Goal: Transaction & Acquisition: Purchase product/service

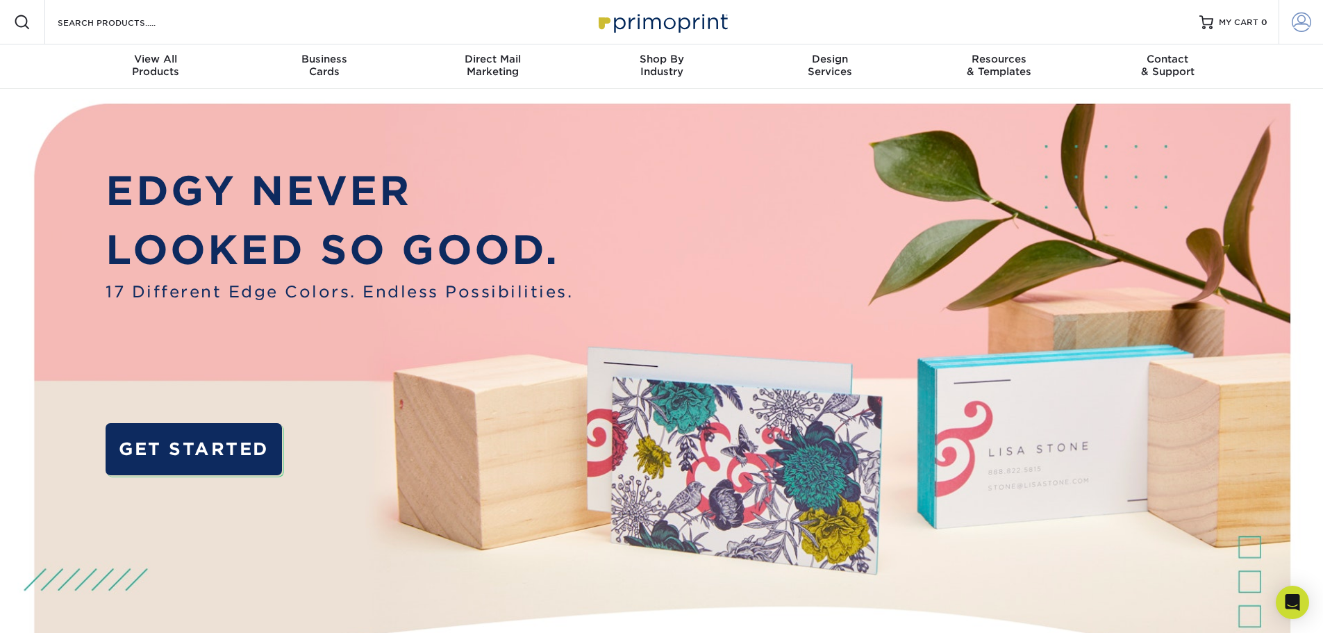
click at [1305, 20] on span at bounding box center [1301, 21] width 19 height 19
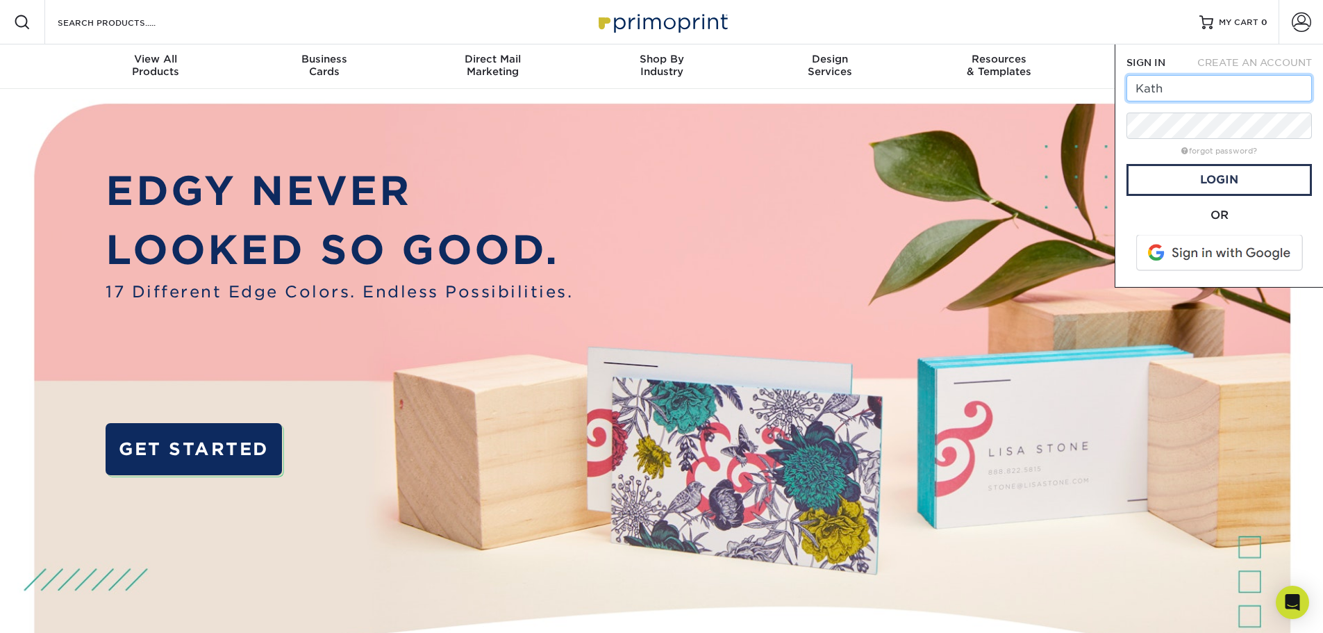
type input "Kathleen@MunmonRealty.com"
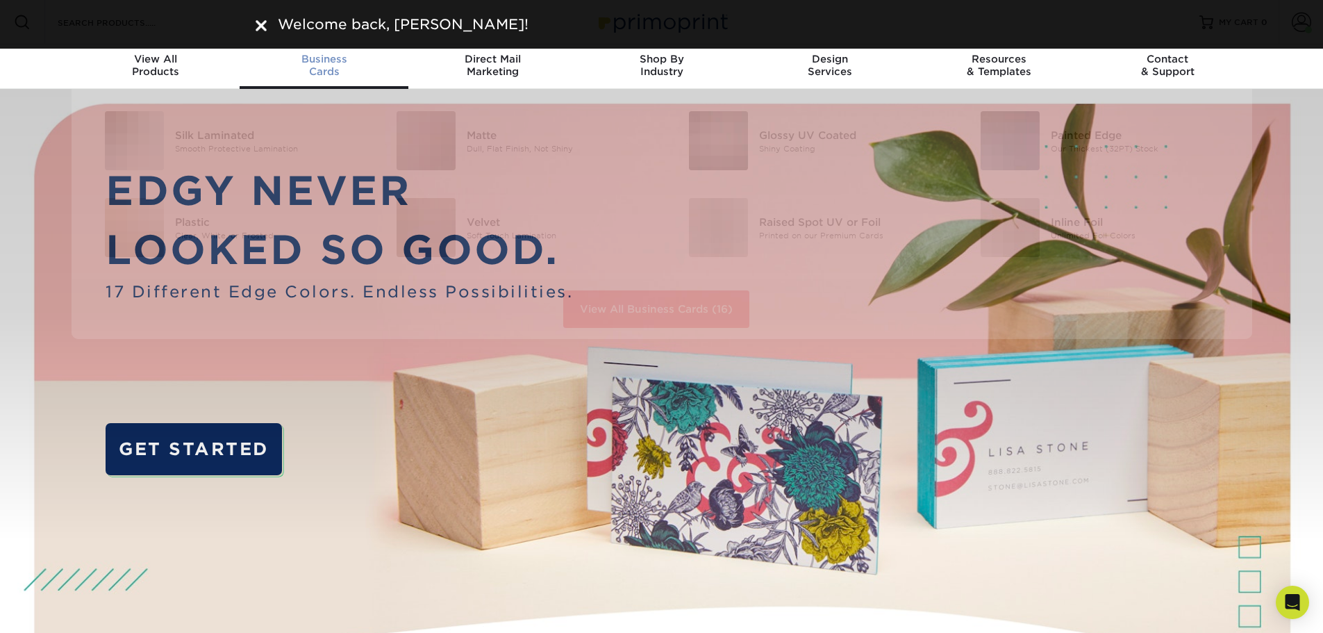
click at [329, 60] on span "Business" at bounding box center [324, 59] width 169 height 12
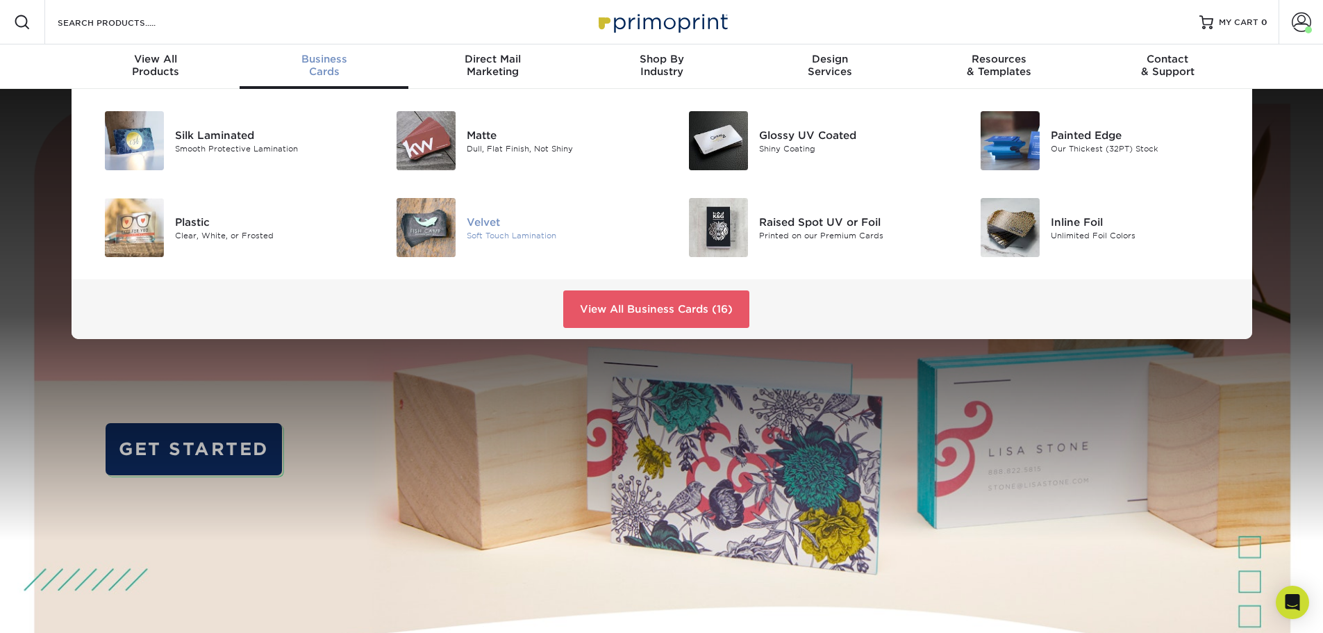
click at [461, 228] on div at bounding box center [417, 227] width 97 height 59
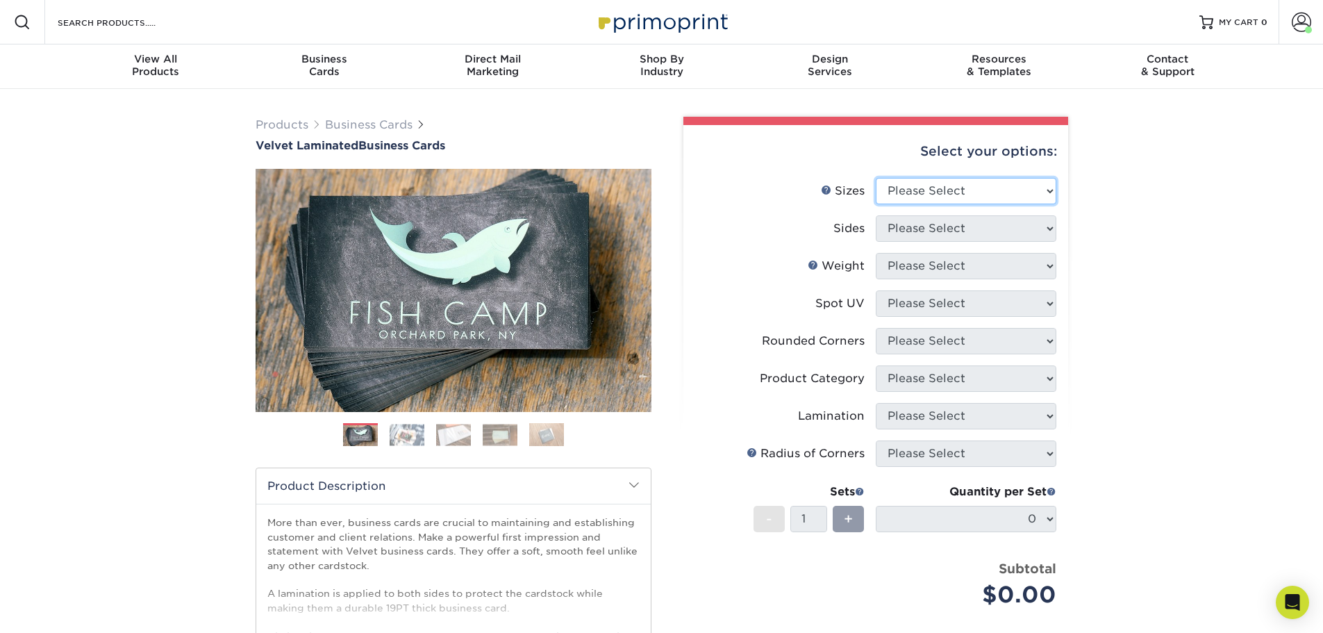
click at [939, 199] on select "Please Select 1.5" x 3.5" - Mini 1.75" x 3.5" - Mini 2" x 2" - Square 2" x 3" -…" at bounding box center [966, 191] width 181 height 26
select select "2.00x3.50"
click at [876, 178] on select "Please Select 1.5" x 3.5" - Mini 1.75" x 3.5" - Mini 2" x 2" - Square 2" x 3" -…" at bounding box center [966, 191] width 181 height 26
click at [926, 226] on select "Please Select Print Both Sides Print Front Only" at bounding box center [966, 228] width 181 height 26
select select "13abbda7-1d64-4f25-8bb2-c179b224825d"
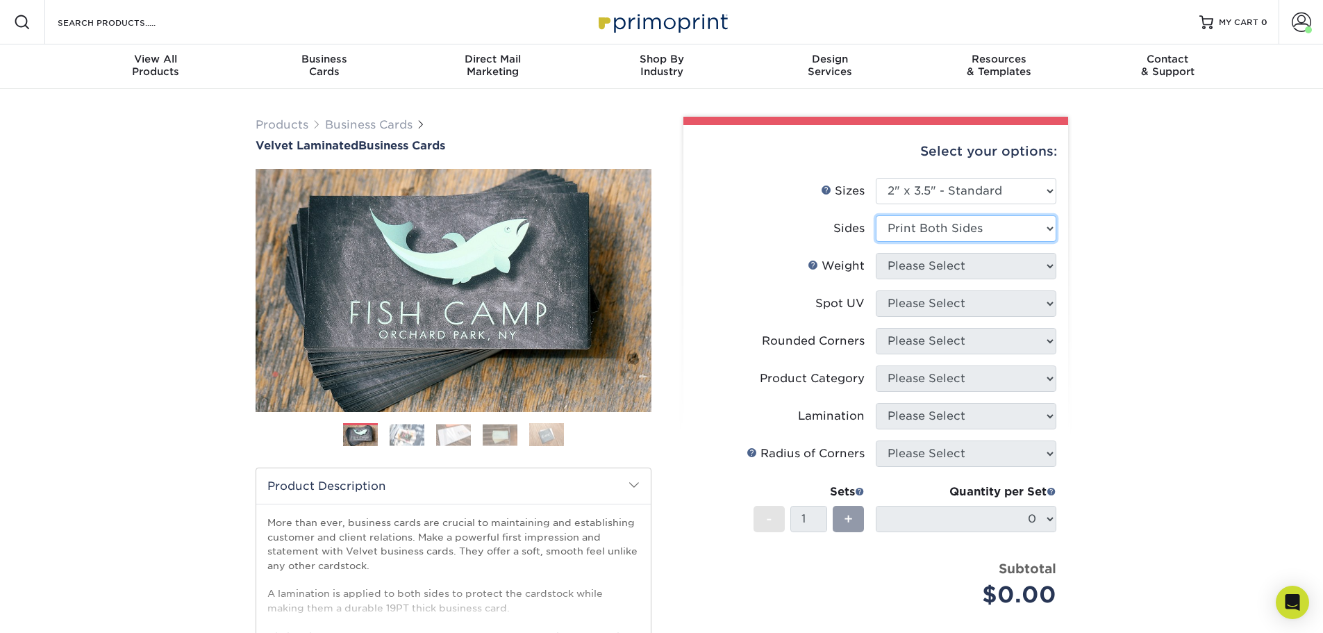
click at [876, 215] on select "Please Select Print Both Sides Print Front Only" at bounding box center [966, 228] width 181 height 26
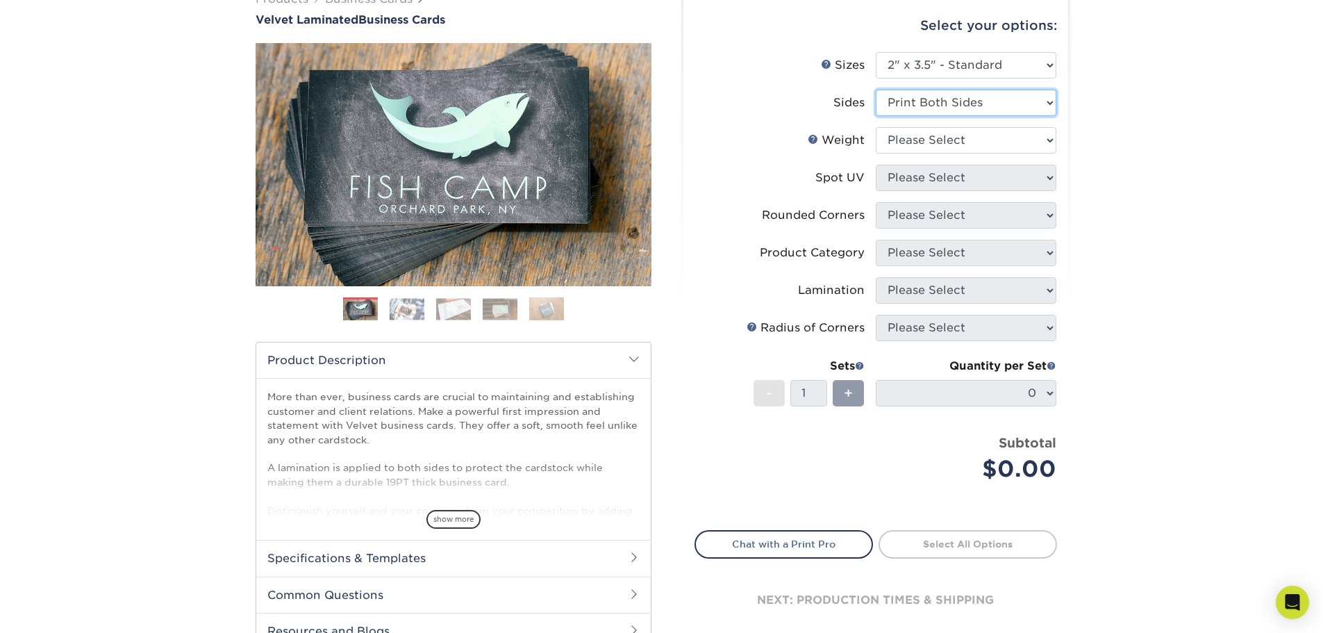
scroll to position [139, 0]
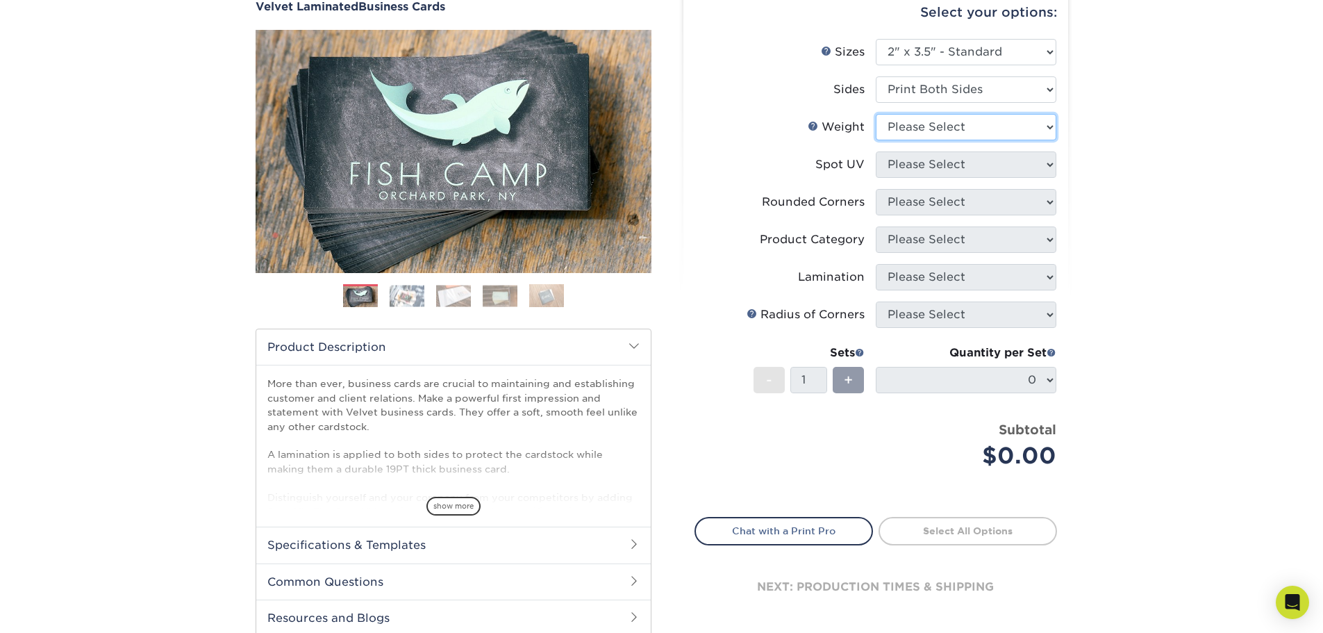
click at [906, 131] on select "Please Select 16PT" at bounding box center [966, 127] width 181 height 26
select select "16PT"
click at [876, 114] on select "Please Select 16PT" at bounding box center [966, 127] width 181 height 26
click at [910, 168] on select "Please Select No Spot UV Front and Back (Both Sides) Front Only Back Only" at bounding box center [966, 164] width 181 height 26
select select "3"
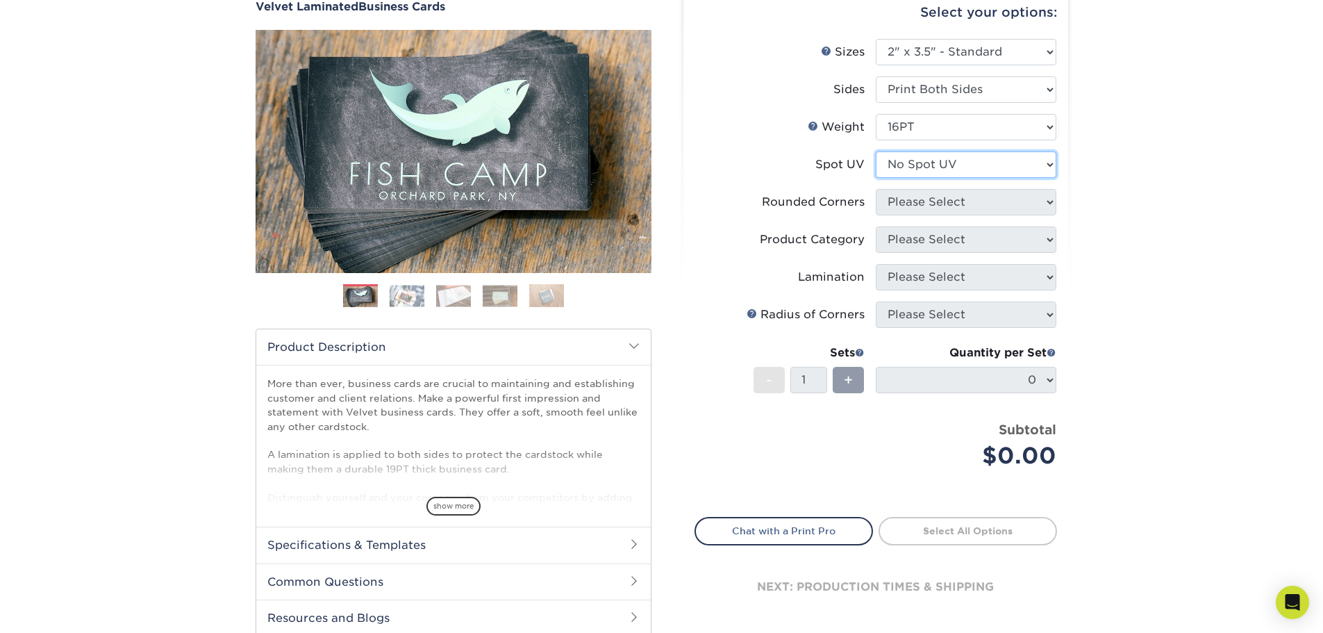
click at [876, 151] on select "Please Select No Spot UV Front and Back (Both Sides) Front Only Back Only" at bounding box center [966, 164] width 181 height 26
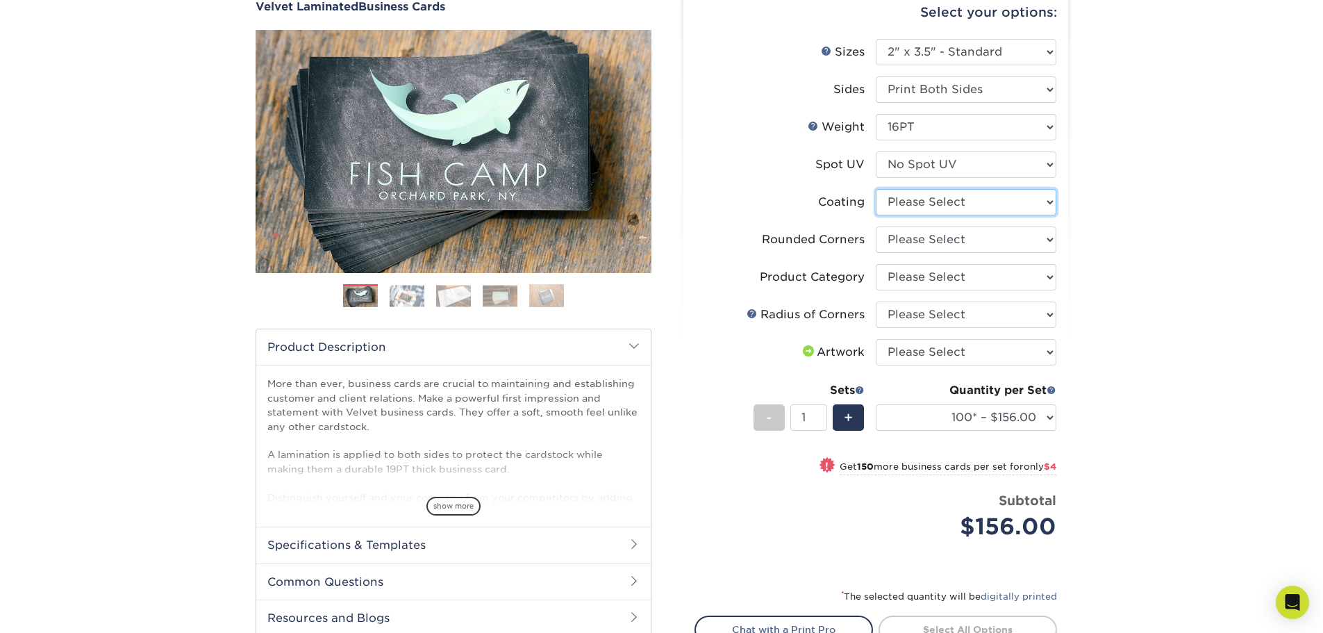
click at [921, 203] on select at bounding box center [966, 202] width 181 height 26
select select "3e7618de-abca-4bda-9f97-8b9129e913d8"
click at [876, 189] on select at bounding box center [966, 202] width 181 height 26
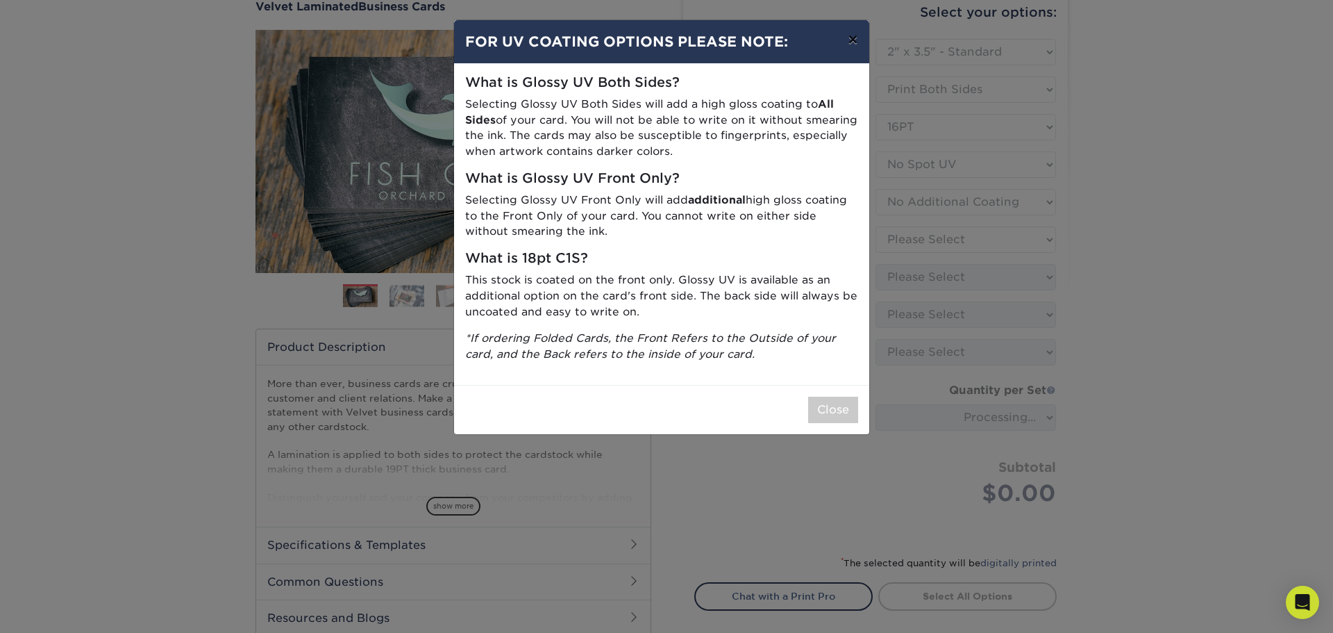
click at [854, 44] on button "×" at bounding box center [853, 39] width 32 height 39
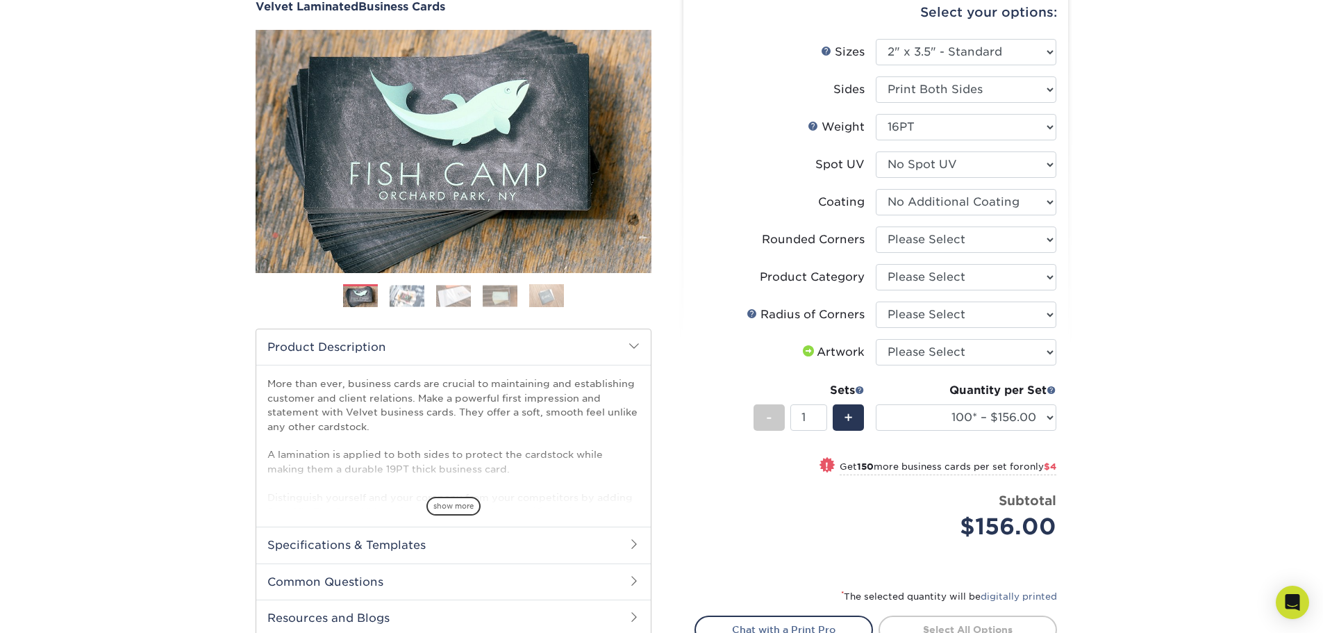
click at [996, 222] on li "Coating" at bounding box center [875, 207] width 361 height 37
click at [997, 231] on select "Please Select Yes - Round 2 Corners Yes - Round 4 Corners No" at bounding box center [966, 239] width 181 height 26
click at [949, 330] on li "Radius of Corners Please Select Rounded 1/8" Rounded 1/4"" at bounding box center [875, 319] width 361 height 37
click at [942, 244] on select "Please Select Yes - Round 2 Corners Yes - Round 4 Corners No" at bounding box center [966, 239] width 181 height 26
select select "0"
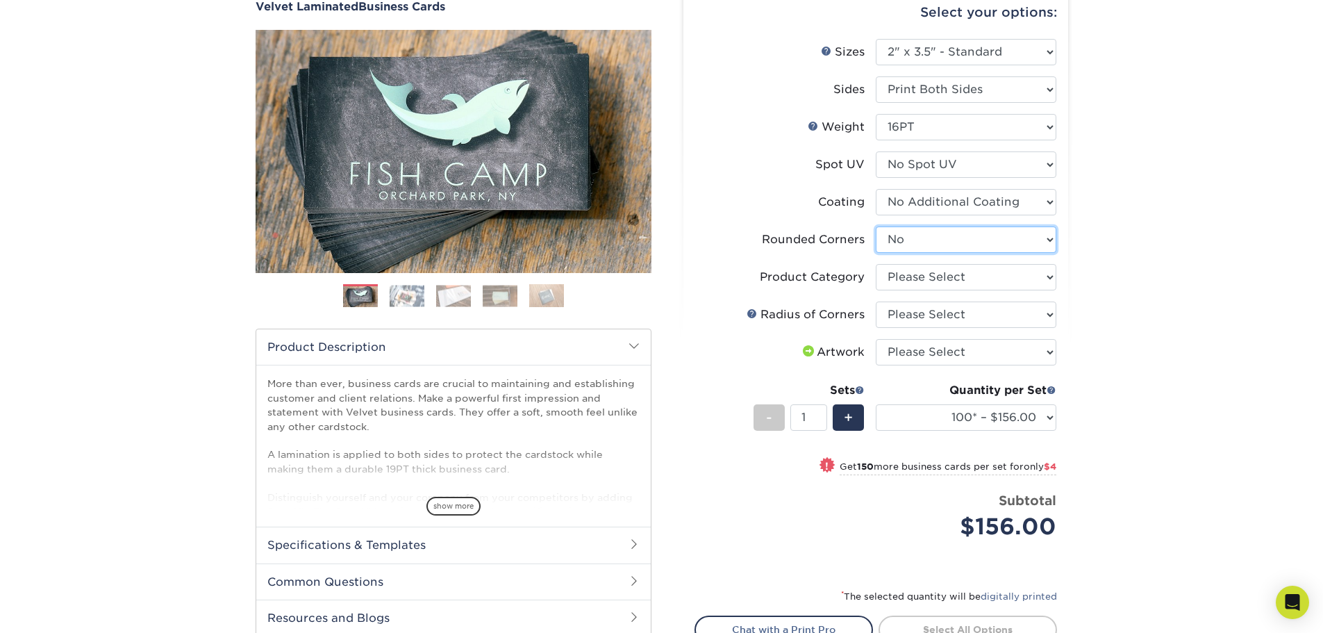
click at [876, 226] on select "Please Select Yes - Round 2 Corners Yes - Round 4 Corners No" at bounding box center [966, 239] width 181 height 26
select select
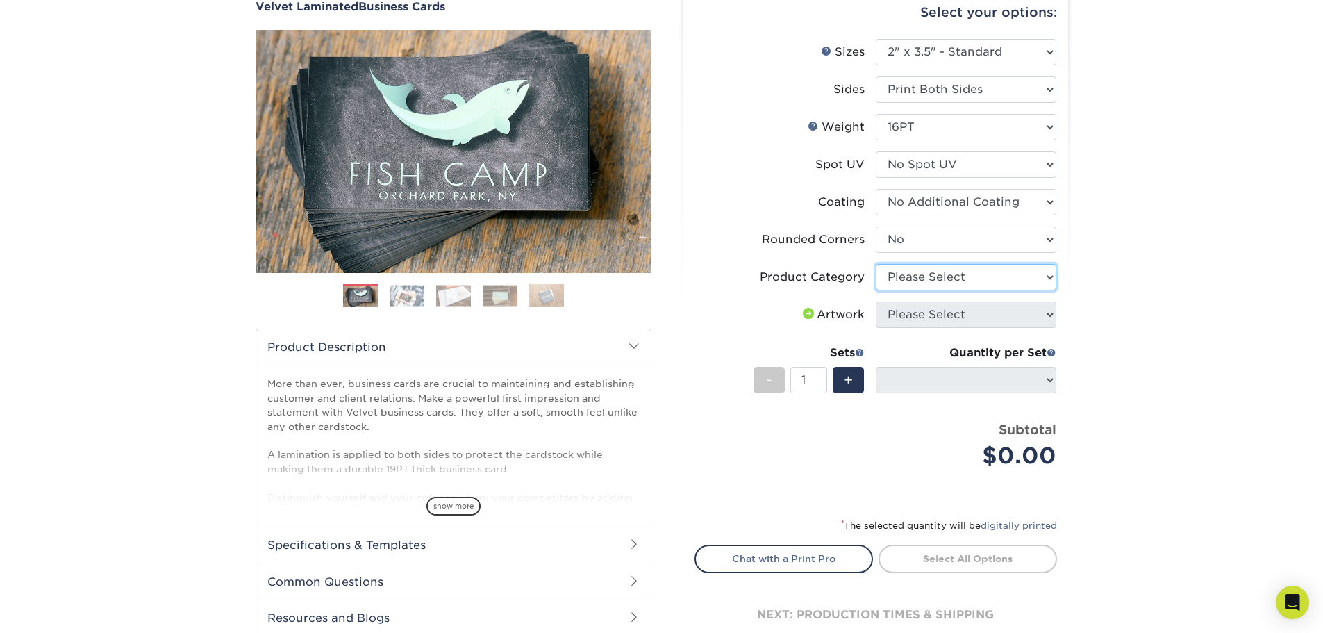
click at [925, 270] on select "Please Select Business Cards" at bounding box center [966, 277] width 181 height 26
select select "3b5148f1-0588-4f88-a218-97bcfdce65c1"
click at [876, 264] on select "Please Select Business Cards" at bounding box center [966, 277] width 181 height 26
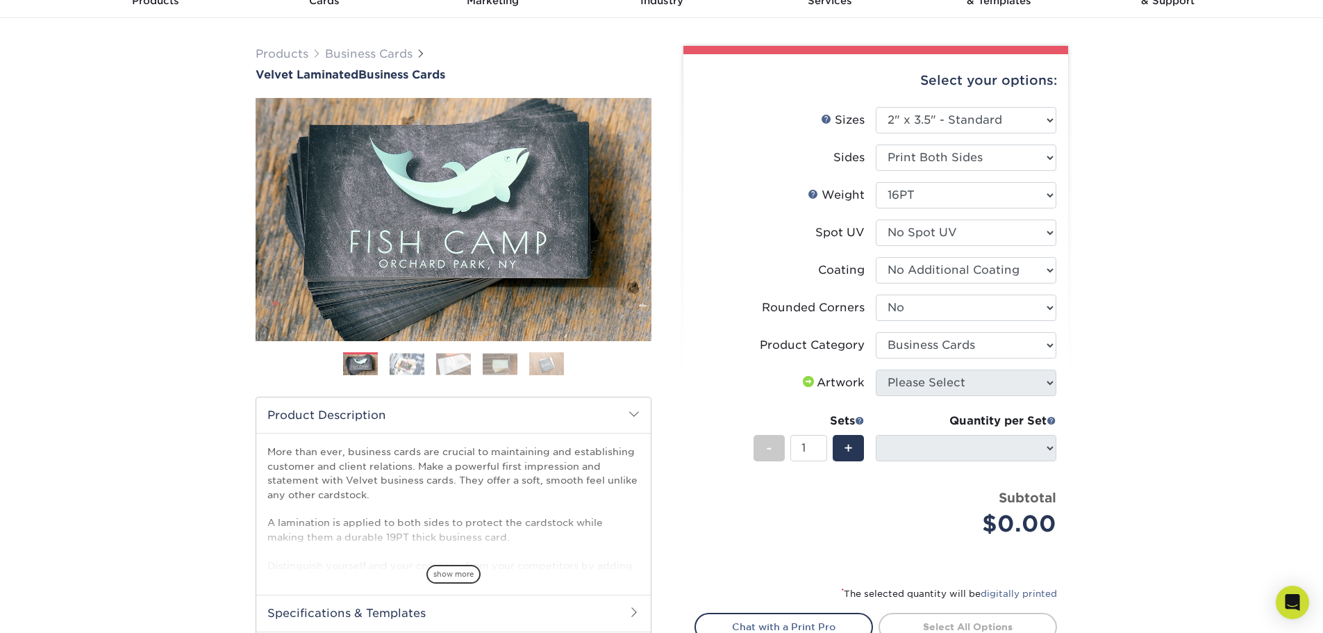
scroll to position [69, 0]
click at [805, 382] on span at bounding box center [808, 382] width 17 height 11
click at [794, 382] on label "Artwork" at bounding box center [785, 384] width 181 height 26
click at [849, 383] on div "Artwork" at bounding box center [832, 384] width 65 height 17
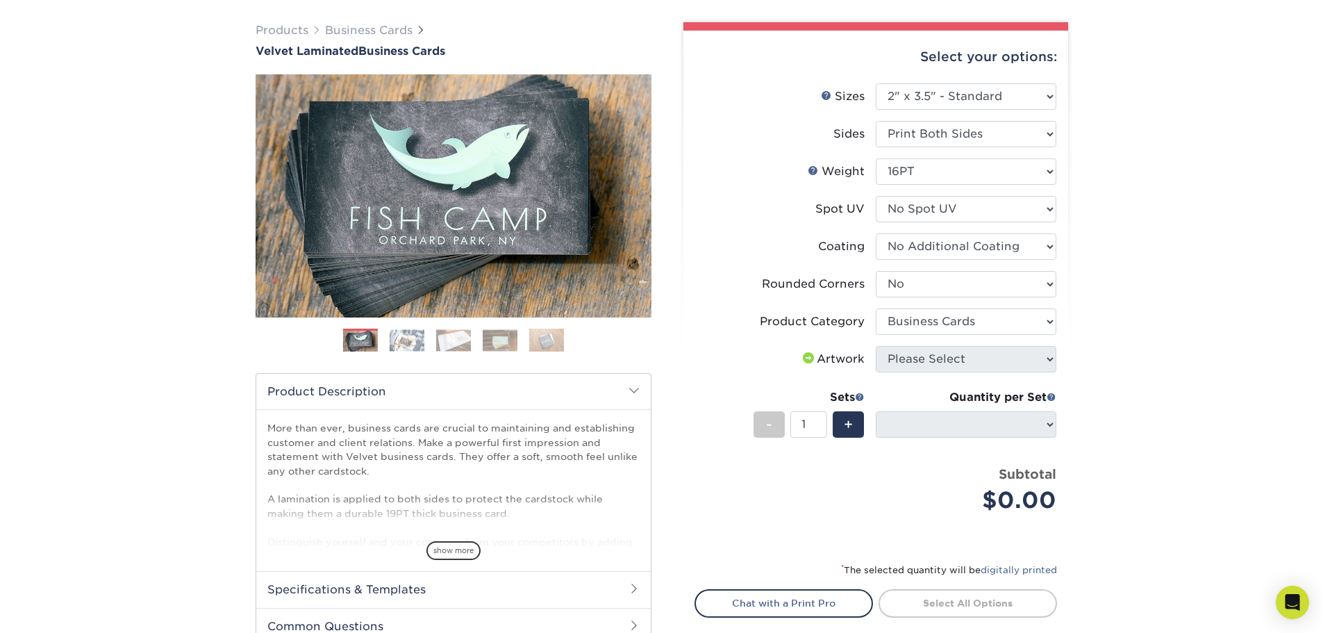
scroll to position [139, 0]
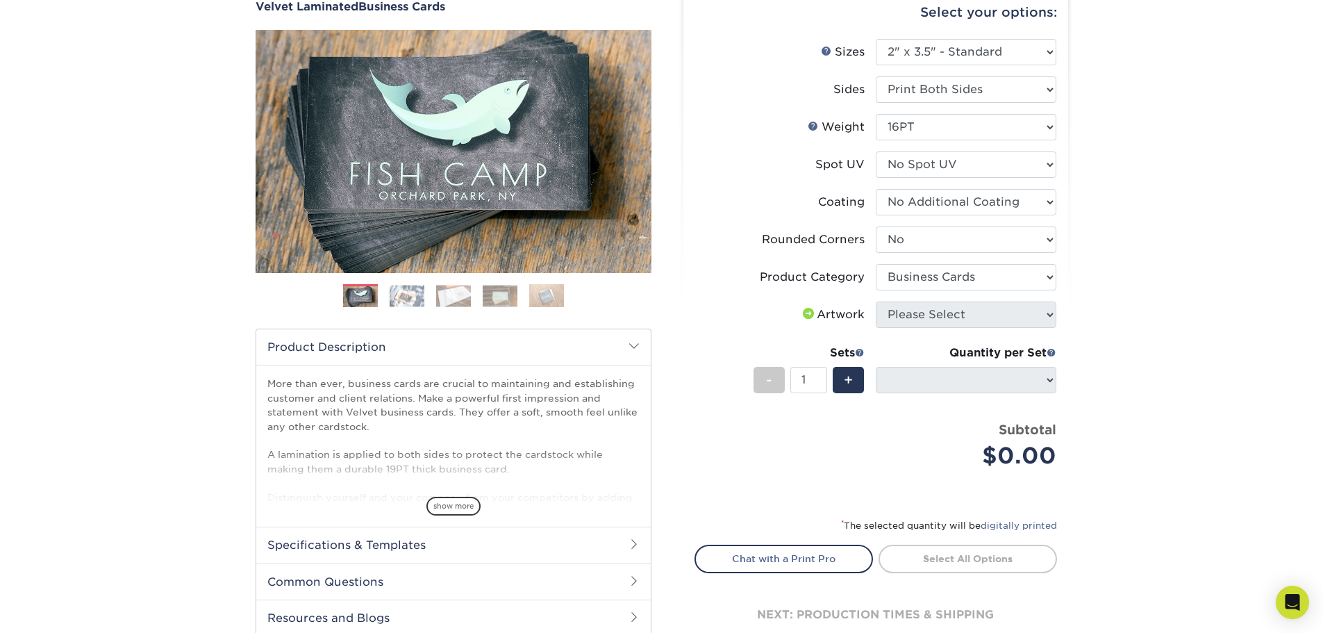
click at [1060, 390] on div "Select your options: Sizes Help Sizes Please Select 1.5" x 3.5" - Mini 1.75" x …" at bounding box center [875, 326] width 385 height 681
click at [832, 314] on div "Artwork" at bounding box center [832, 314] width 65 height 17
click at [801, 314] on span at bounding box center [808, 313] width 17 height 11
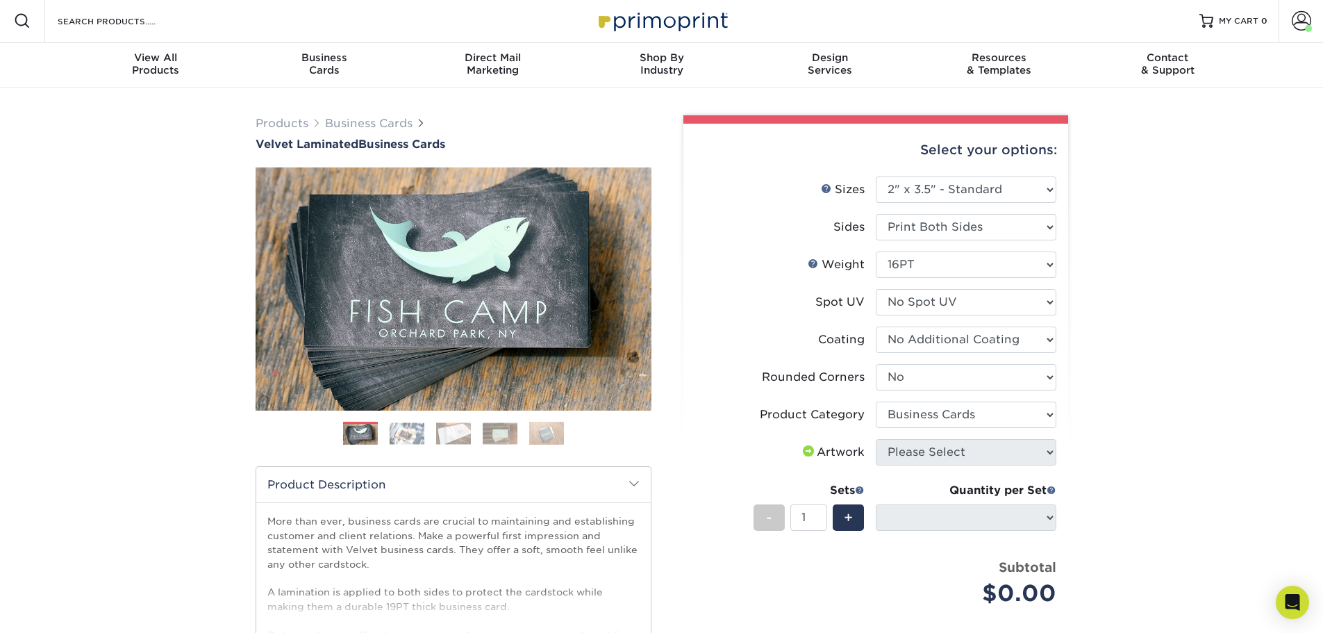
scroll to position [0, 0]
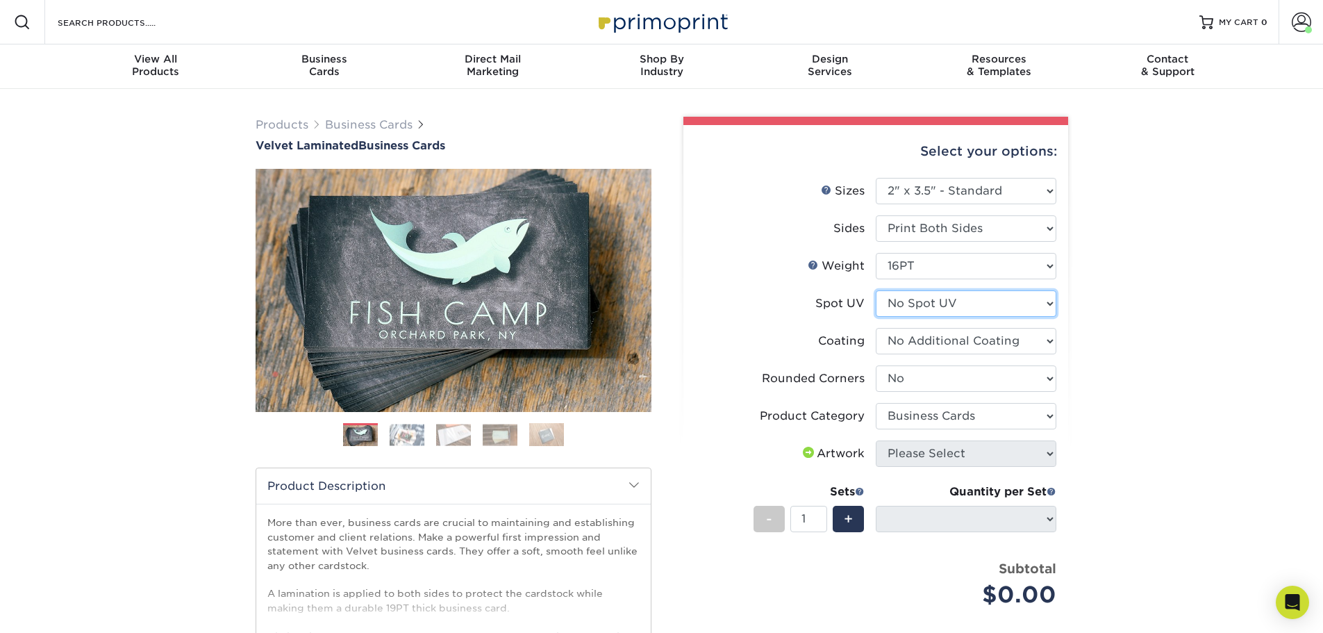
click at [959, 301] on select "Please Select No Spot UV Front and Back (Both Sides) Front Only Back Only" at bounding box center [966, 303] width 181 height 26
click at [876, 290] on select "Please Select No Spot UV Front and Back (Both Sides) Front Only Back Only" at bounding box center [966, 303] width 181 height 26
click at [1024, 340] on select at bounding box center [966, 341] width 181 height 26
click at [876, 328] on select at bounding box center [966, 341] width 181 height 26
click at [970, 374] on select "Please Select Yes - Round 2 Corners Yes - Round 4 Corners No" at bounding box center [966, 378] width 181 height 26
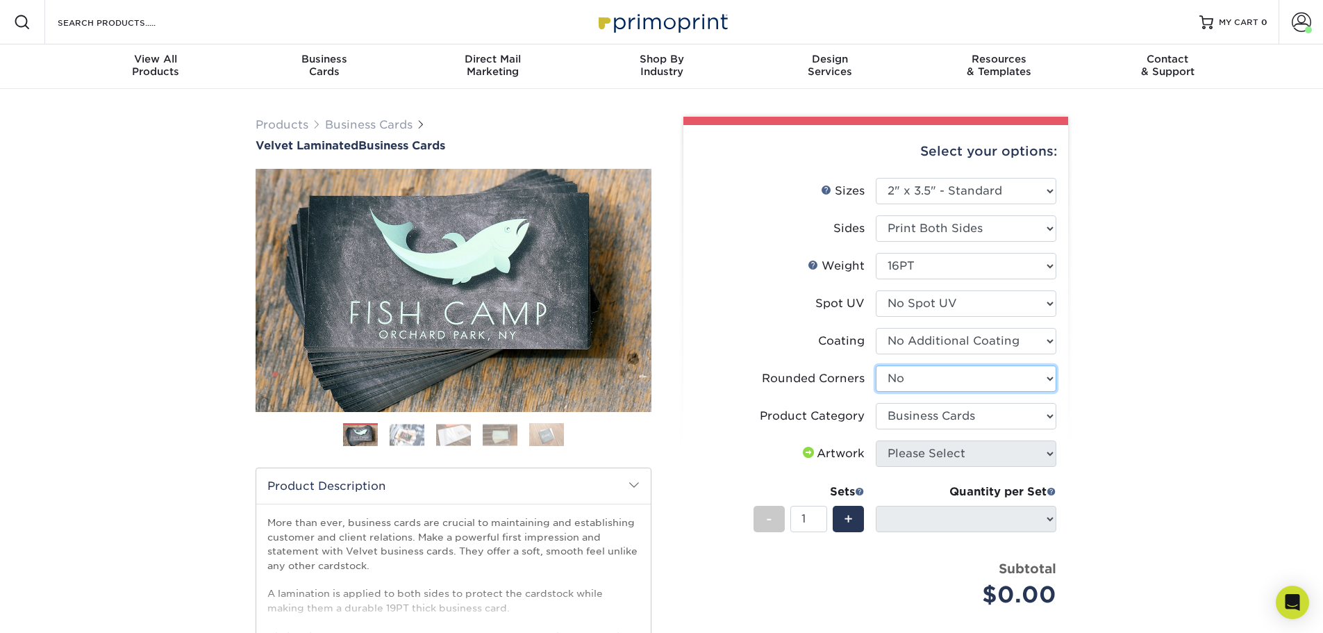
click at [876, 365] on select "Please Select Yes - Round 2 Corners Yes - Round 4 Corners No" at bounding box center [966, 378] width 181 height 26
click at [947, 417] on select "Please Select Business Cards" at bounding box center [966, 416] width 181 height 26
click at [876, 403] on select "Please Select Business Cards" at bounding box center [966, 416] width 181 height 26
click at [808, 453] on span at bounding box center [808, 452] width 17 height 11
click at [806, 453] on span at bounding box center [808, 452] width 17 height 11
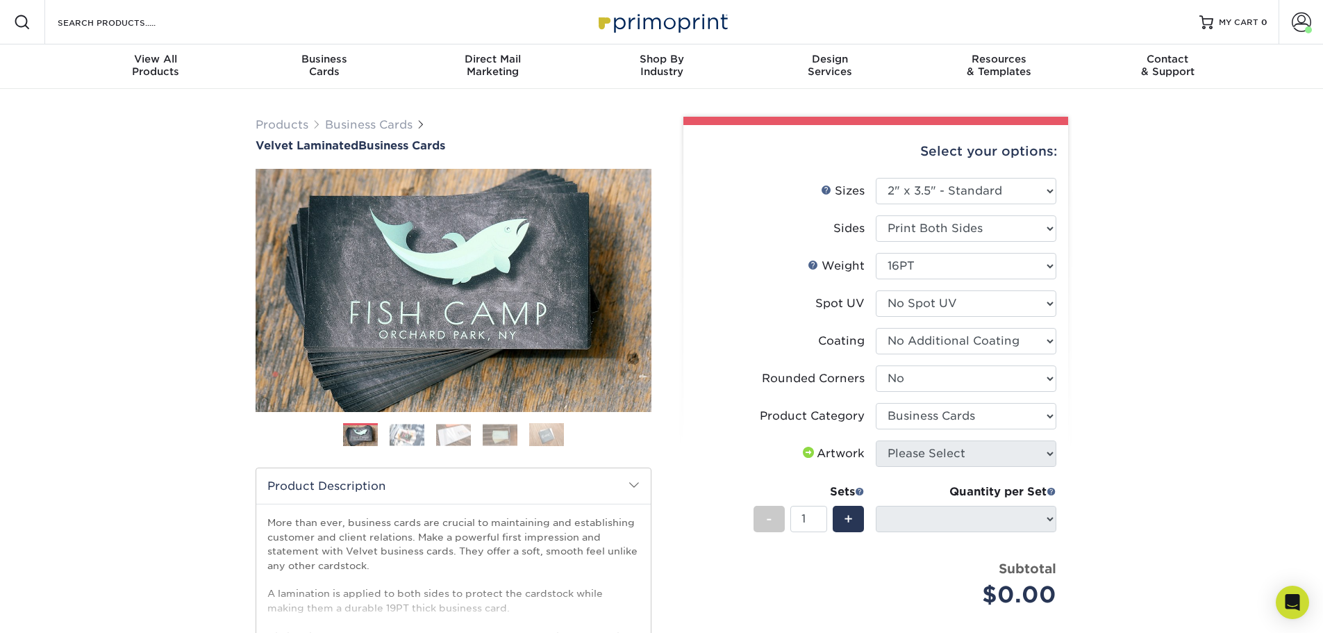
click at [825, 453] on div "Artwork" at bounding box center [832, 453] width 65 height 17
click at [800, 450] on span at bounding box center [808, 452] width 17 height 11
click at [1049, 467] on li "Artwork Please Select I will upload files I need a design - $100" at bounding box center [875, 458] width 361 height 37
click at [856, 509] on div "+" at bounding box center [848, 519] width 31 height 26
click at [774, 515] on div "-" at bounding box center [768, 519] width 31 height 26
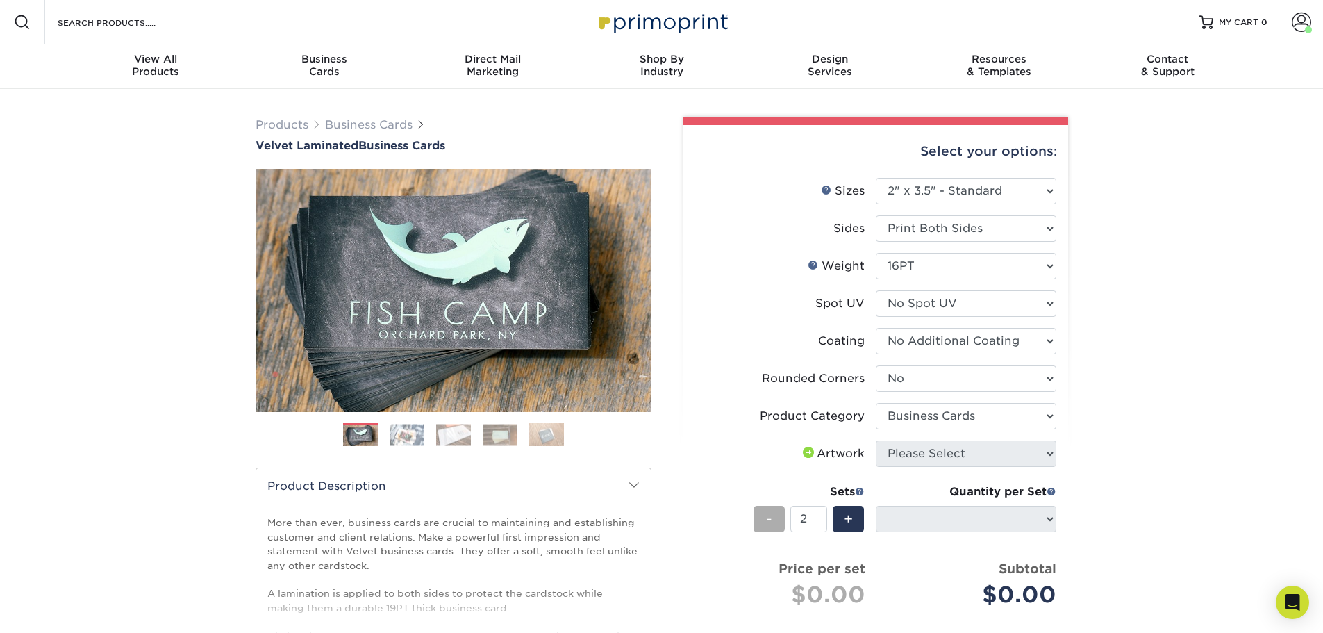
type input "1"
click at [917, 469] on li "Artwork Please Select I will upload files I need a design - $100" at bounding box center [875, 458] width 361 height 37
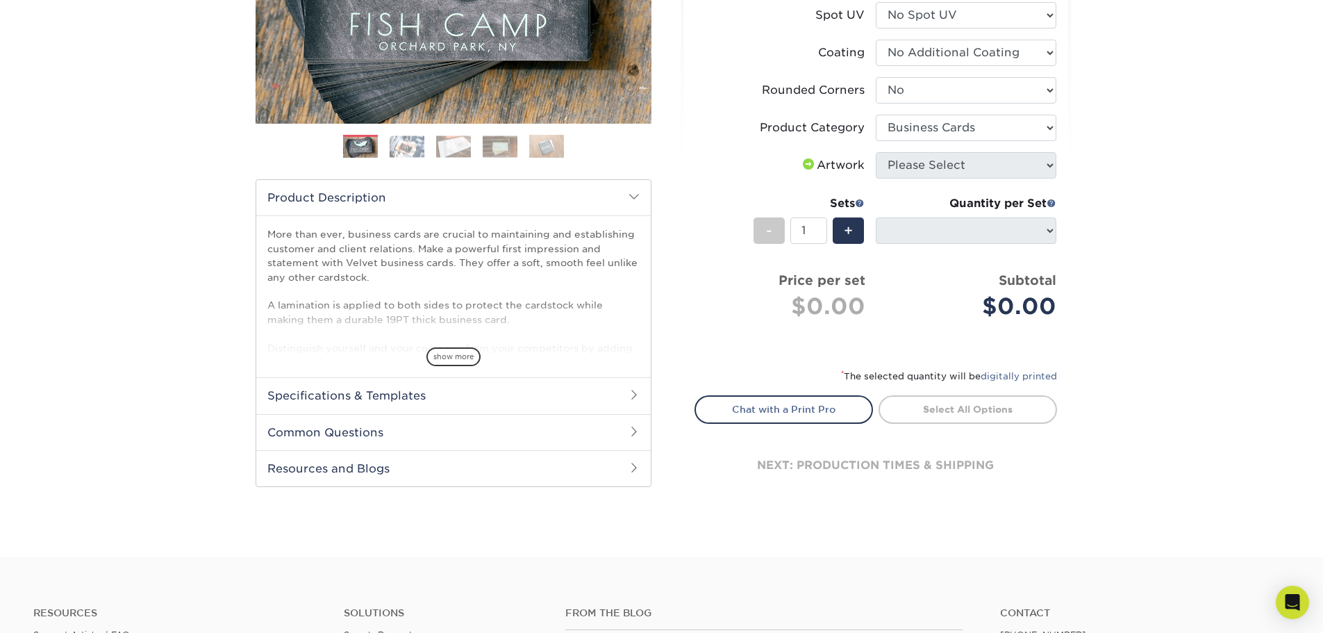
scroll to position [208, 0]
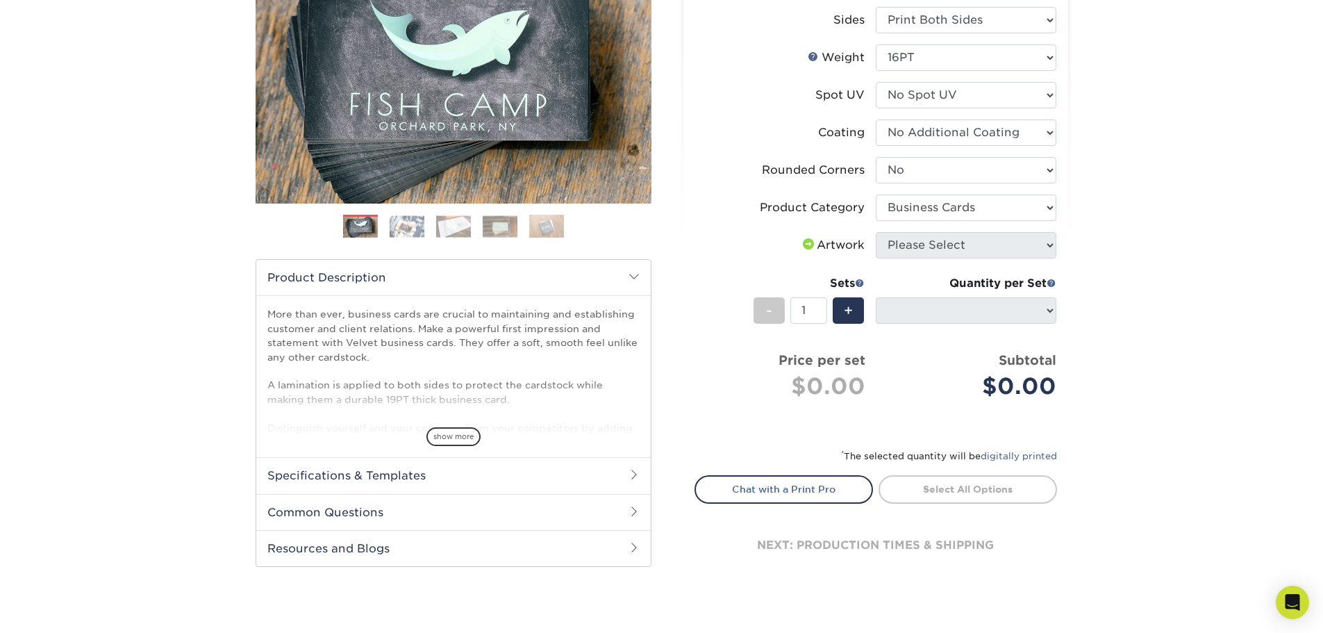
click at [828, 240] on div "Artwork" at bounding box center [832, 245] width 65 height 17
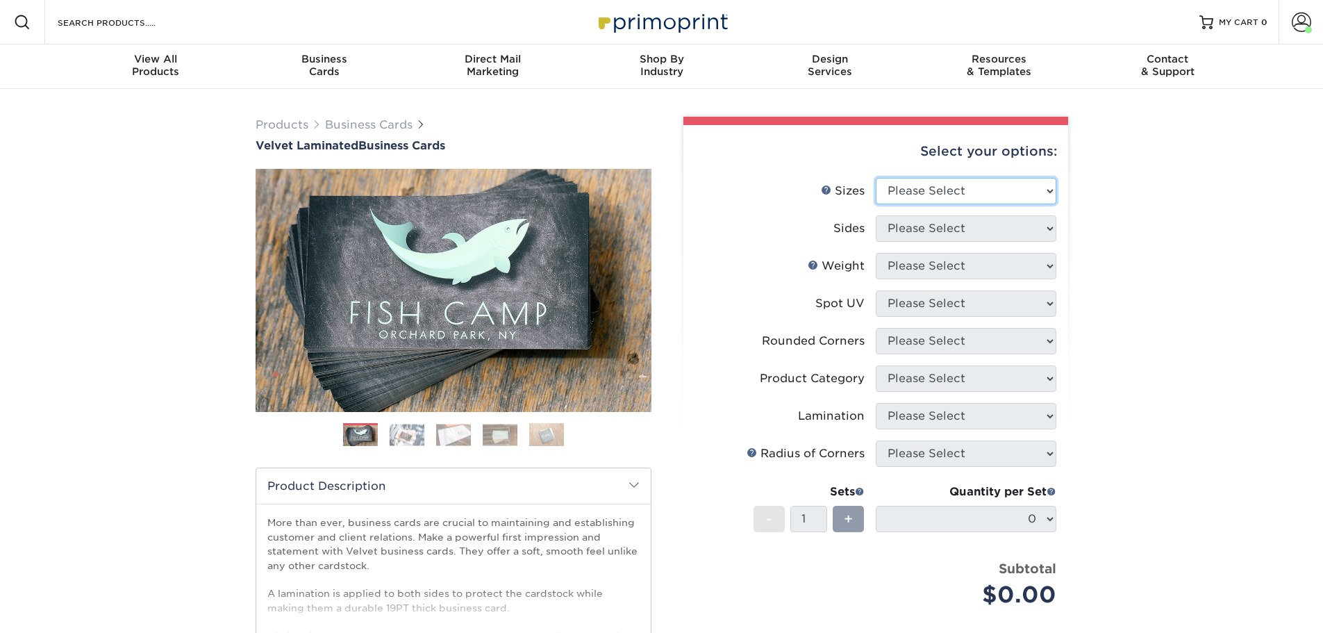
click at [959, 185] on select "Please Select 1.5" x 3.5" - Mini 1.75" x 3.5" - Mini 2" x 2" - Square 2" x 3" -…" at bounding box center [966, 191] width 181 height 26
select select "2.00x3.50"
click at [876, 178] on select "Please Select 1.5" x 3.5" - Mini 1.75" x 3.5" - Mini 2" x 2" - Square 2" x 3" -…" at bounding box center [966, 191] width 181 height 26
click at [952, 231] on select "Please Select Print Both Sides Print Front Only" at bounding box center [966, 228] width 181 height 26
select select "13abbda7-1d64-4f25-8bb2-c179b224825d"
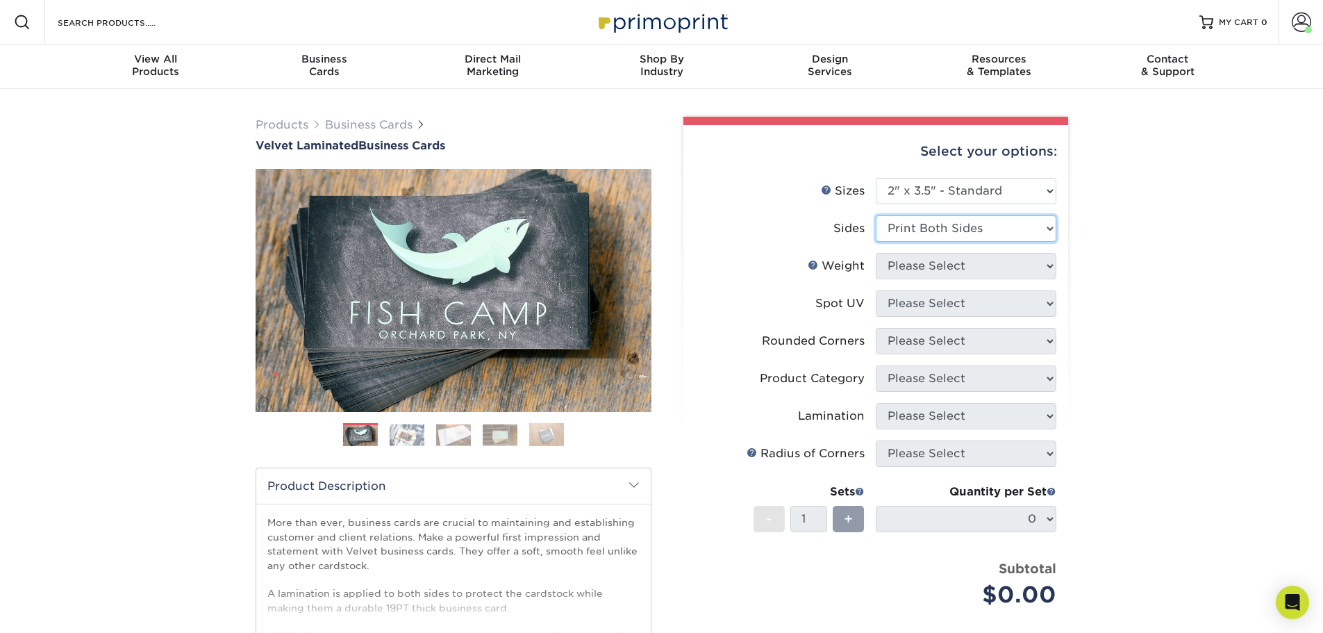
click at [876, 215] on select "Please Select Print Both Sides Print Front Only" at bounding box center [966, 228] width 181 height 26
click at [951, 265] on select "Please Select 16PT" at bounding box center [966, 266] width 181 height 26
select select "16PT"
click at [876, 253] on select "Please Select 16PT" at bounding box center [966, 266] width 181 height 26
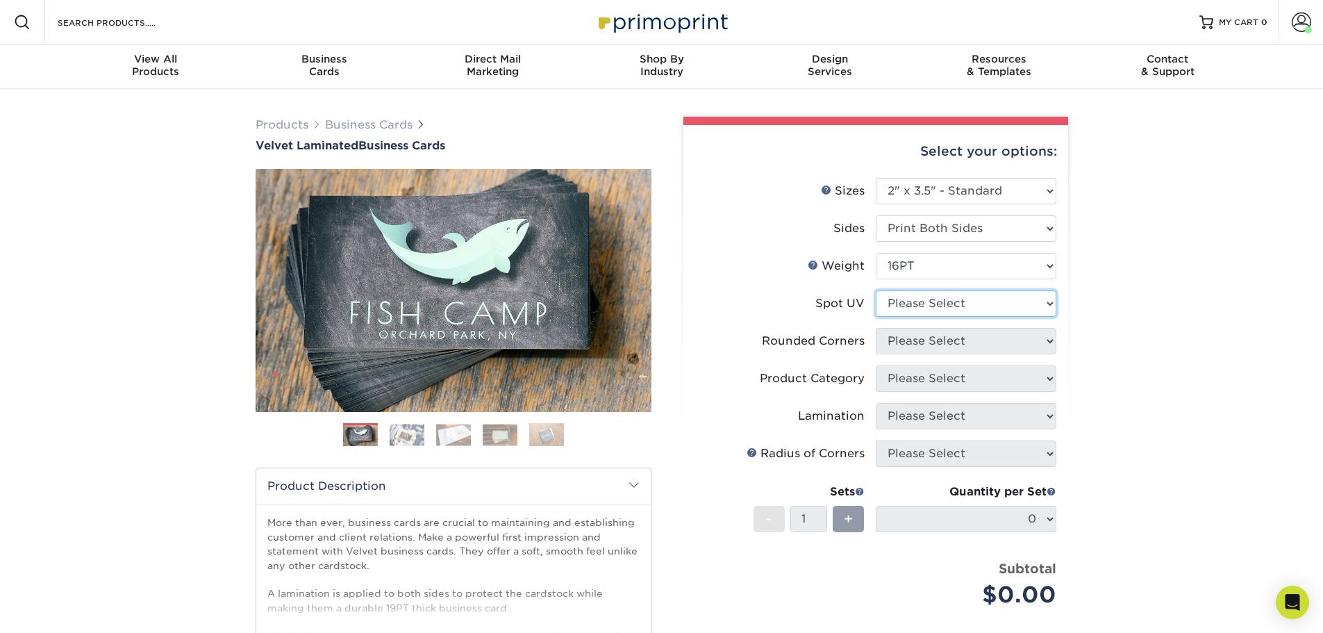
click at [952, 306] on select "Please Select No Spot UV Front and Back (Both Sides) Front Only Back Only" at bounding box center [966, 303] width 181 height 26
select select "3"
click at [876, 290] on select "Please Select No Spot UV Front and Back (Both Sides) Front Only Back Only" at bounding box center [966, 303] width 181 height 26
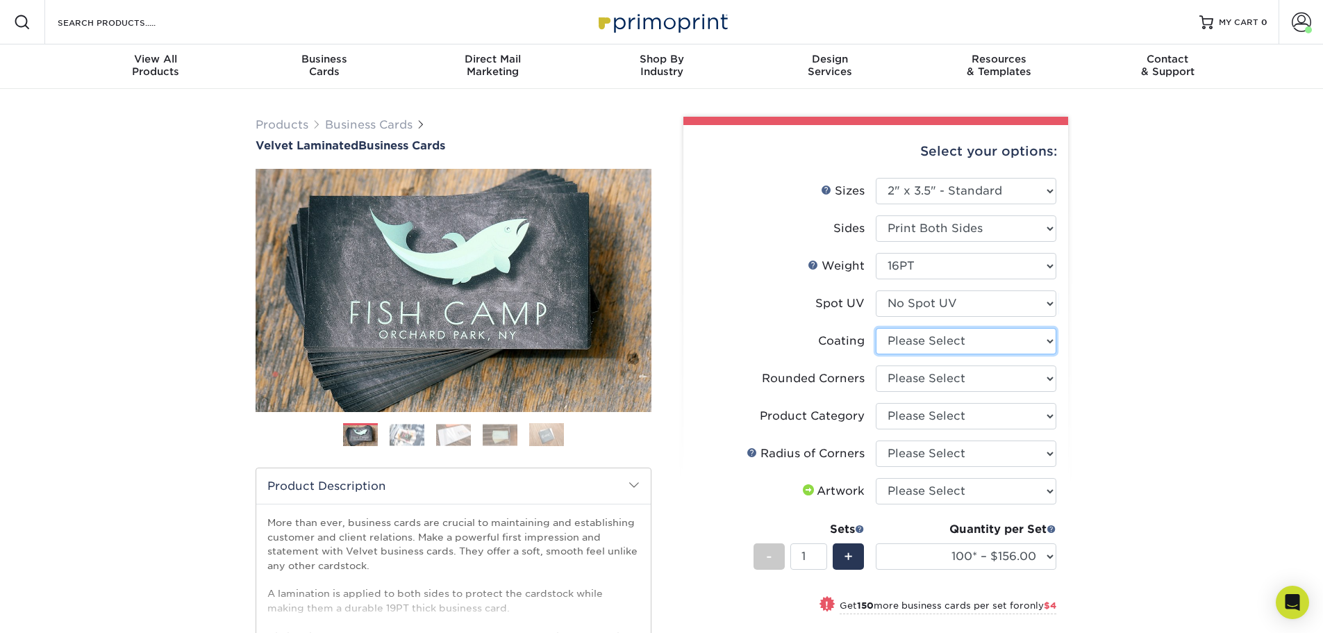
click at [935, 349] on select at bounding box center [966, 341] width 181 height 26
select select "3e7618de-abca-4bda-9f97-8b9129e913d8"
click at [876, 328] on select at bounding box center [966, 341] width 181 height 26
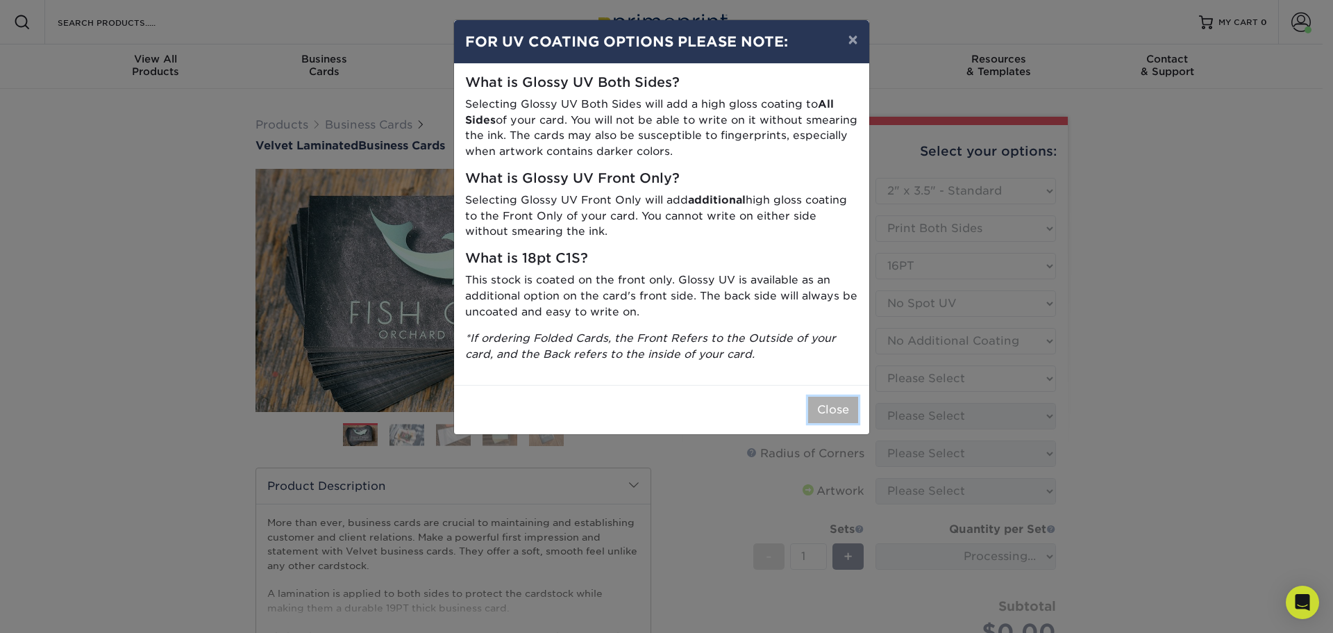
click at [815, 420] on button "Close" at bounding box center [833, 410] width 50 height 26
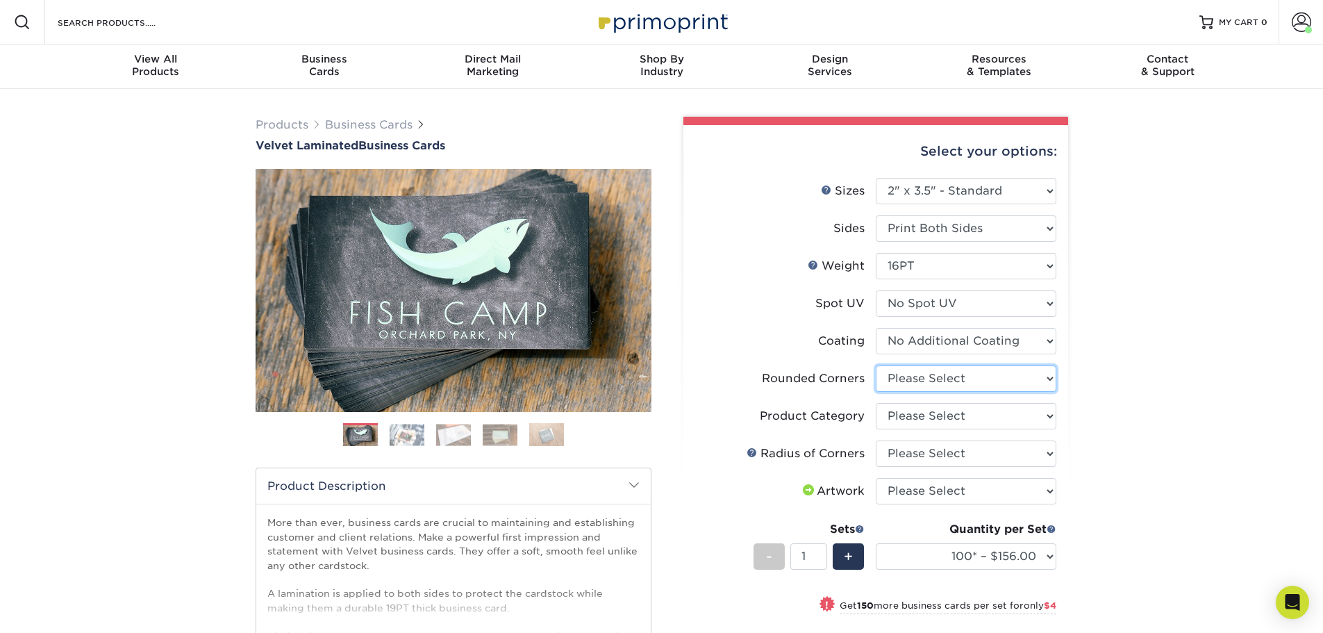
click at [1040, 383] on select "Please Select Yes - Round 2 Corners Yes - Round 4 Corners No" at bounding box center [966, 378] width 181 height 26
select select "0"
click at [876, 365] on select "Please Select Yes - Round 2 Corners Yes - Round 4 Corners No" at bounding box center [966, 378] width 181 height 26
select select
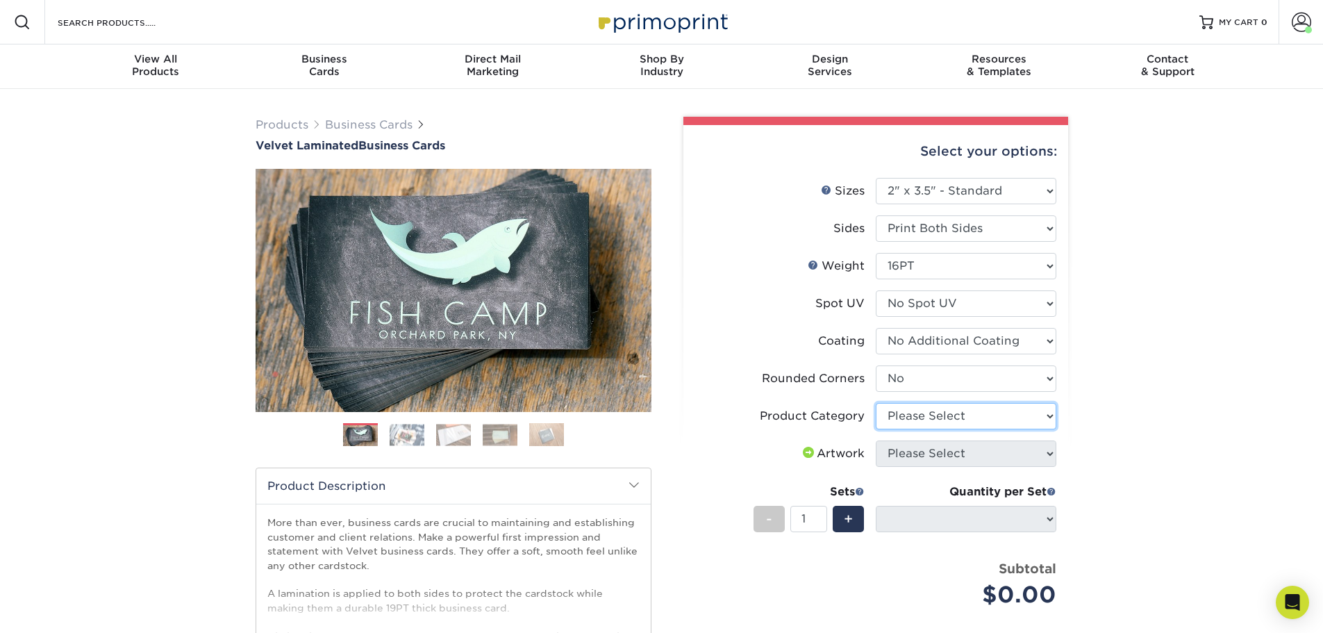
click at [964, 417] on select "Please Select Business Cards" at bounding box center [966, 416] width 181 height 26
click at [876, 403] on select "Please Select Business Cards" at bounding box center [966, 416] width 181 height 26
click at [800, 451] on span at bounding box center [808, 452] width 17 height 11
click at [1088, 450] on div "Products Business Cards Velvet Laminated Business Cards Previous Next" at bounding box center [661, 467] width 1323 height 756
click at [921, 422] on select "Please Select Business Cards" at bounding box center [966, 416] width 181 height 26
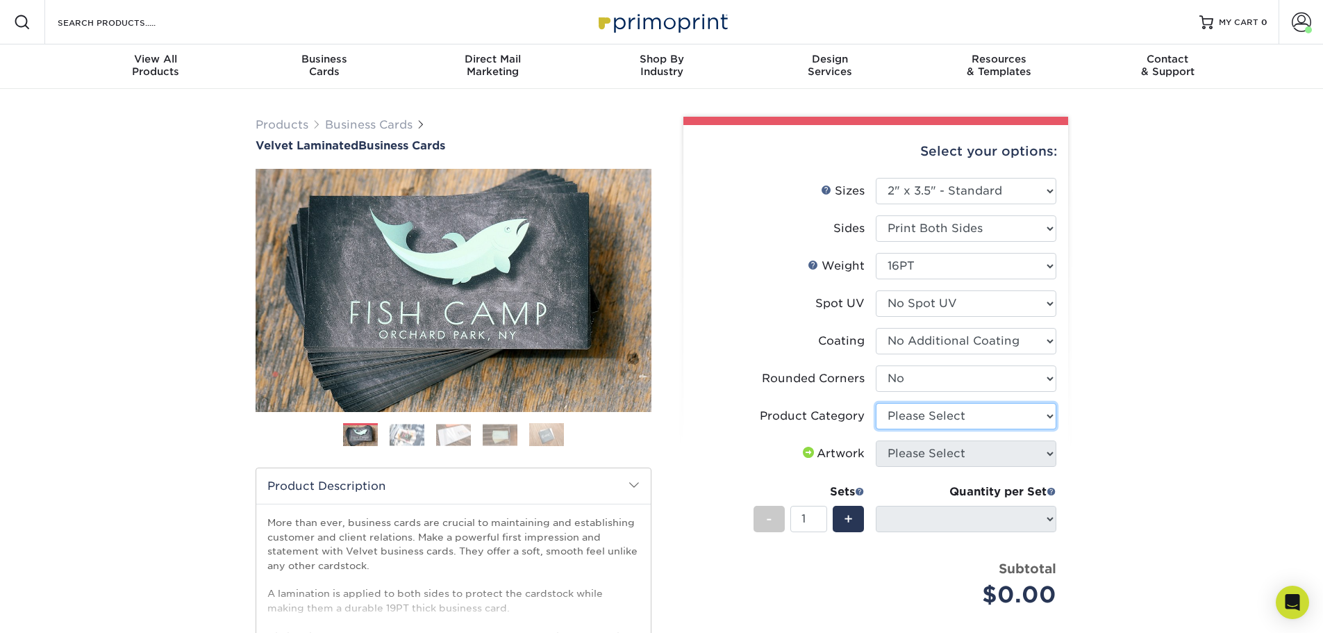
click at [876, 403] on select "Please Select Business Cards" at bounding box center [966, 416] width 181 height 26
click at [928, 383] on select "Please Select Yes - Round 2 Corners Yes - Round 4 Corners No" at bounding box center [966, 378] width 181 height 26
click at [1199, 383] on div "Products Business Cards Velvet Laminated Business Cards Previous Next" at bounding box center [661, 467] width 1323 height 756
click at [812, 453] on div "Artwork" at bounding box center [832, 453] width 65 height 17
click at [803, 451] on span at bounding box center [808, 452] width 17 height 11
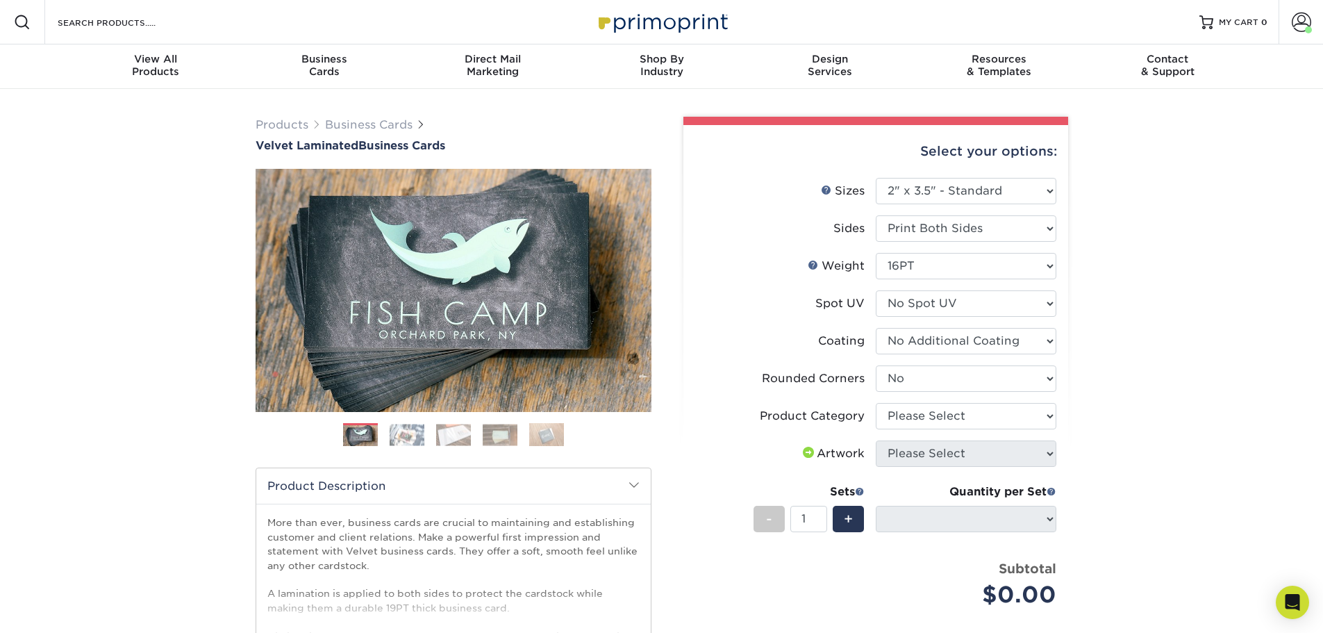
click at [848, 447] on div "Artwork" at bounding box center [832, 453] width 65 height 17
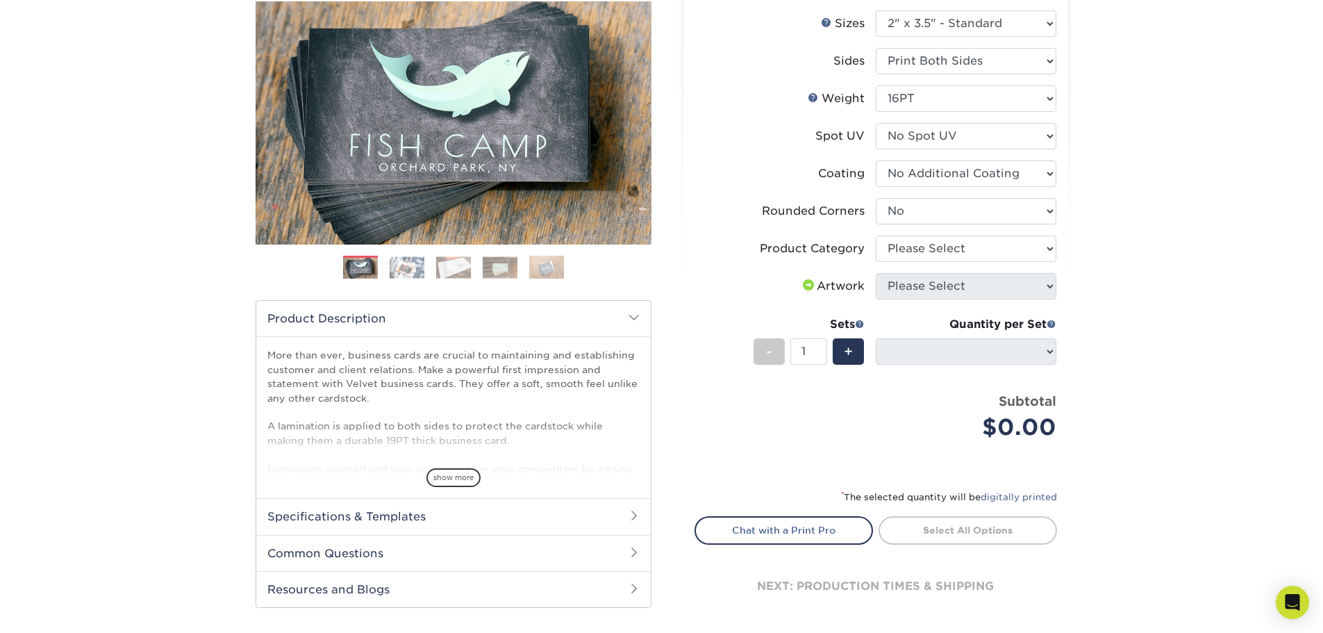
scroll to position [208, 0]
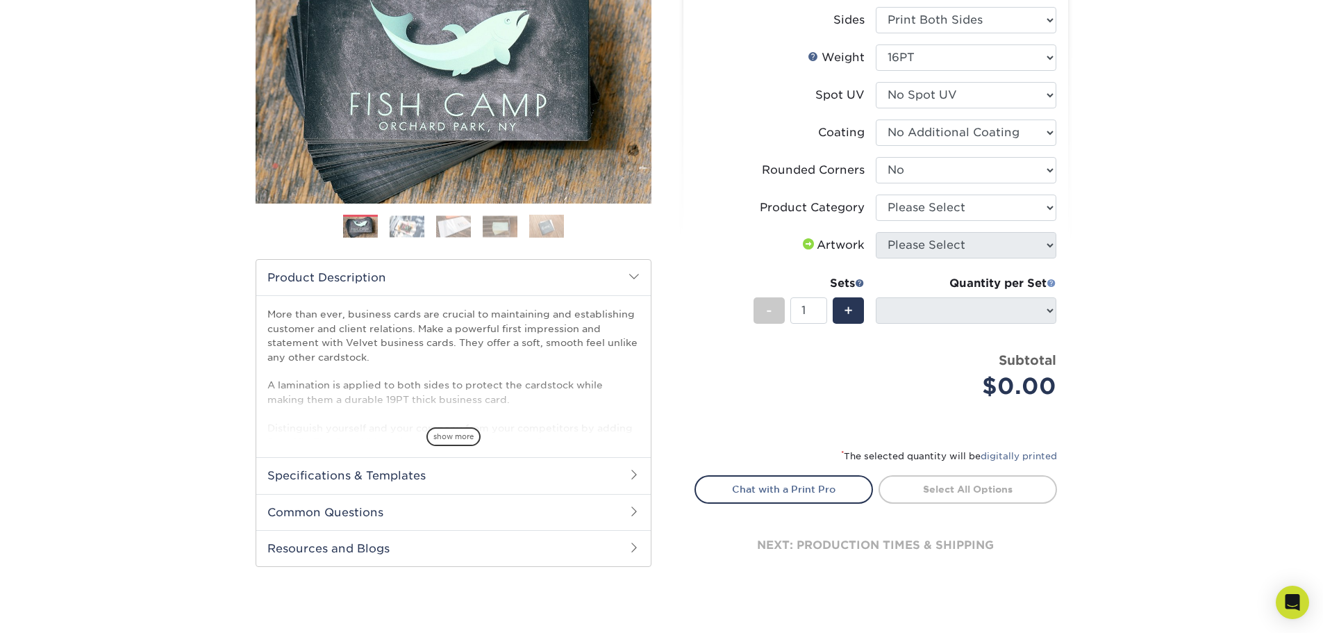
click at [1054, 283] on span at bounding box center [1051, 283] width 10 height 10
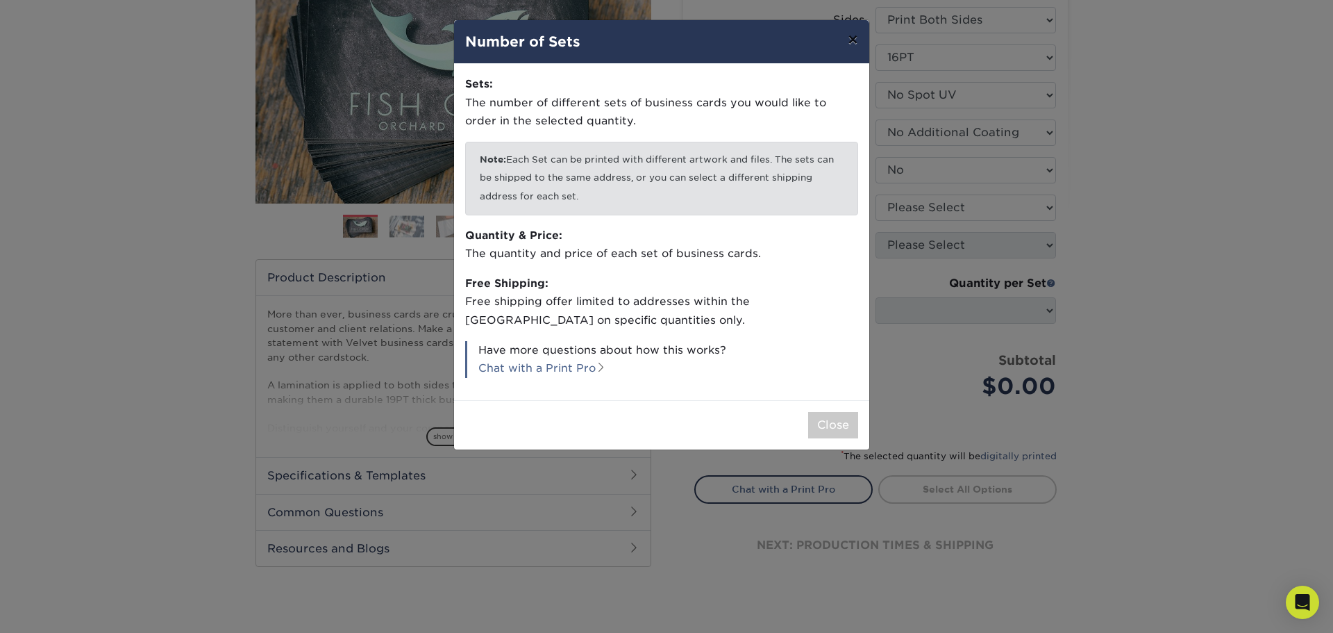
click at [854, 42] on button "×" at bounding box center [853, 39] width 32 height 39
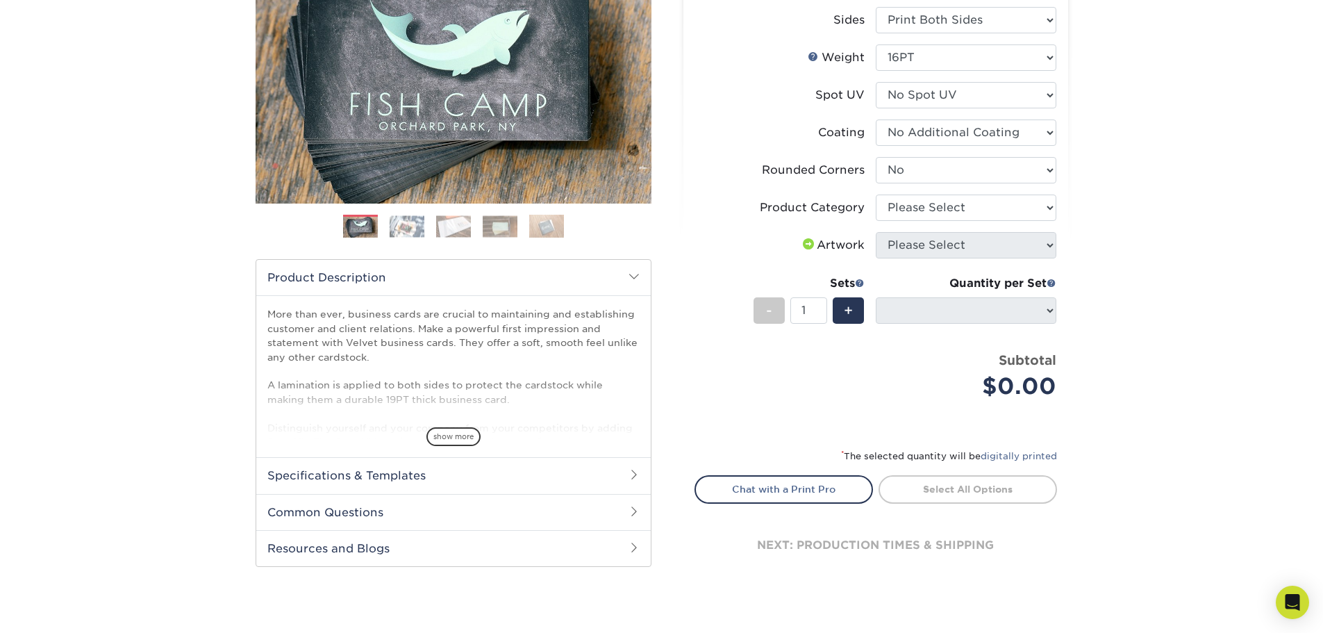
click at [844, 281] on div "Sets" at bounding box center [808, 283] width 111 height 17
click at [842, 244] on div "Artwork" at bounding box center [832, 245] width 65 height 17
click at [815, 244] on div "Artwork" at bounding box center [832, 245] width 65 height 17
click at [921, 210] on select "Please Select Business Cards" at bounding box center [966, 207] width 181 height 26
select select "3b5148f1-0588-4f88-a218-97bcfdce65c1"
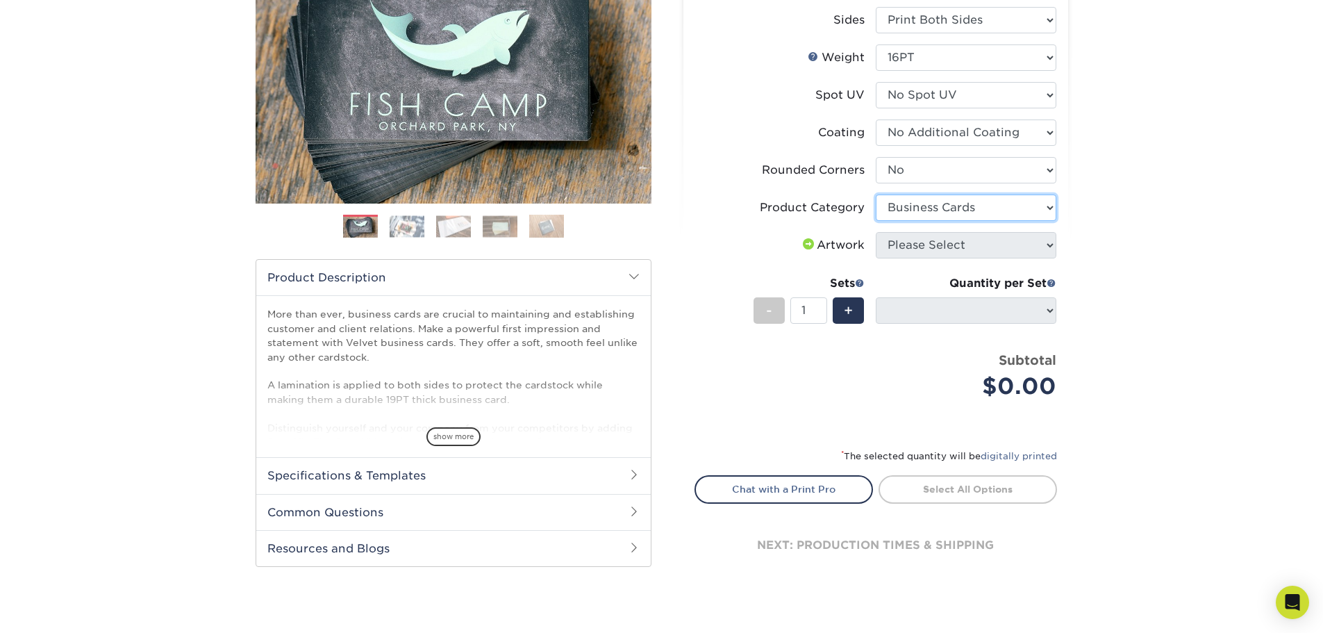
click at [876, 194] on select "Please Select Business Cards" at bounding box center [966, 207] width 181 height 26
click at [823, 483] on link "Chat with a Print Pro" at bounding box center [783, 489] width 178 height 28
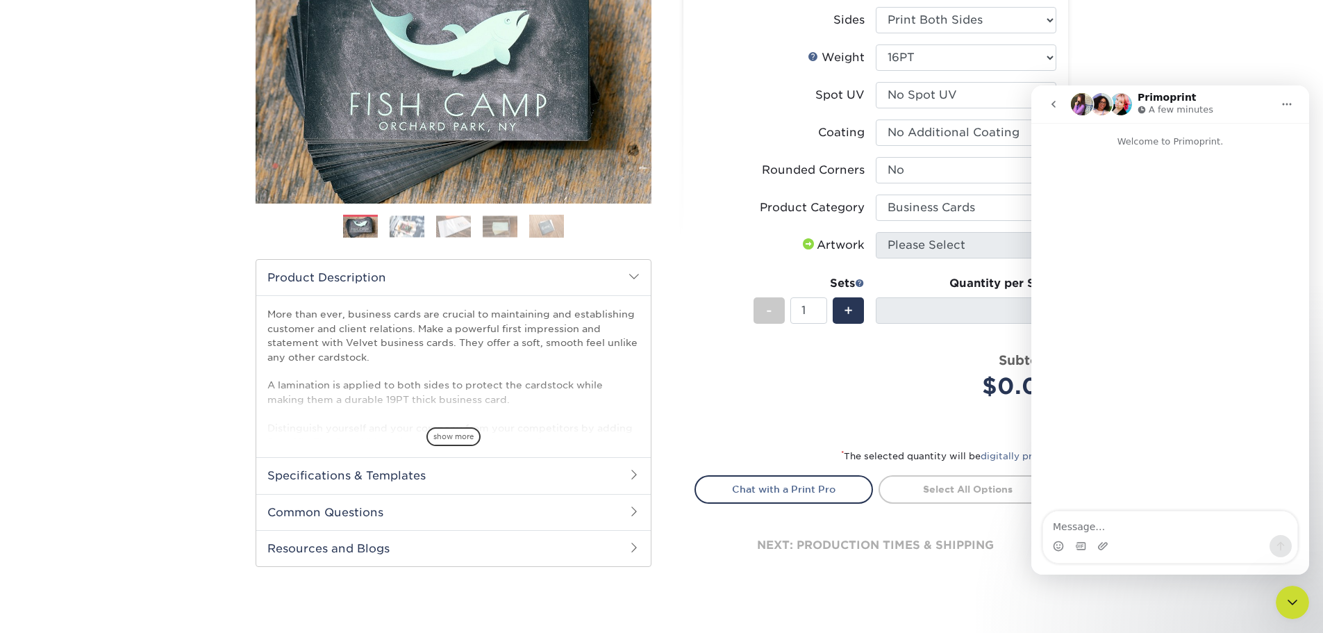
scroll to position [0, 0]
type textarea "Hello, the Artowrk field won't let me select anything to move forward with crea…"
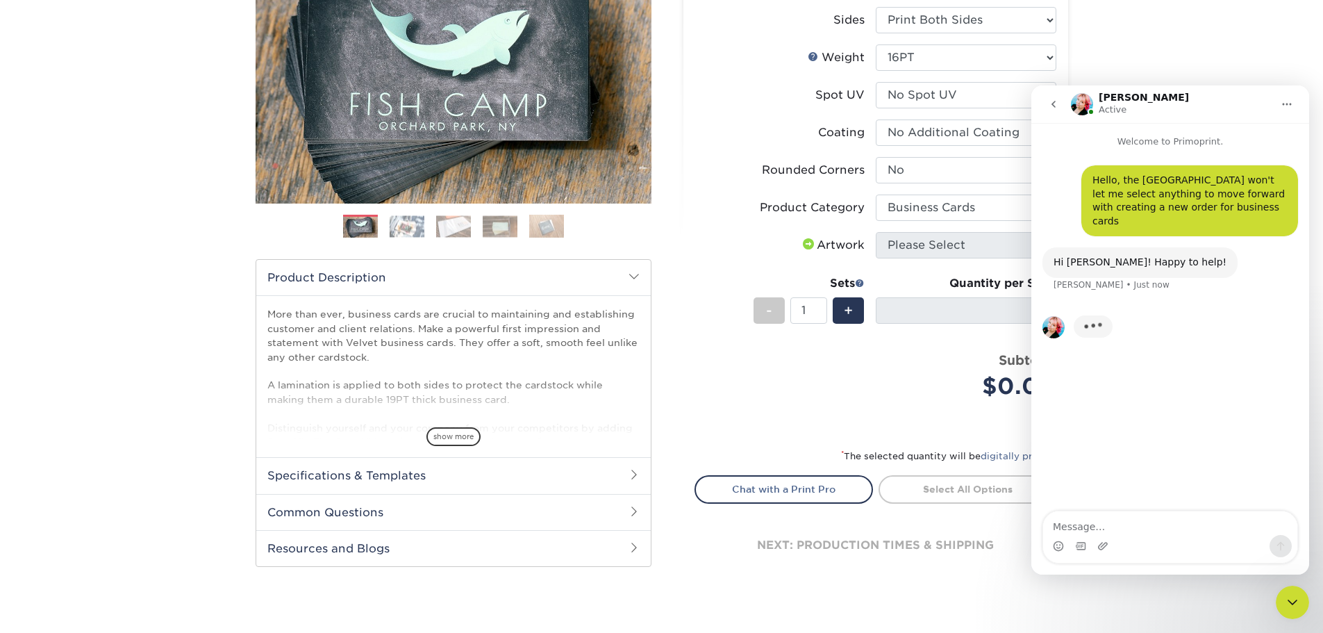
click at [691, 258] on div "Select your options: Sizes Help Sizes Please Select 1.5" x 3.5" - Mini 1.75" x …" at bounding box center [875, 257] width 385 height 681
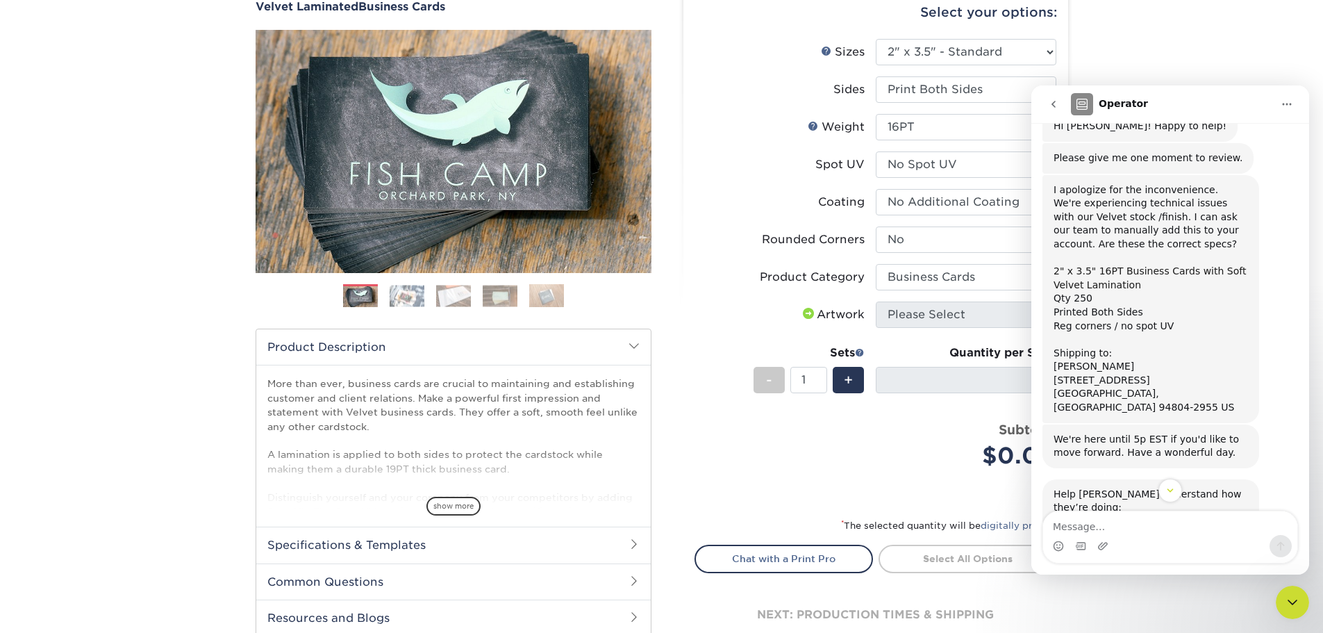
scroll to position [206, 0]
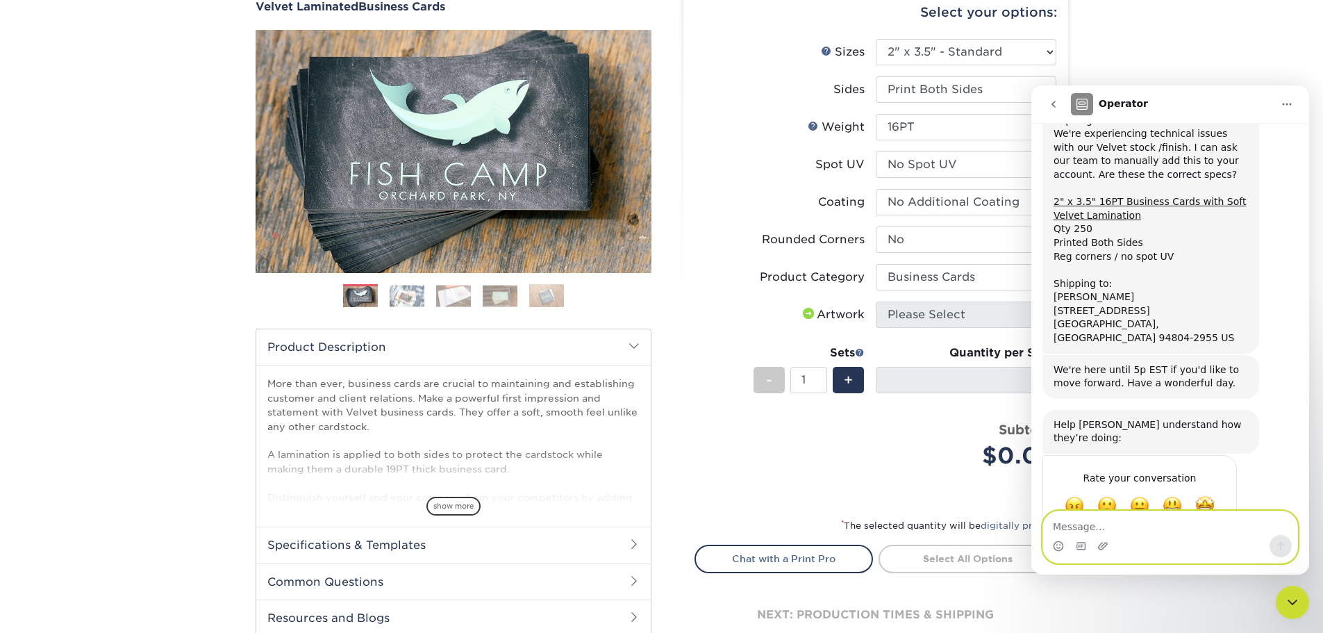
click at [1128, 528] on textarea "Message…" at bounding box center [1170, 523] width 254 height 24
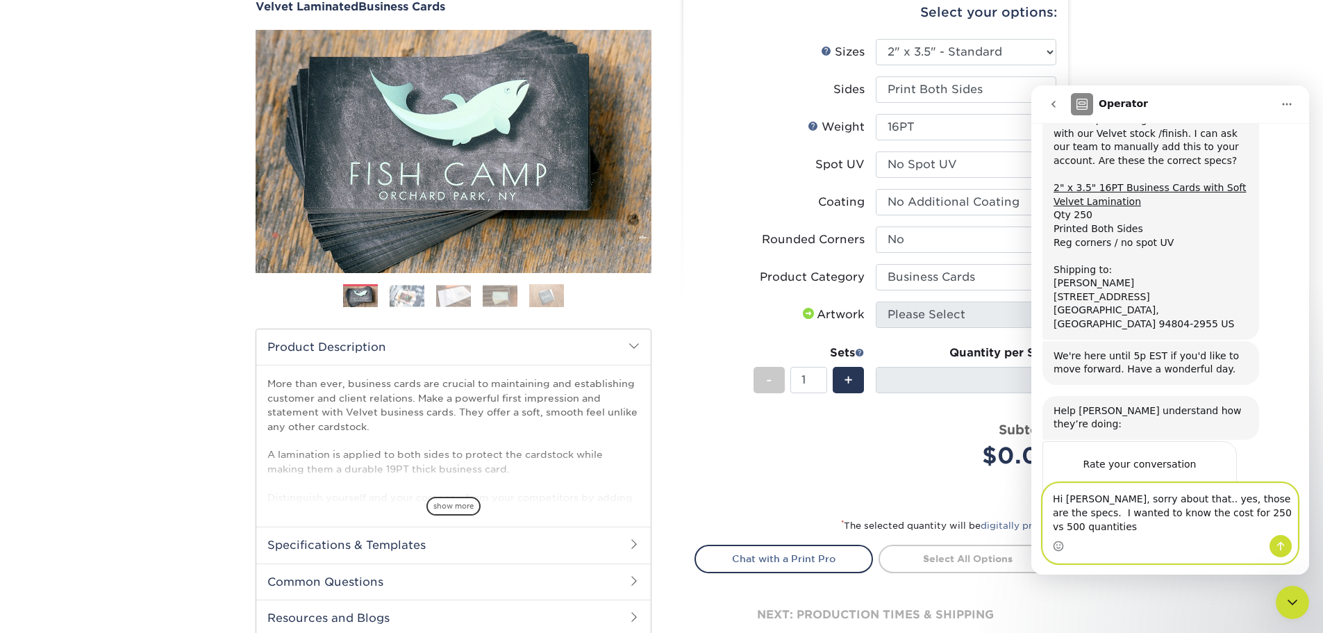
type textarea "Hi Jenny, sorry about that.. yes, those are the specs. I wanted to know the cos…"
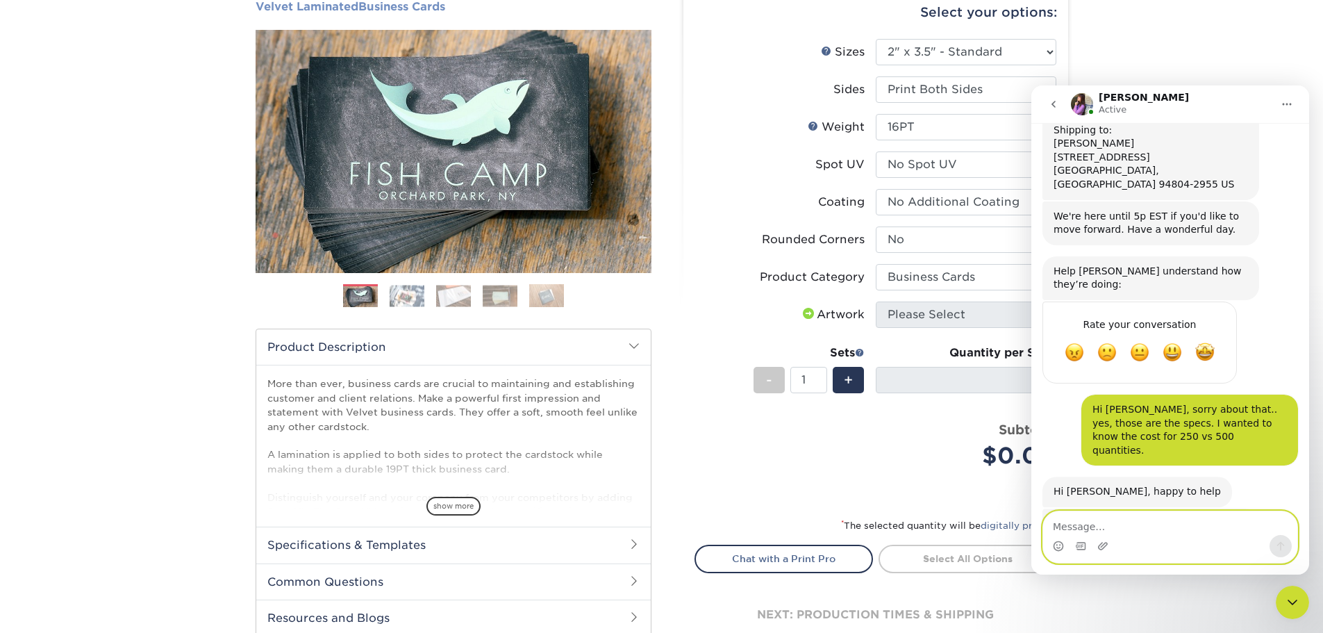
scroll to position [388, 0]
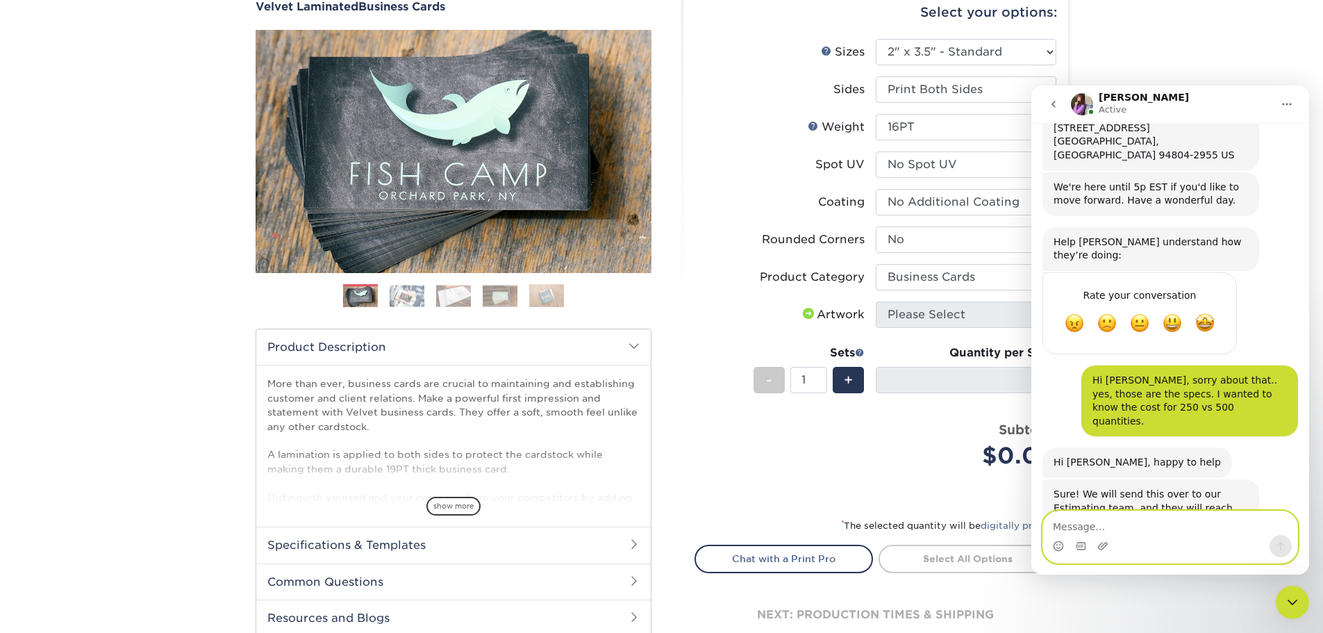
click at [1140, 519] on textarea "Message…" at bounding box center [1170, 523] width 254 height 24
type textarea "perfect, thanks Erica"
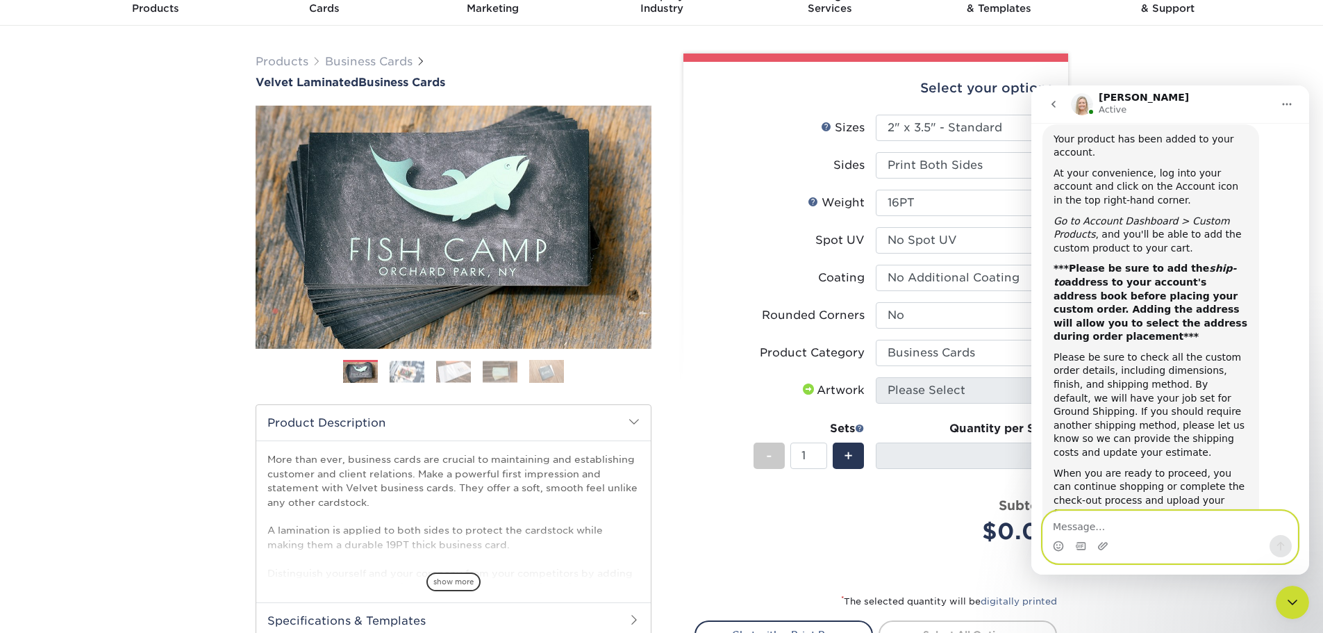
scroll to position [0, 0]
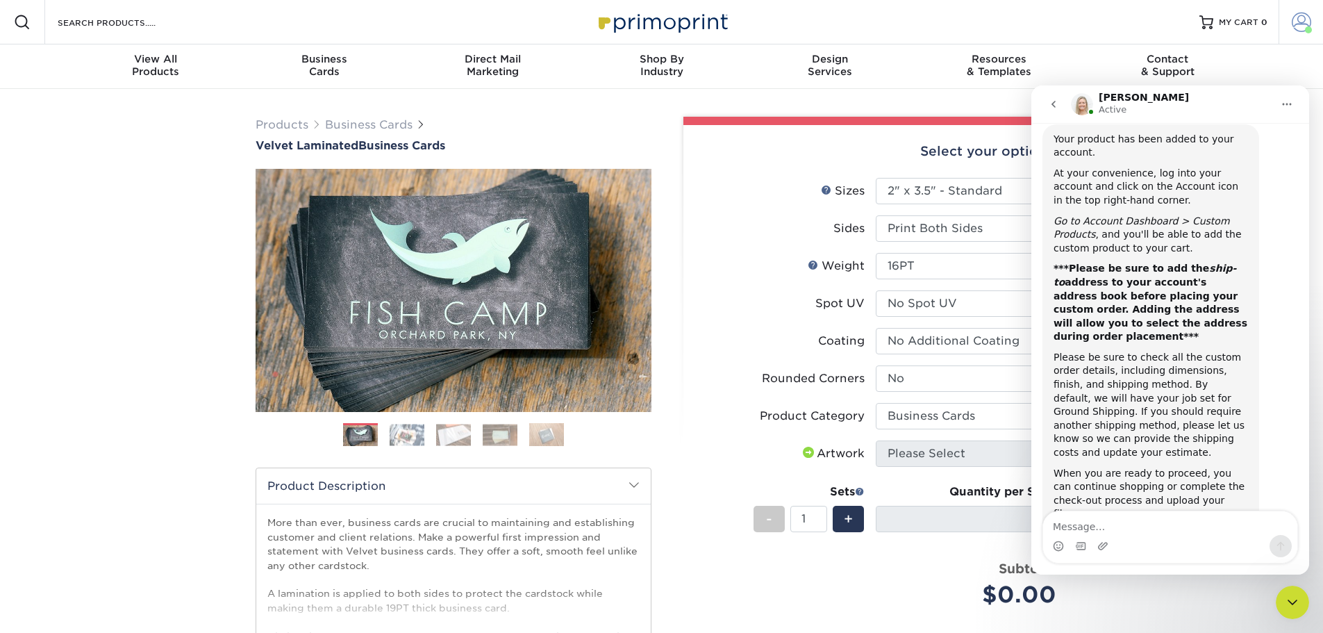
click at [1296, 28] on span at bounding box center [1301, 21] width 19 height 19
click at [1263, 28] on div "MY CART 0" at bounding box center [1243, 23] width 49 height 12
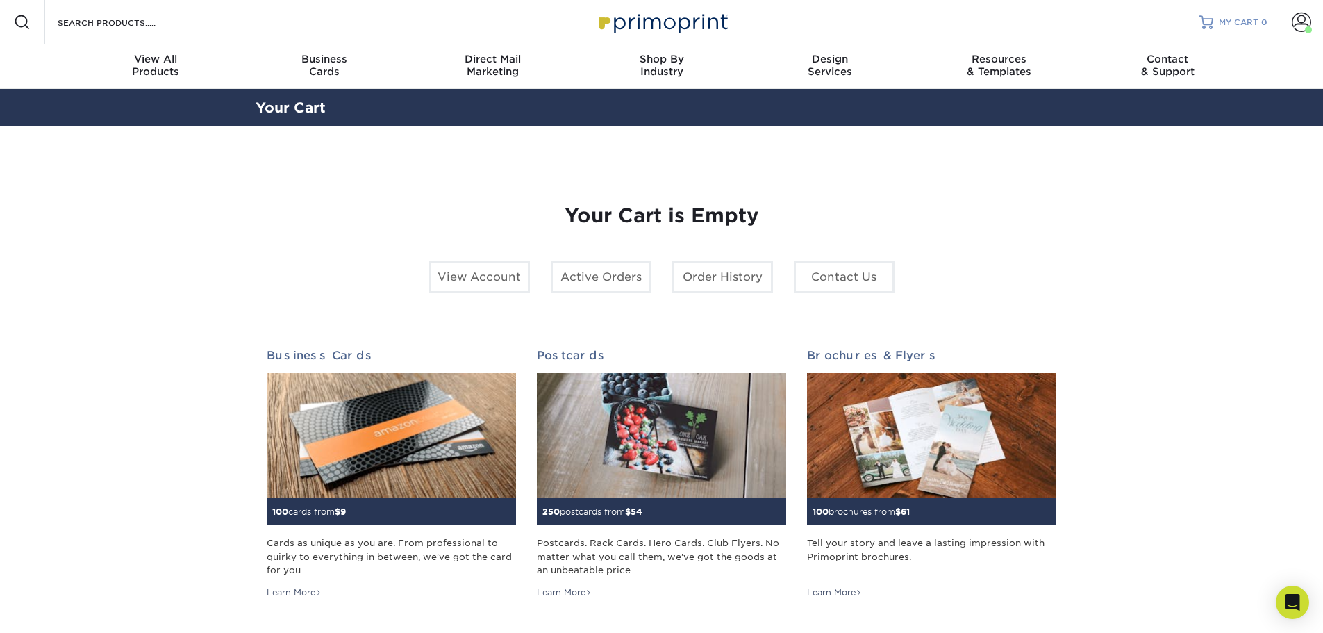
click at [1212, 27] on div at bounding box center [1206, 22] width 14 height 14
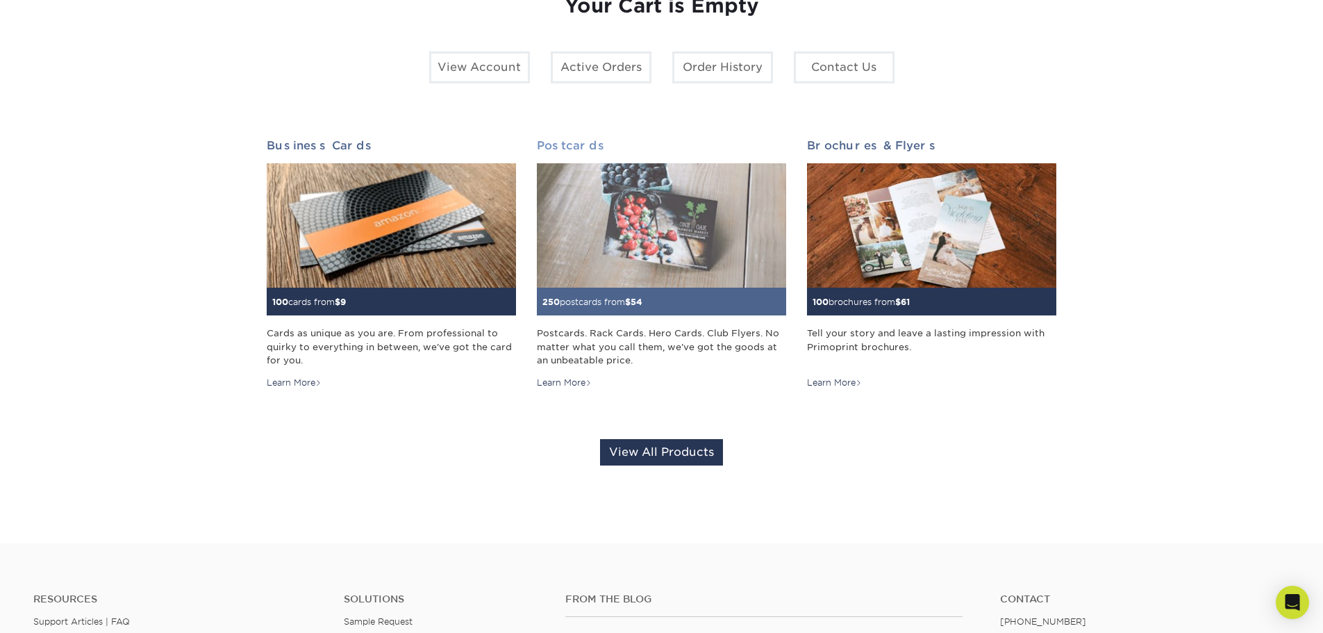
scroll to position [208, 0]
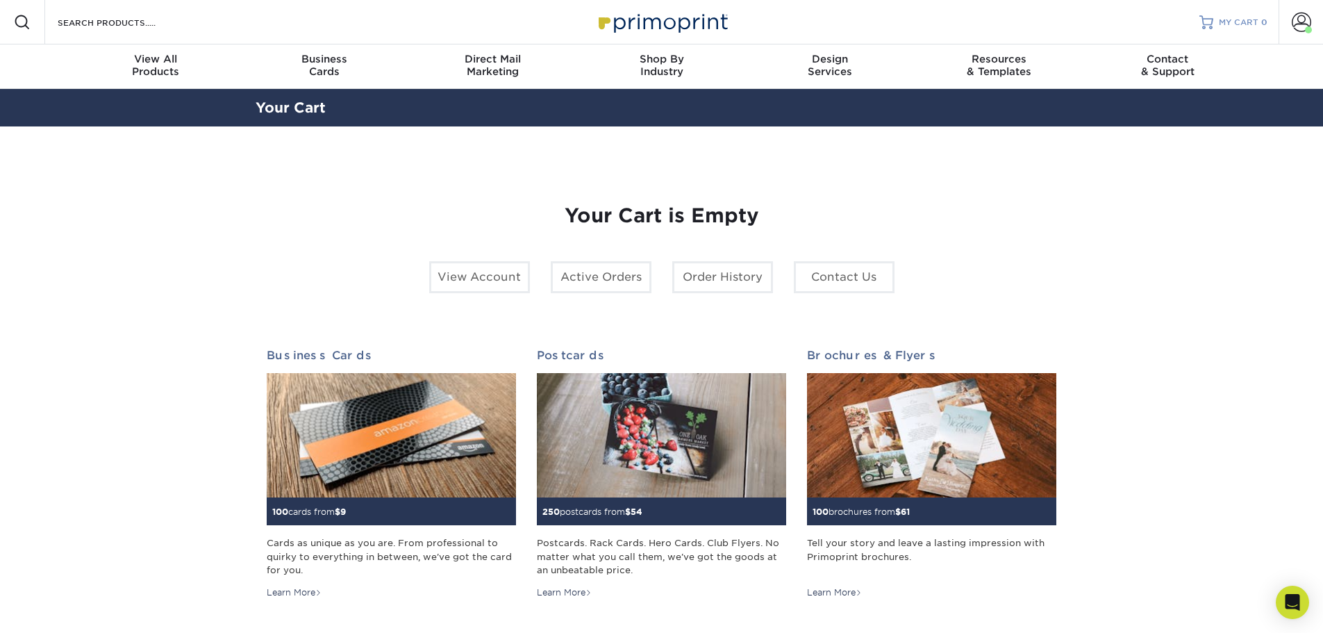
click at [1226, 23] on span "MY CART" at bounding box center [1239, 23] width 40 height 12
click at [1303, 22] on span at bounding box center [1301, 21] width 19 height 19
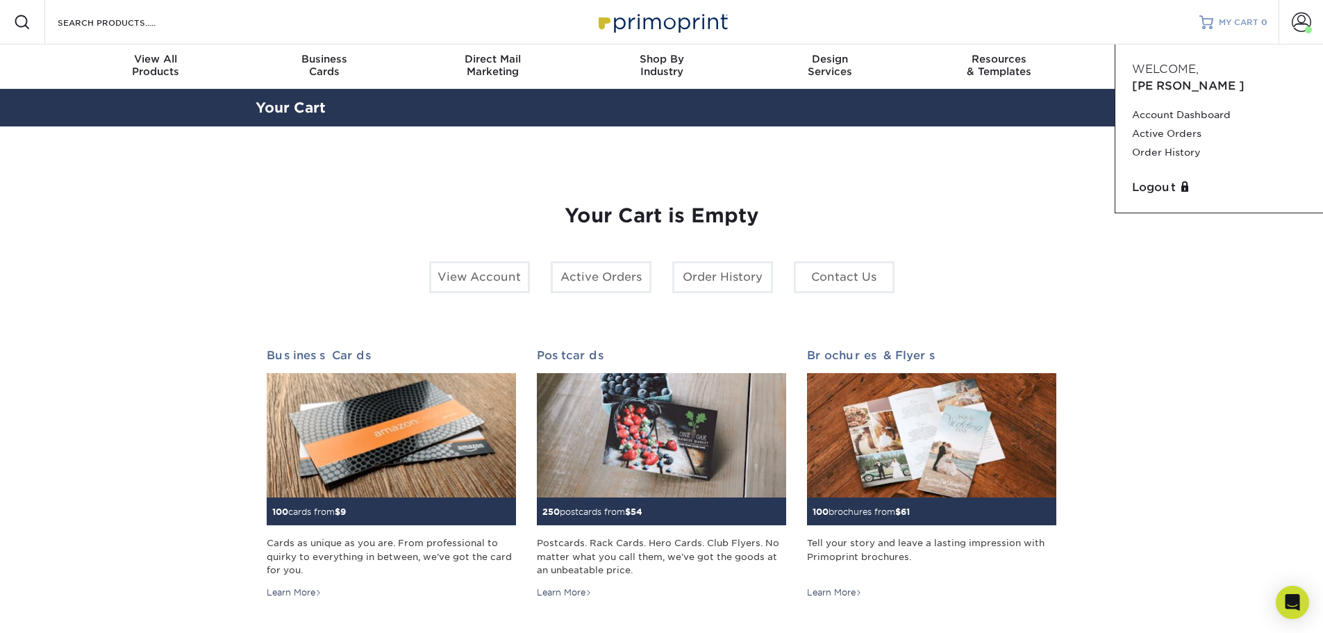
click at [1235, 22] on span "MY CART" at bounding box center [1239, 23] width 40 height 12
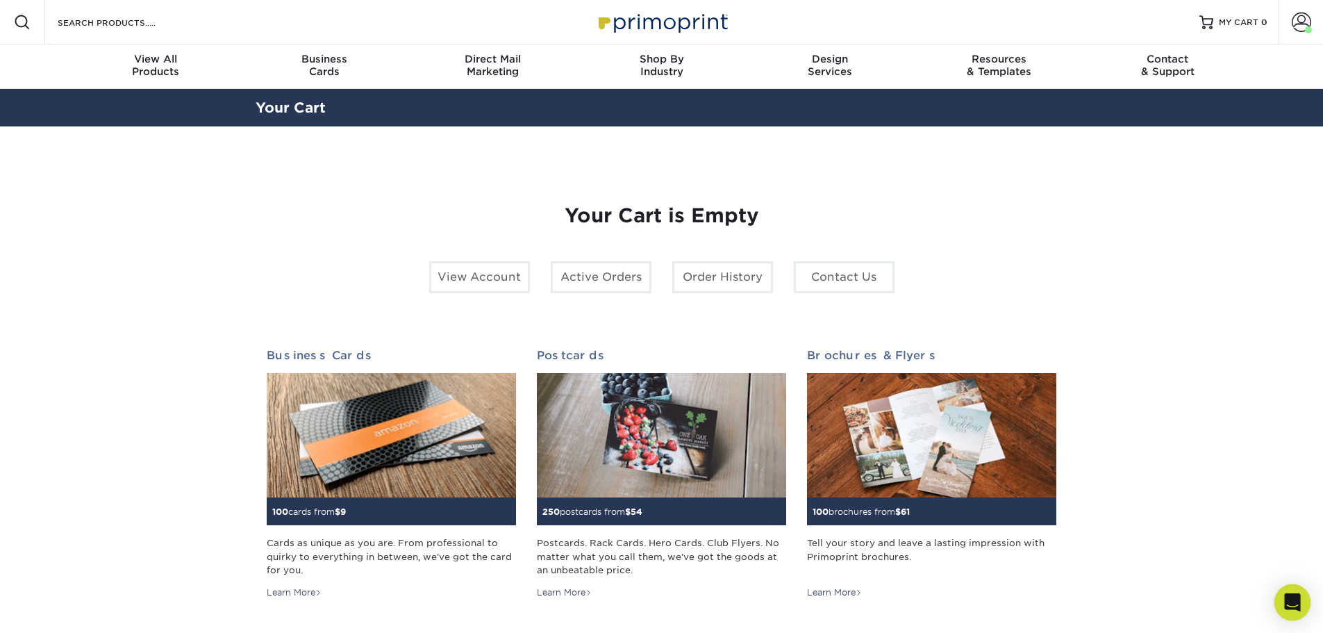
click at [1278, 609] on div "Open Intercom Messenger" at bounding box center [1292, 602] width 37 height 37
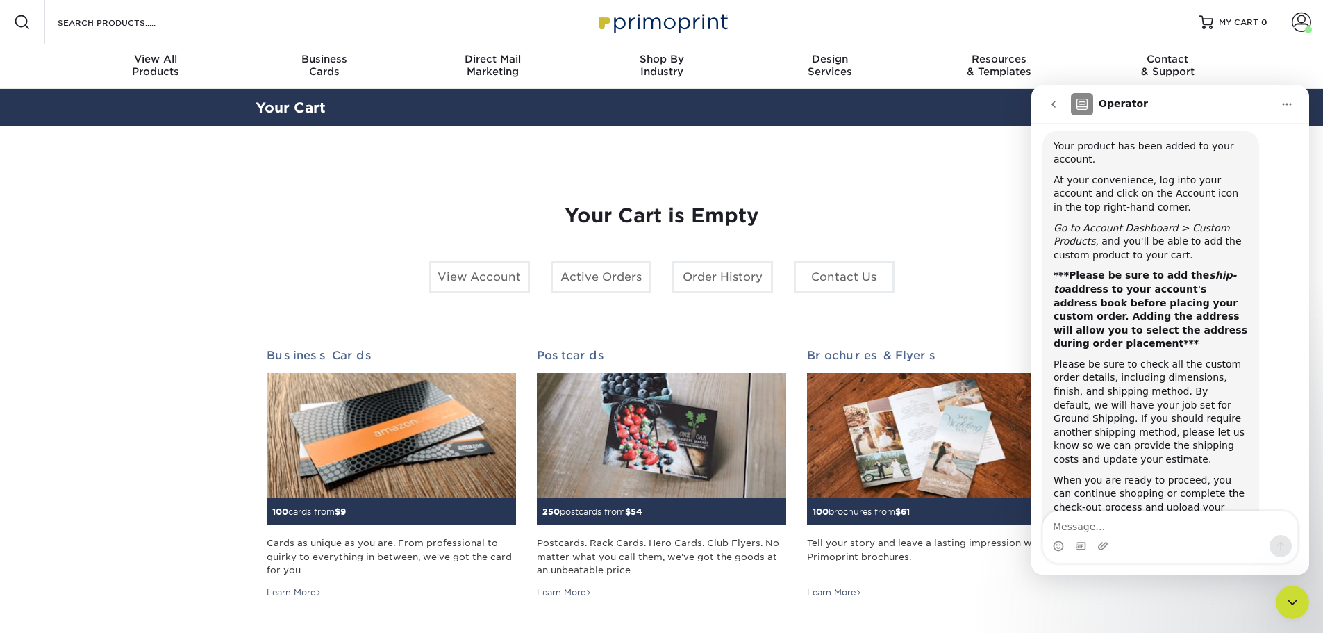
scroll to position [908, 0]
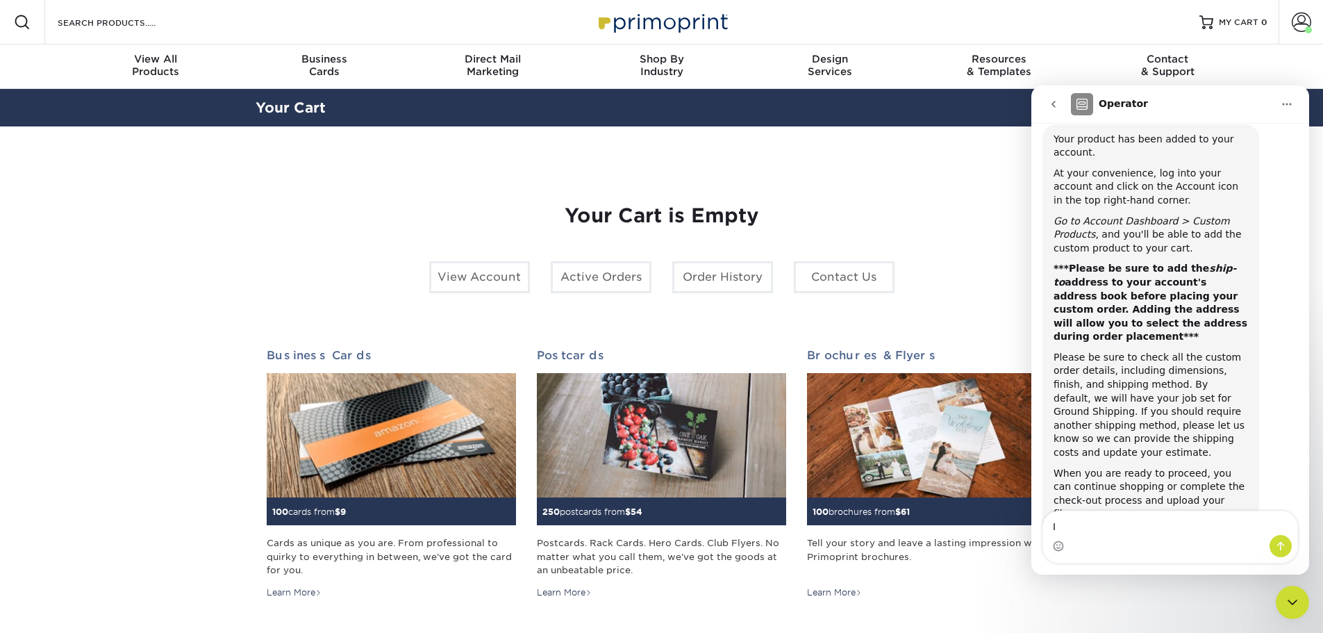
type textarea "I"
type textarea "My cart is empty"
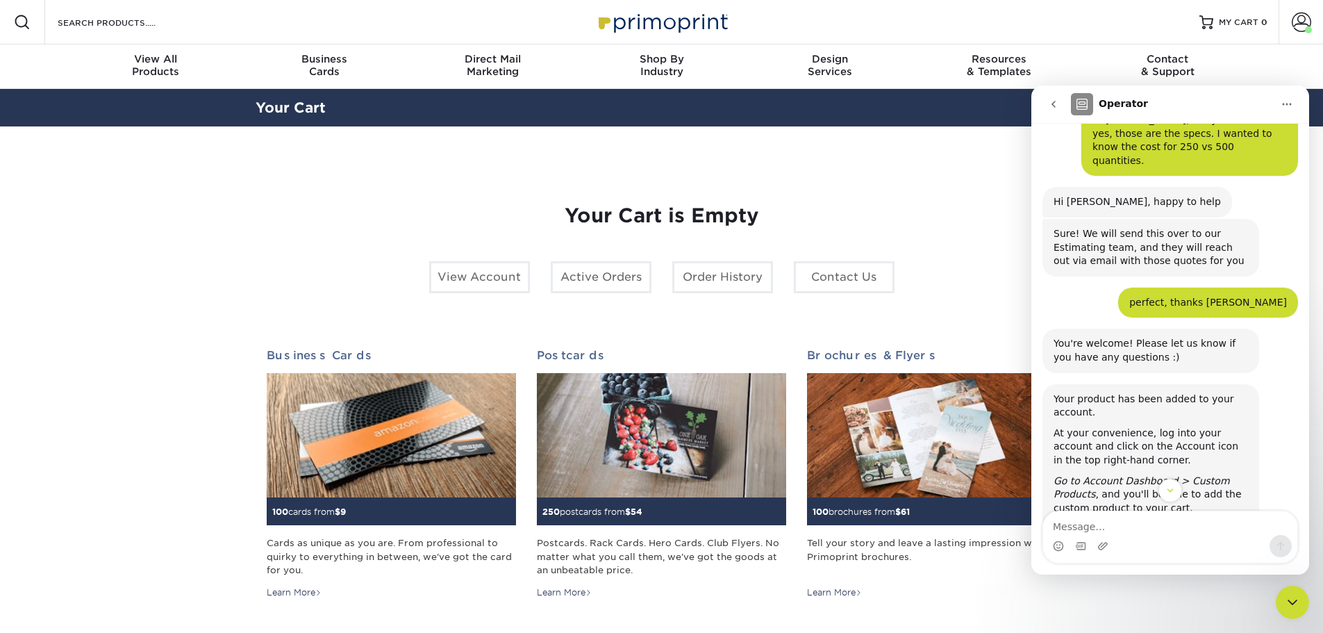
scroll to position [671, 0]
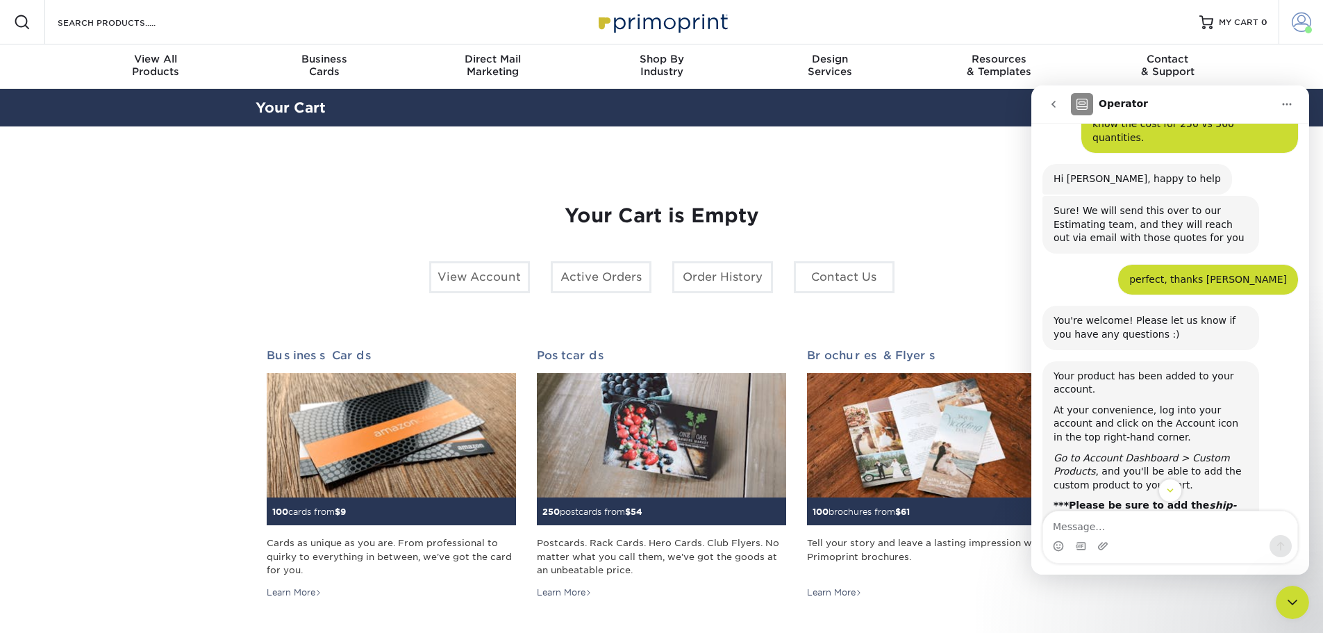
click at [1300, 24] on span at bounding box center [1301, 21] width 19 height 19
click at [1300, 20] on span at bounding box center [1301, 21] width 19 height 19
click at [1299, 30] on span at bounding box center [1301, 21] width 19 height 19
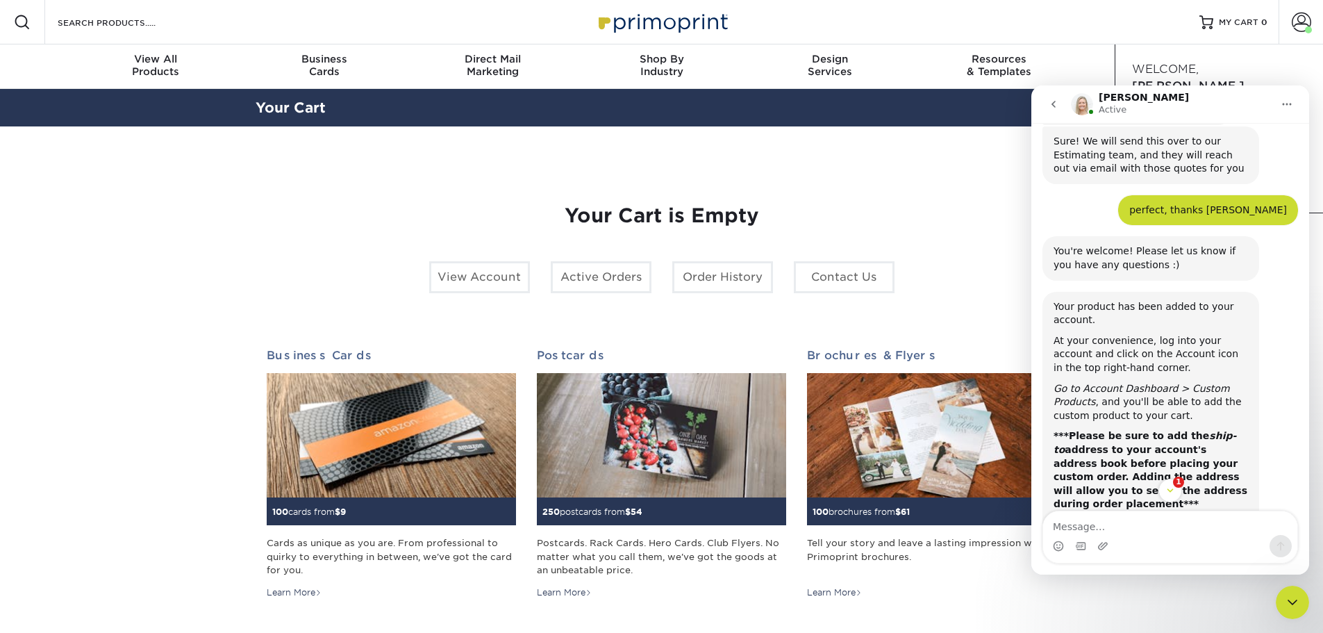
click at [1287, 605] on icon "Close Intercom Messenger" at bounding box center [1292, 602] width 17 height 17
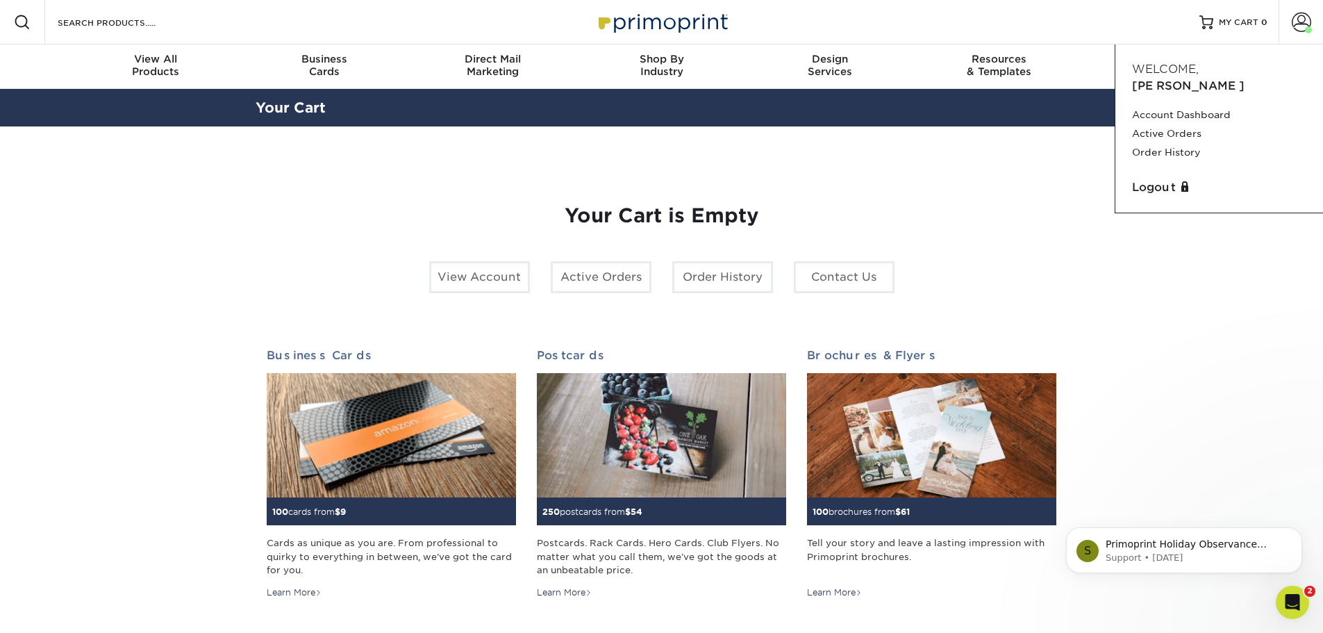
scroll to position [1058, 0]
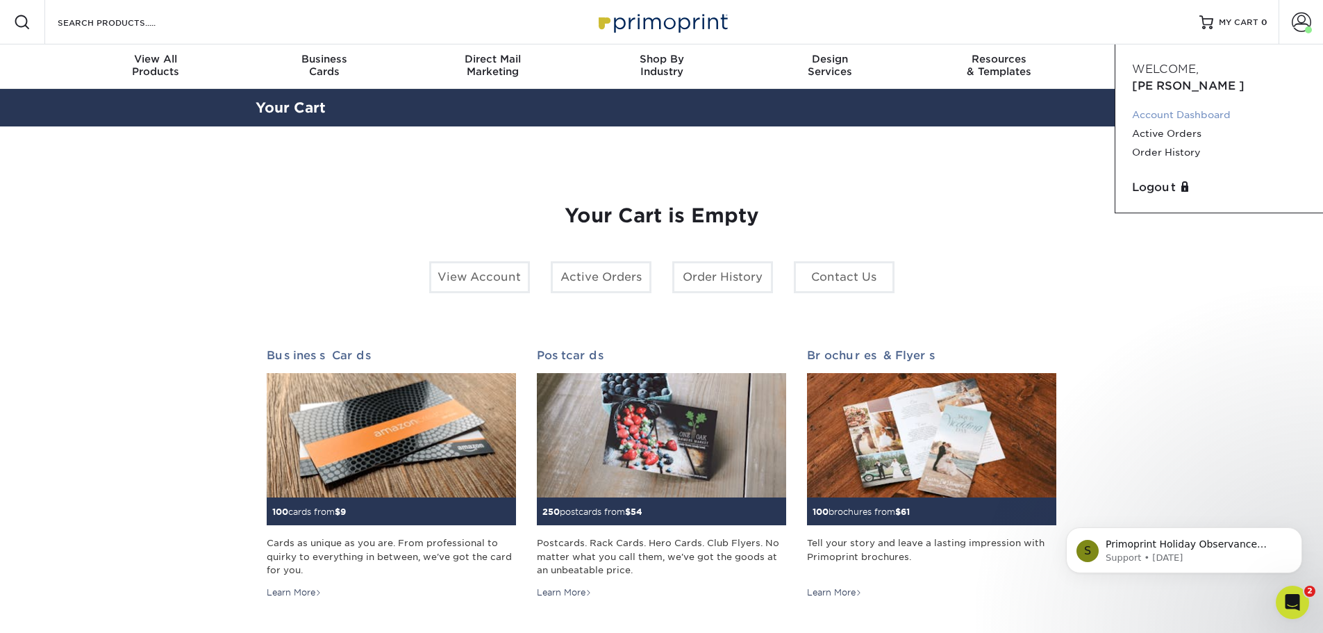
click at [1226, 106] on link "Account Dashboard" at bounding box center [1219, 115] width 174 height 19
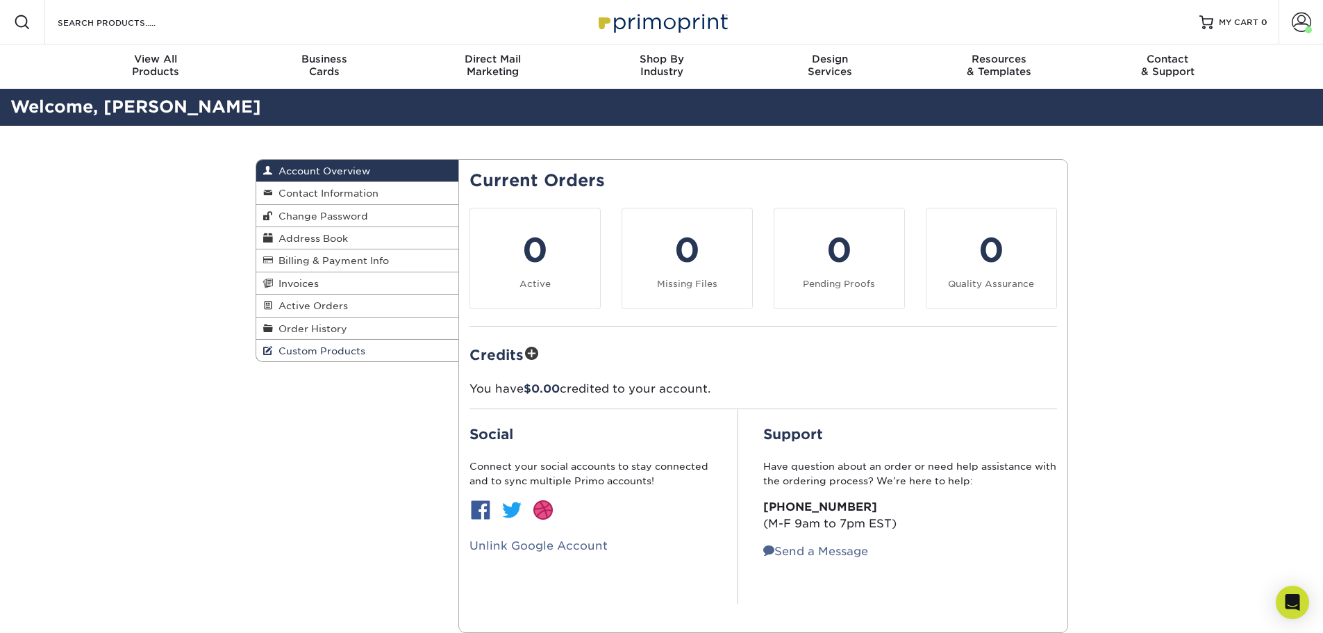
click at [336, 348] on span "Custom Products" at bounding box center [319, 350] width 92 height 11
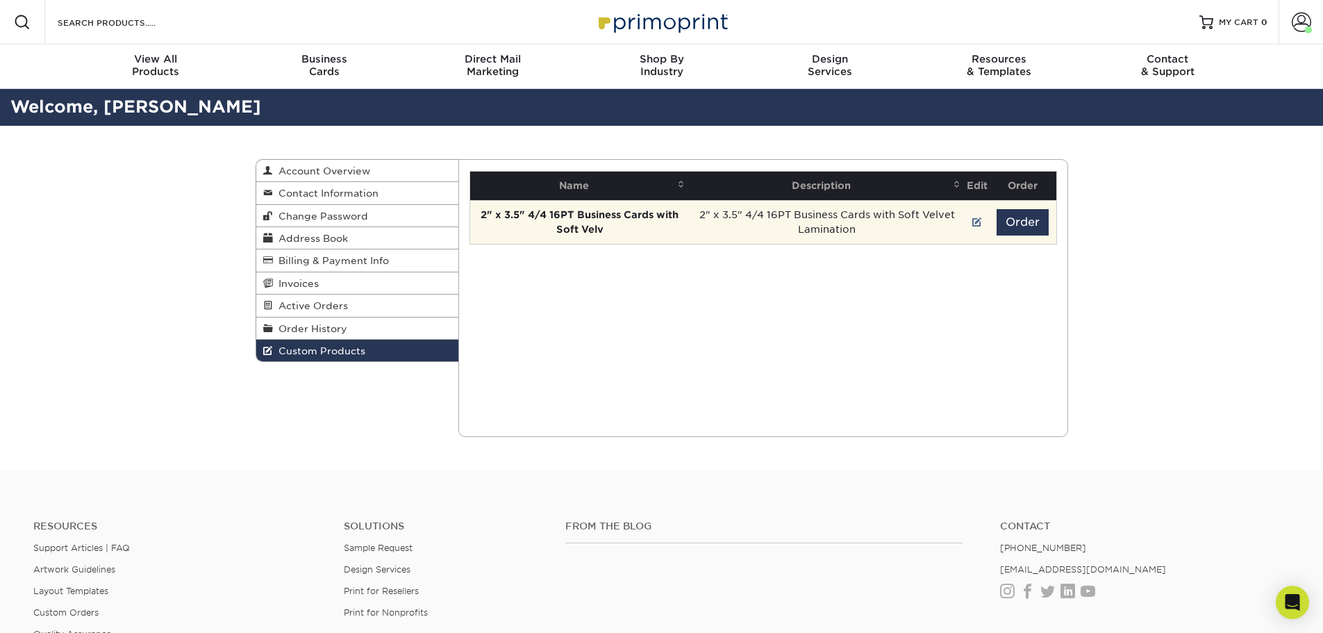
click at [839, 219] on td "​2" x 3.5" 4/4 16PT Business Cards with Soft Velvet Lamination" at bounding box center [827, 222] width 276 height 44
click at [1019, 223] on button "Order" at bounding box center [1022, 222] width 52 height 26
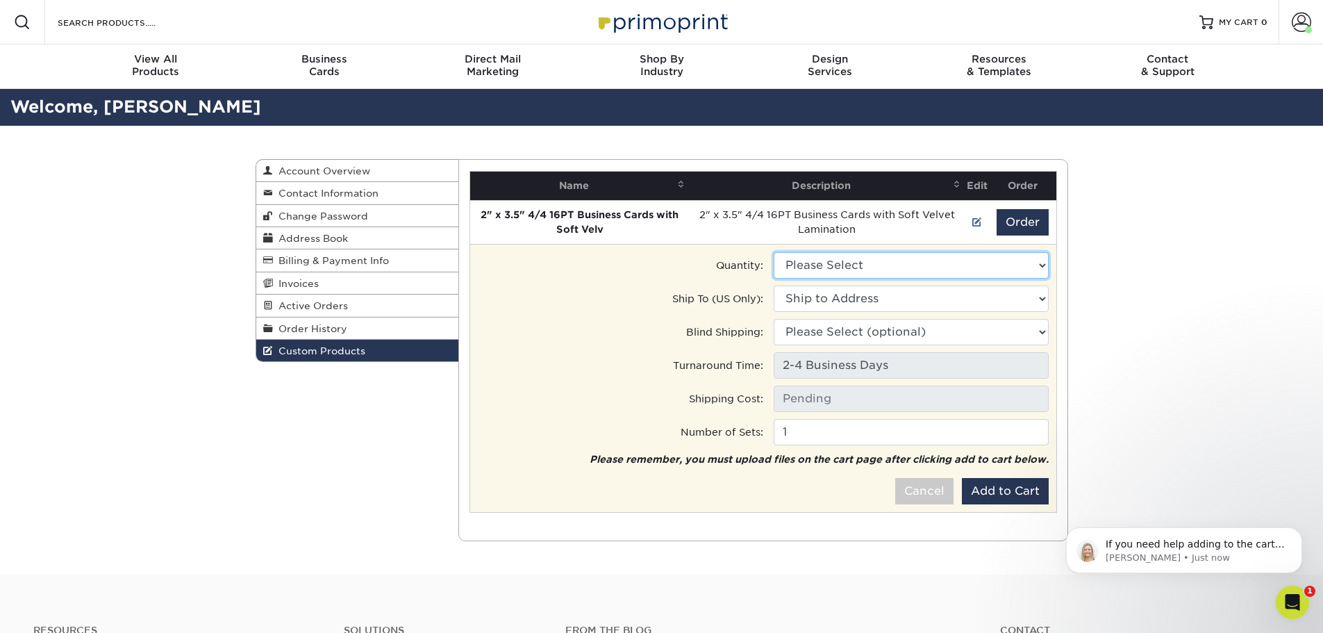
click at [871, 265] on select "Please Select 250 - $120.00 500 - $128.50" at bounding box center [911, 265] width 275 height 26
select select "0"
click at [774, 252] on select "Please Select 250 - $120.00 500 - $128.50" at bounding box center [911, 265] width 275 height 26
type input "Ground: $7.84"
click at [867, 307] on select "Ship to Address [PERSON_NAME] • [STREET_ADDRESS][PERSON_NAME] Tatum • [STREET_A…" at bounding box center [911, 298] width 275 height 26
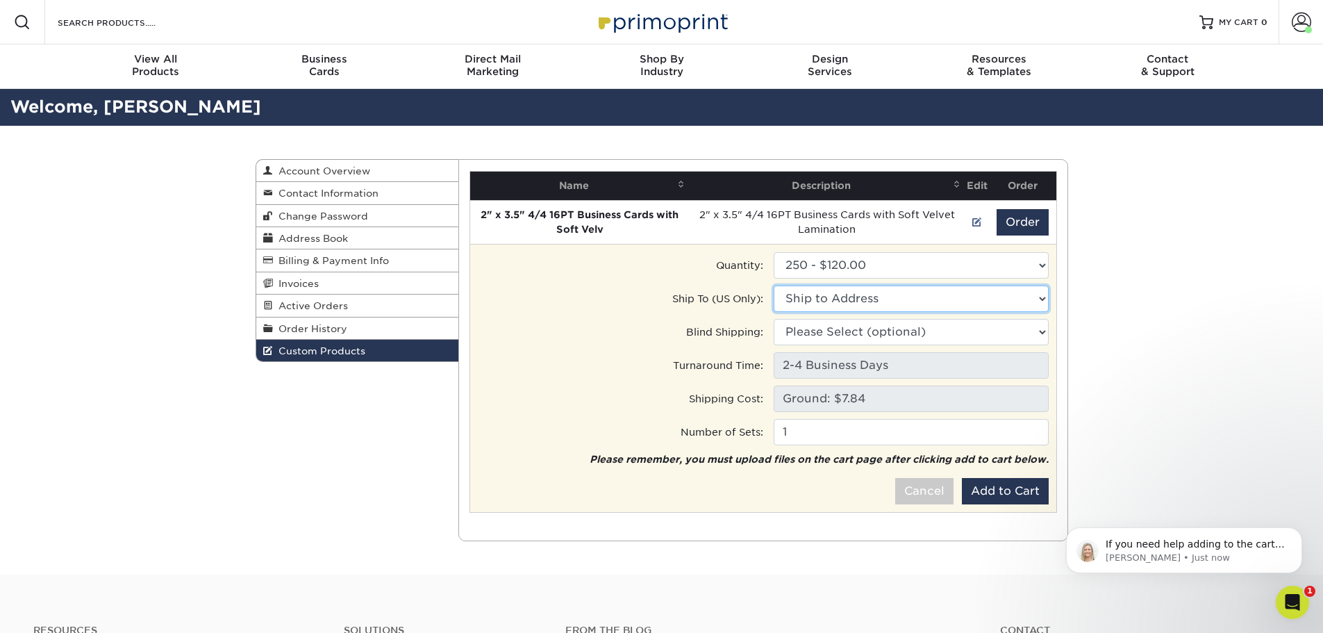
select select "282634"
click at [774, 285] on select "Ship to Address [PERSON_NAME] • [STREET_ADDRESS][PERSON_NAME] Tatum • [STREET_A…" at bounding box center [911, 298] width 275 height 26
click at [881, 337] on select "Please Select (optional) 1618 Sullivan Ave, Daly City, CA 1618 Sullivan Avenue …" at bounding box center [911, 332] width 275 height 26
click at [656, 327] on div "Blind Shipping:" at bounding box center [615, 332] width 296 height 26
click at [984, 493] on button "Add to Cart" at bounding box center [1005, 491] width 87 height 26
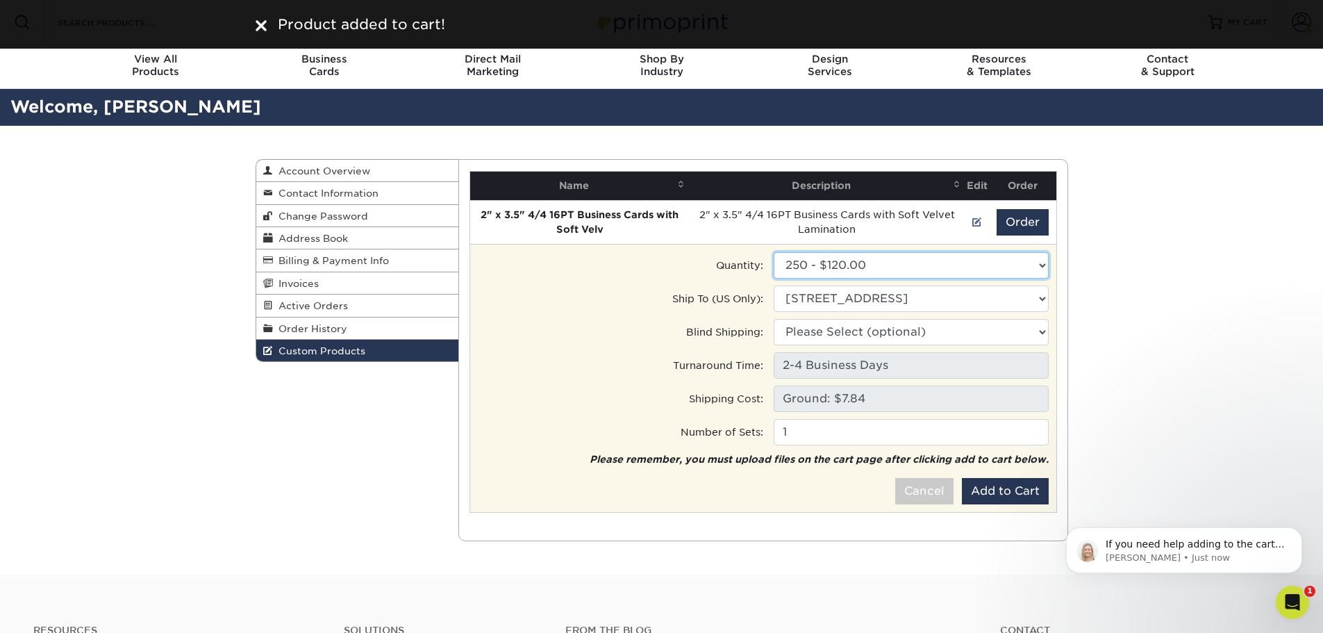
click at [899, 263] on select "Please Select 250 - $120.00 500 - $128.50" at bounding box center [911, 265] width 275 height 26
select select "1"
click at [774, 252] on select "Please Select 250 - $120.00 500 - $128.50" at bounding box center [911, 265] width 275 height 26
type input "Ground: $8.96"
click at [987, 489] on button "Add to Cart" at bounding box center [1005, 491] width 87 height 26
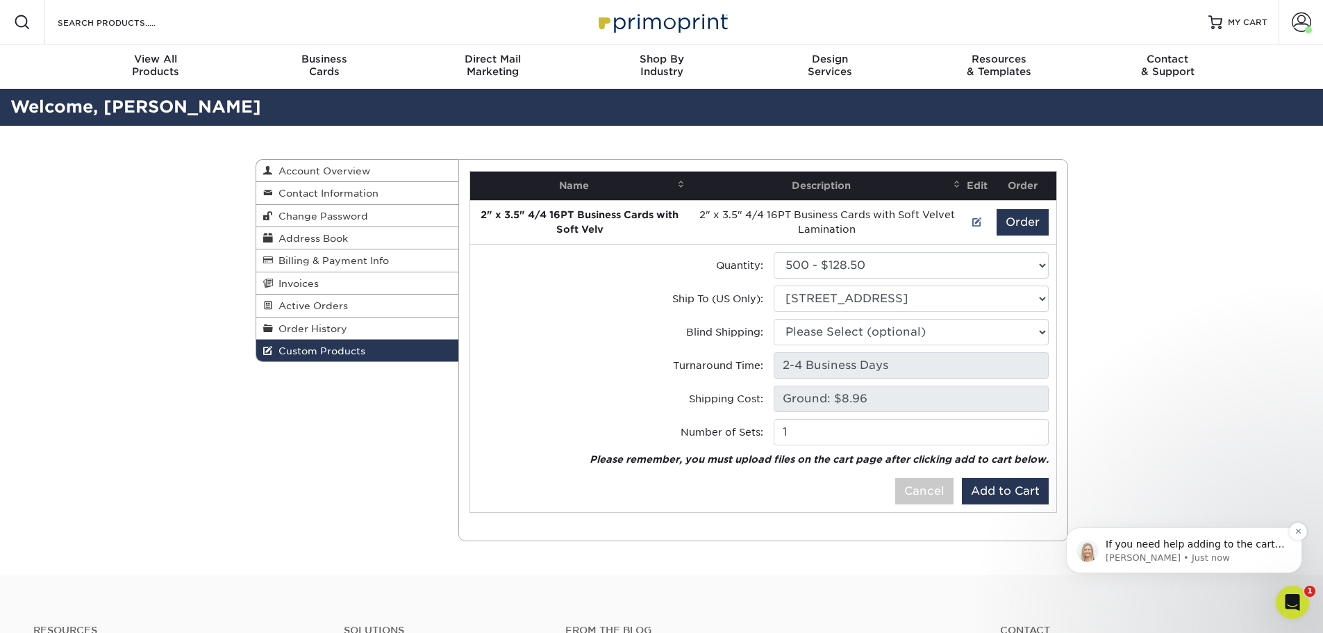
click at [1222, 553] on p "Natalie • Just now" at bounding box center [1195, 557] width 179 height 12
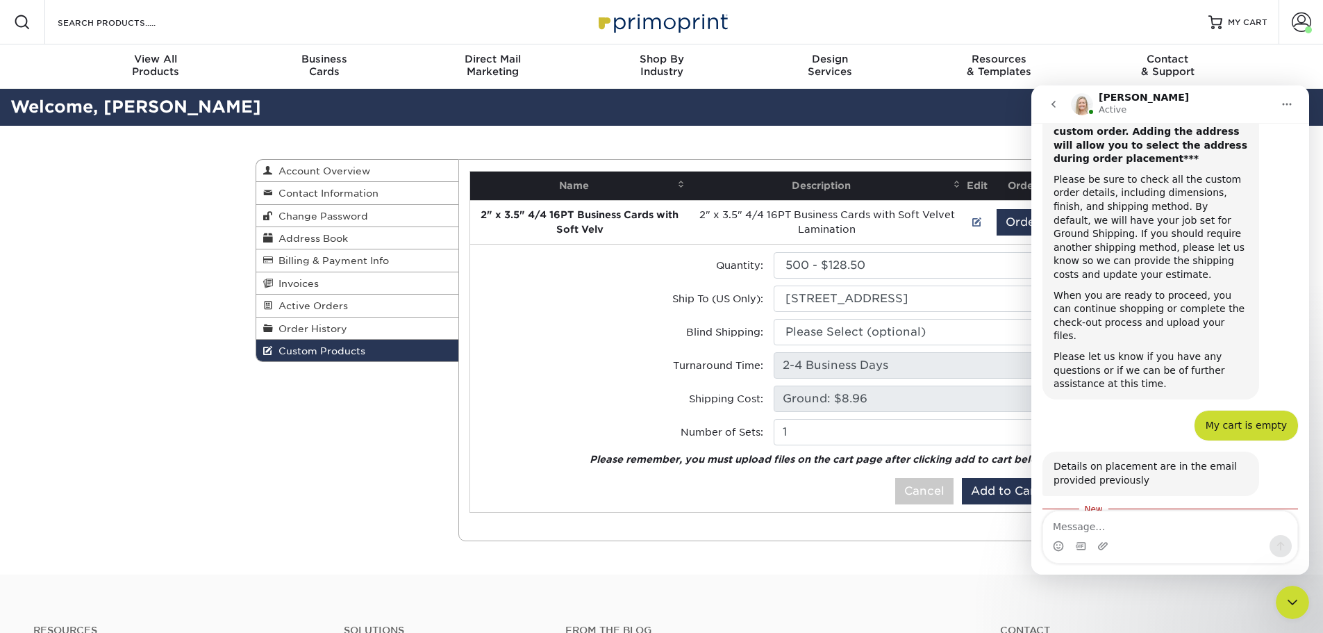
scroll to position [1086, 0]
click at [1119, 529] on textarea "Message…" at bounding box center [1170, 523] width 254 height 24
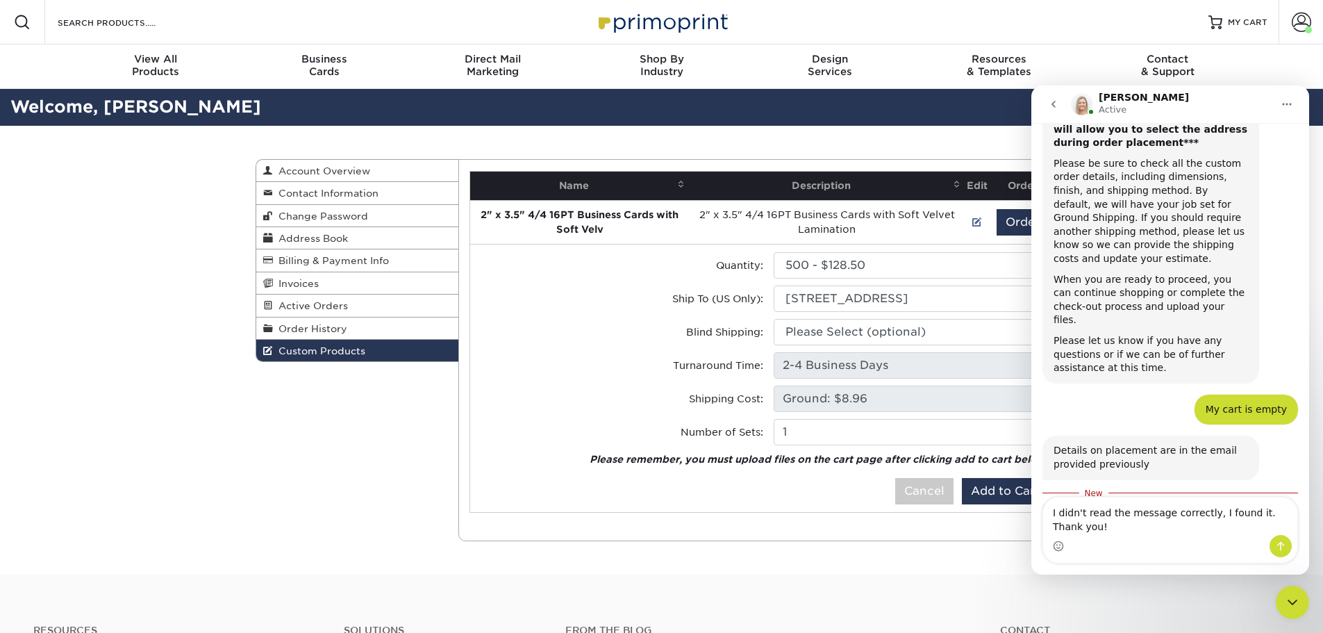
scroll to position [1114, 0]
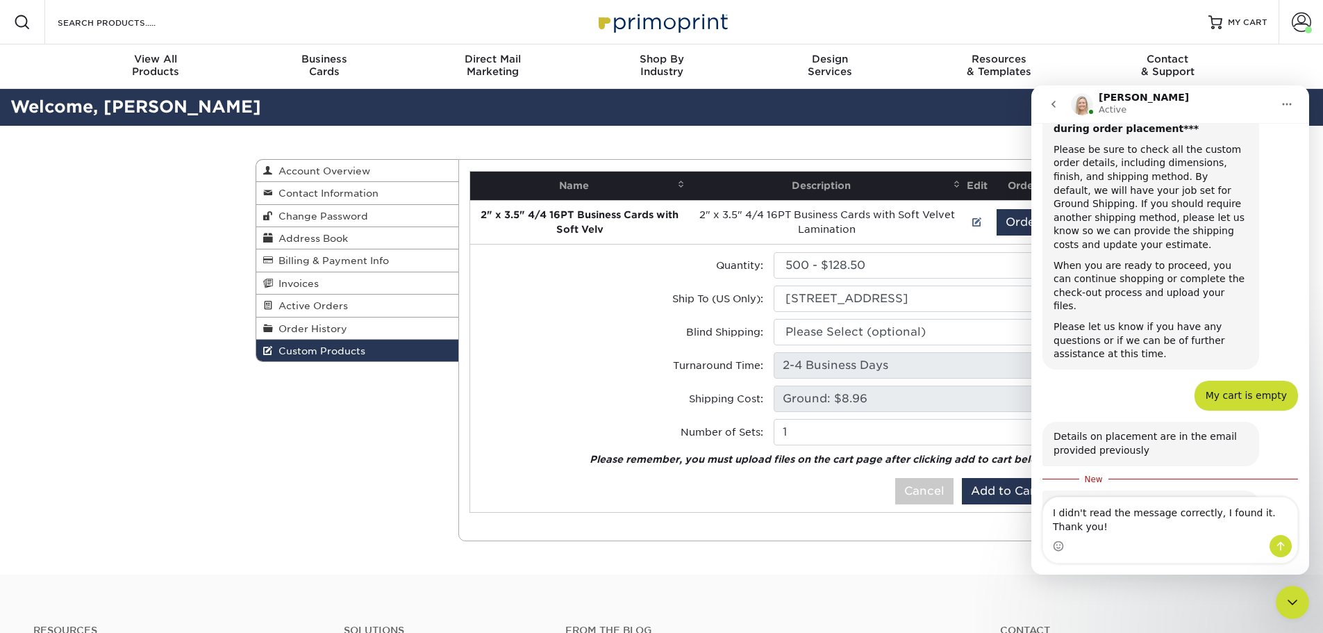
type textarea "I didn't read the message correctly, I found it. Thank you!"
click at [1279, 542] on icon "Send a message…" at bounding box center [1280, 545] width 11 height 11
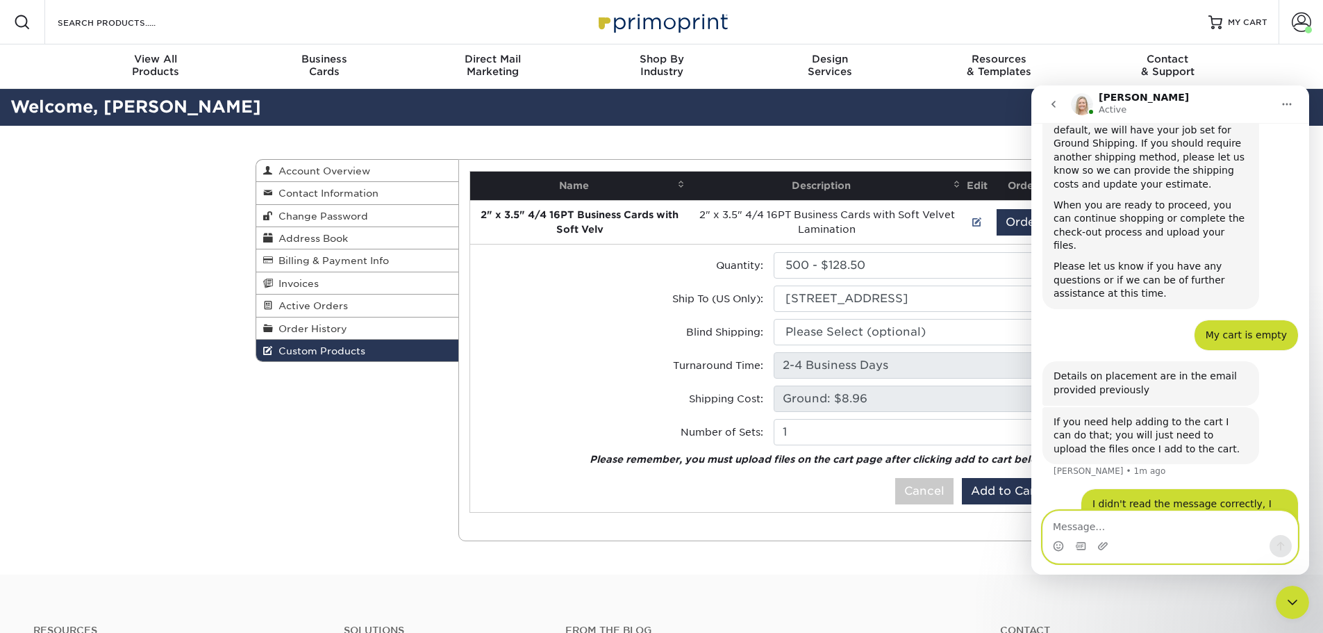
scroll to position [1185, 0]
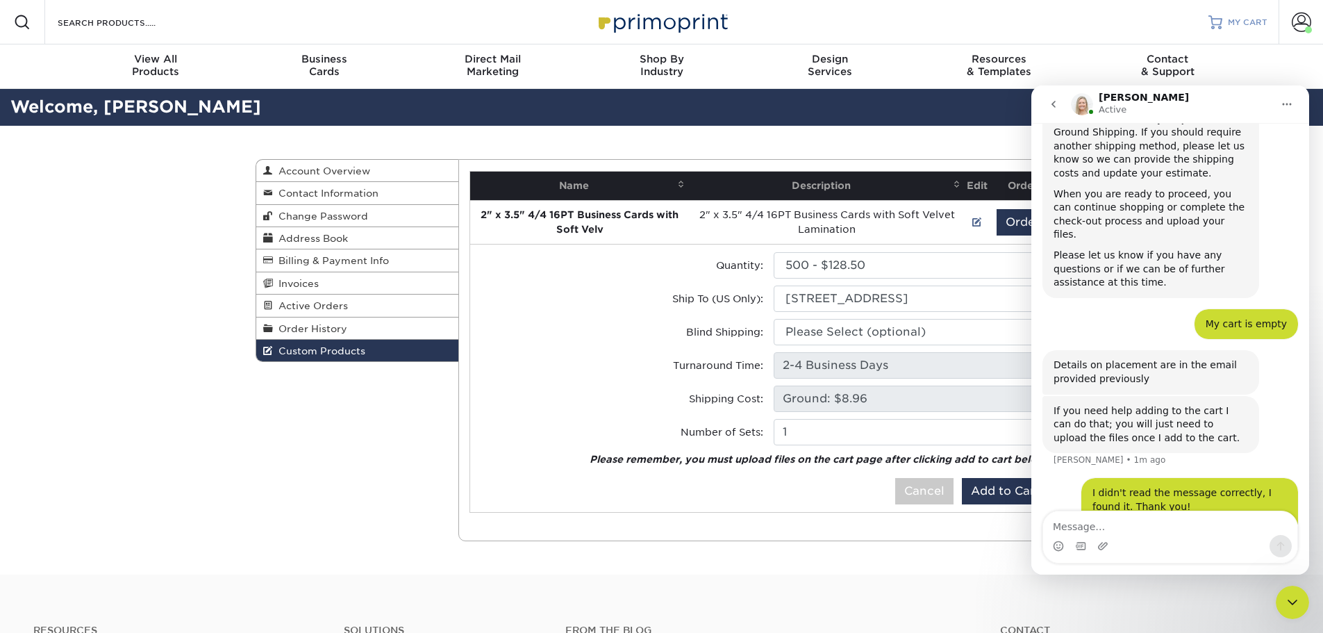
click at [1225, 18] on link "MY CART" at bounding box center [1237, 22] width 59 height 44
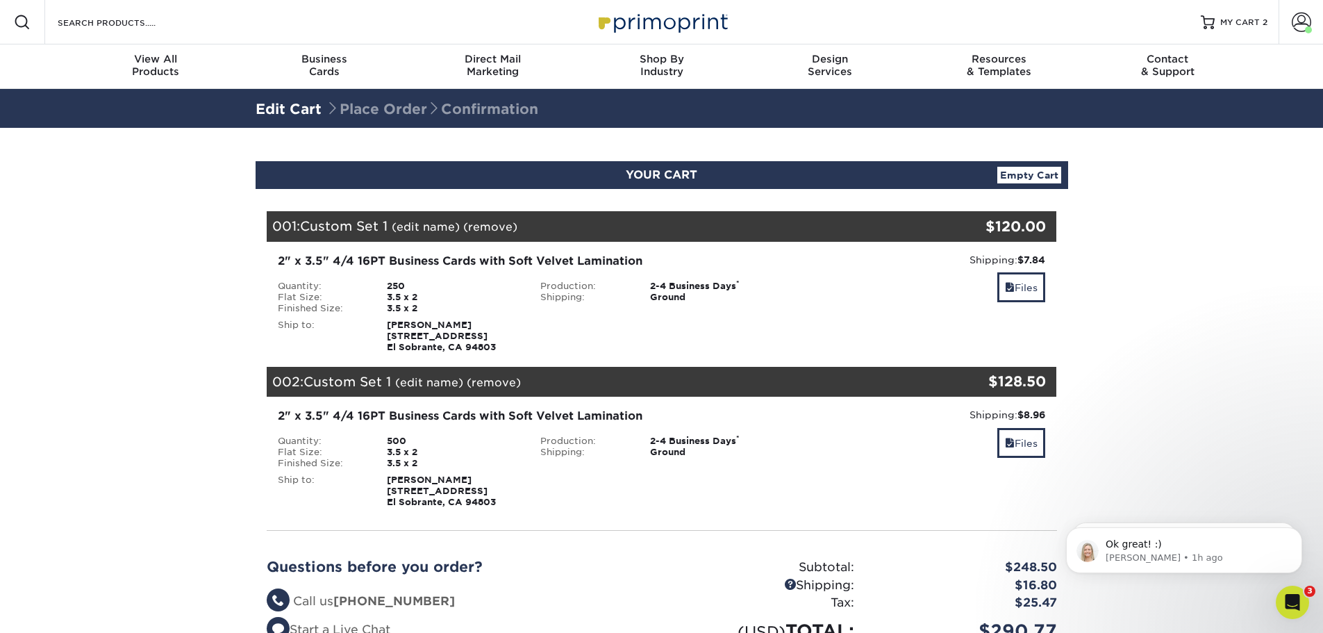
click at [506, 228] on link "(remove)" at bounding box center [490, 226] width 54 height 13
click at [756, 226] on link "Yes" at bounding box center [746, 226] width 19 height 13
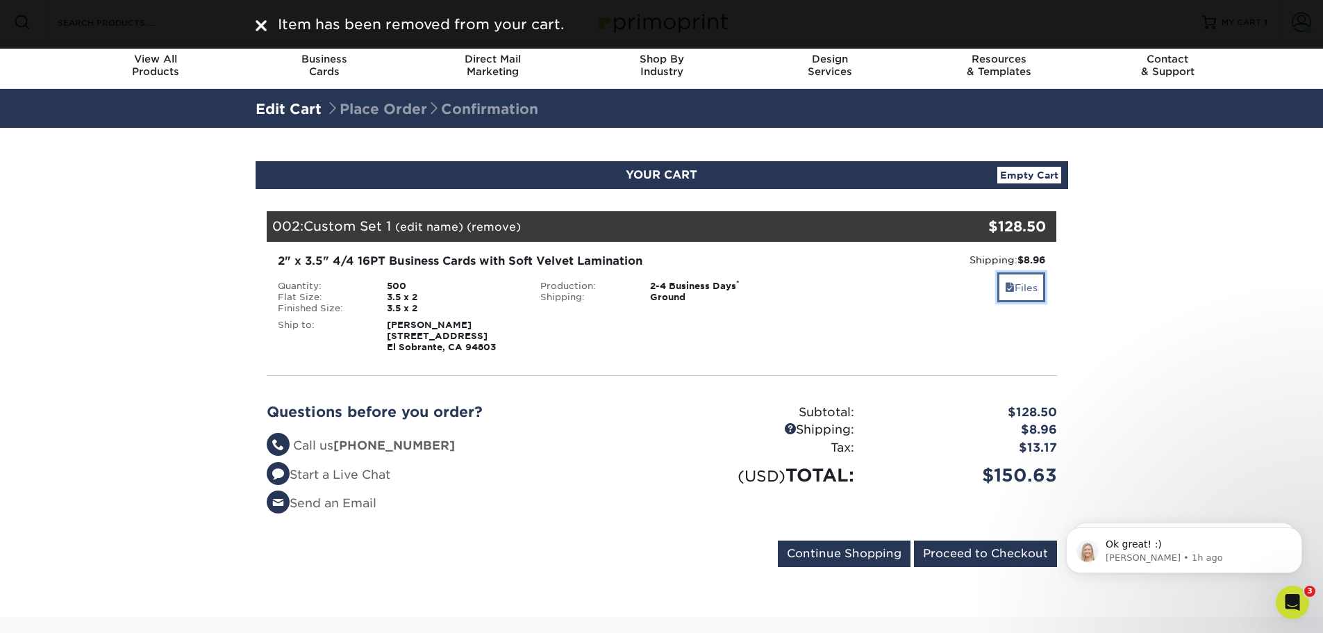
click at [1018, 287] on link "Files" at bounding box center [1021, 287] width 48 height 30
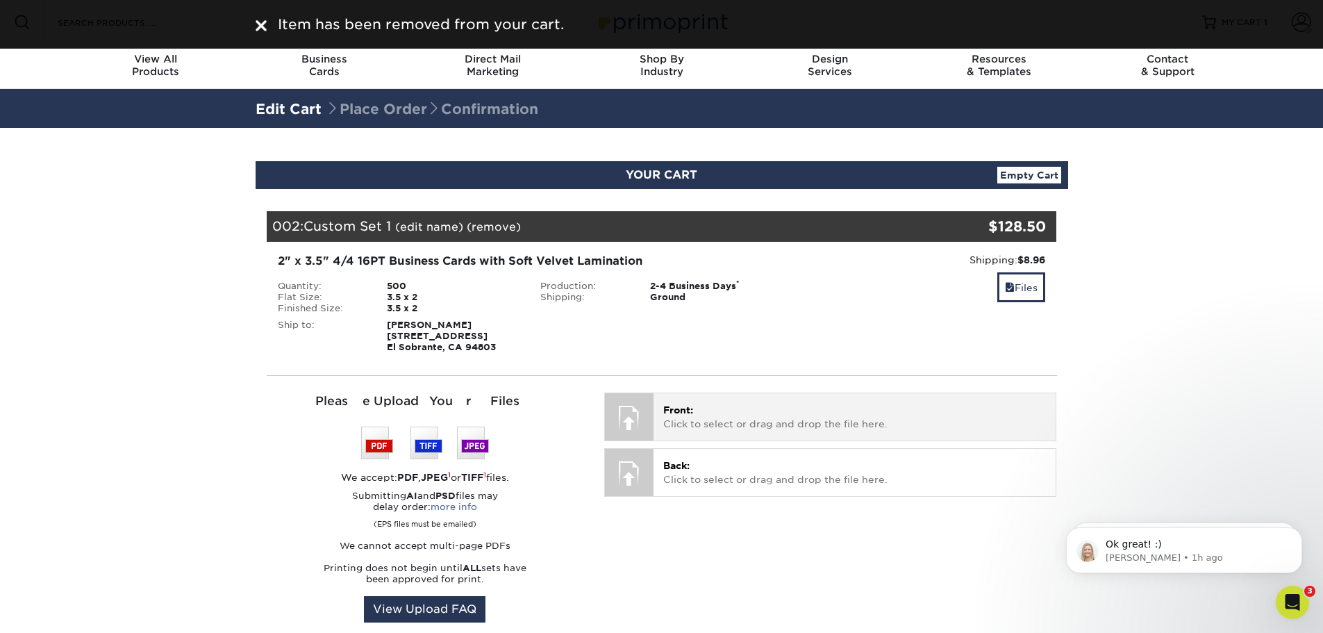
click at [674, 409] on span "Front:" at bounding box center [678, 409] width 30 height 11
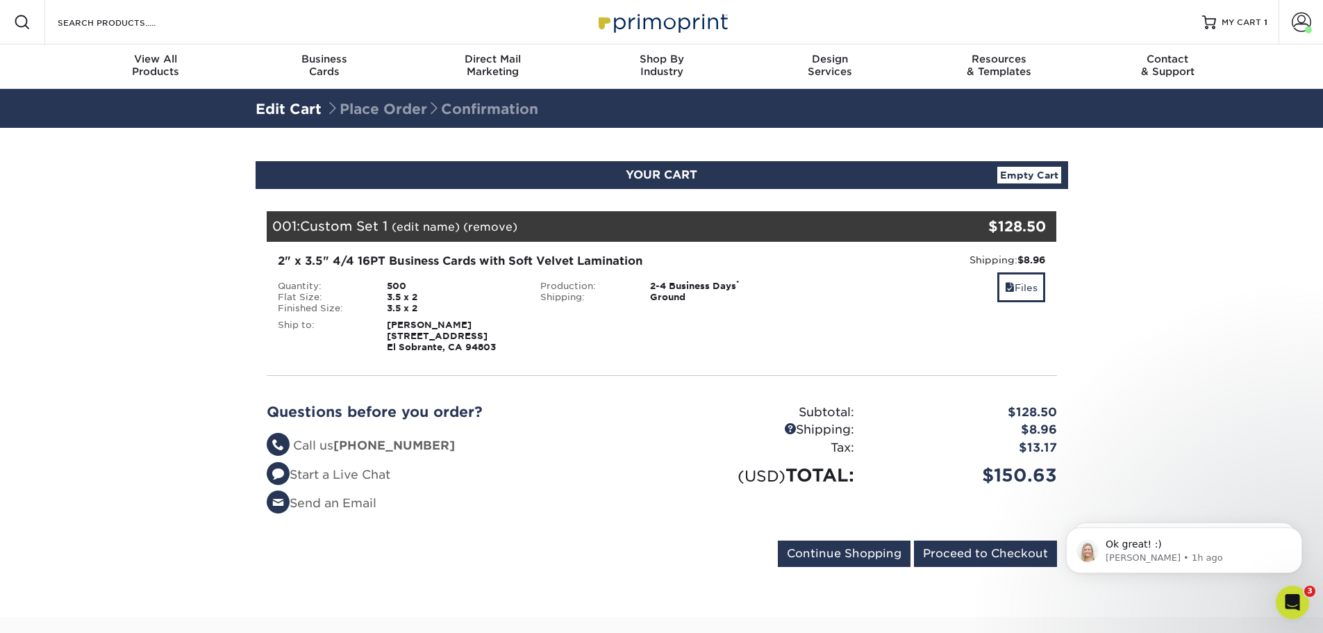
click at [436, 231] on link "(edit name)" at bounding box center [426, 226] width 68 height 13
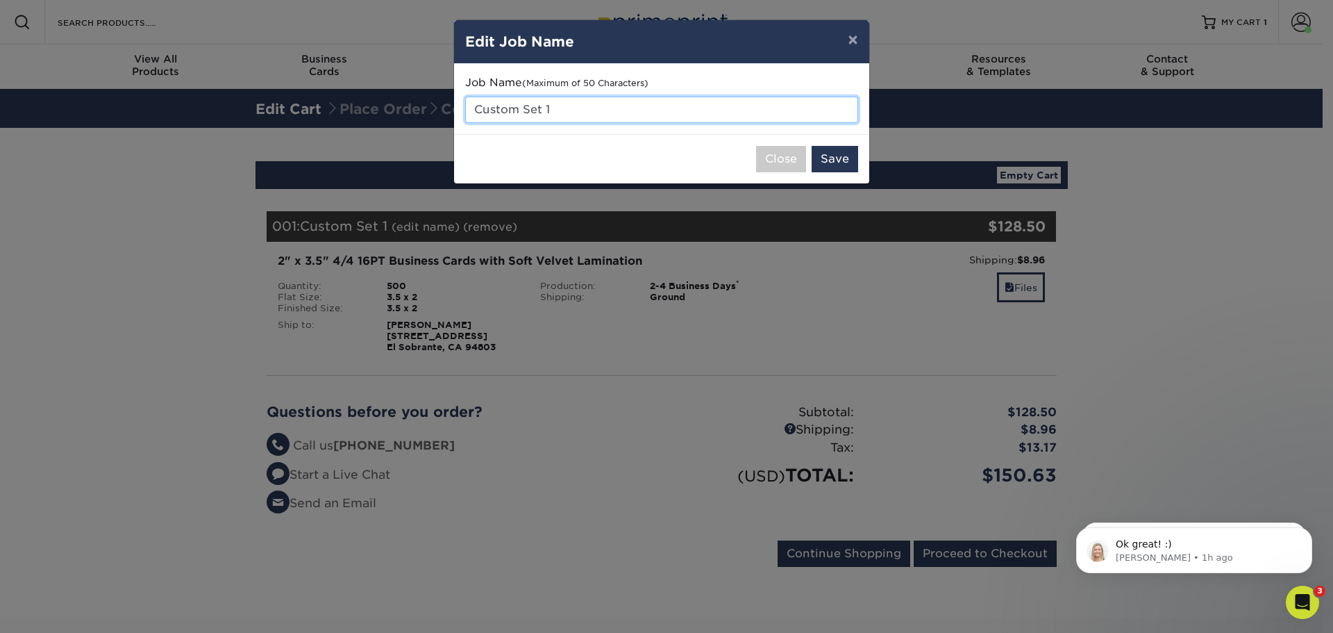
drag, startPoint x: 596, startPoint y: 108, endPoint x: 298, endPoint y: 109, distance: 298.6
click at [298, 109] on div "× Edit Job Name Job Name (Maximum of 50 Characters) Custom Set 1 Close Save" at bounding box center [666, 316] width 1333 height 633
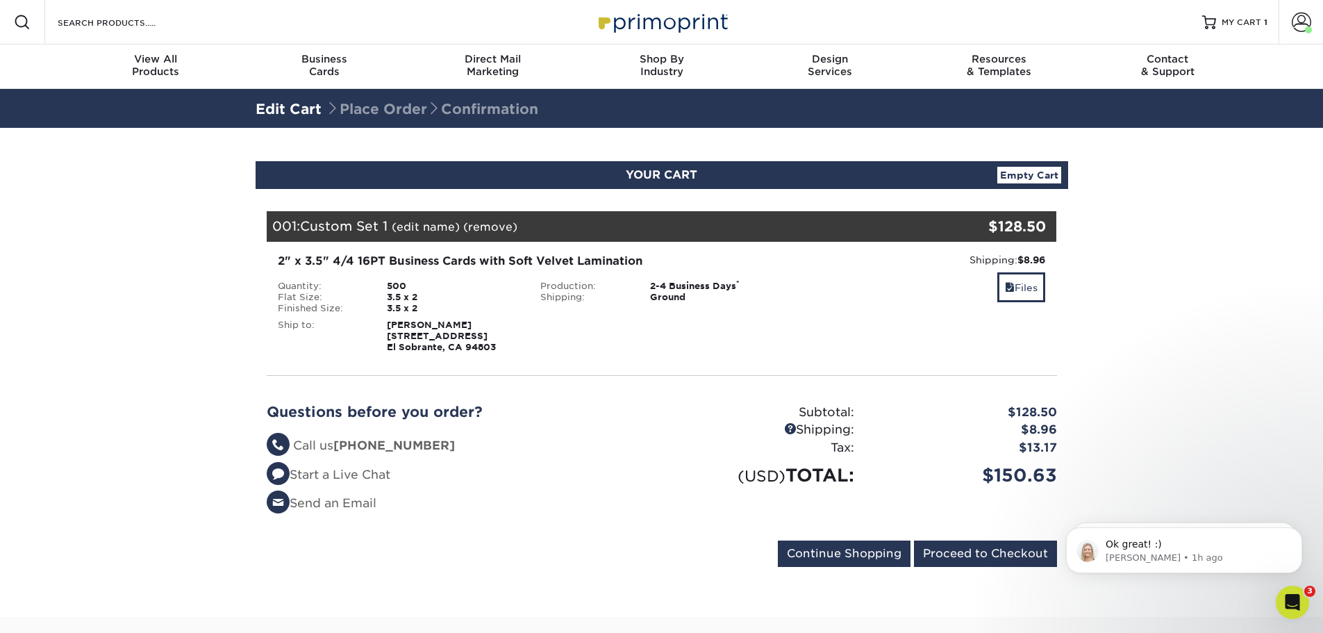
click at [440, 223] on link "(edit name)" at bounding box center [426, 226] width 68 height 13
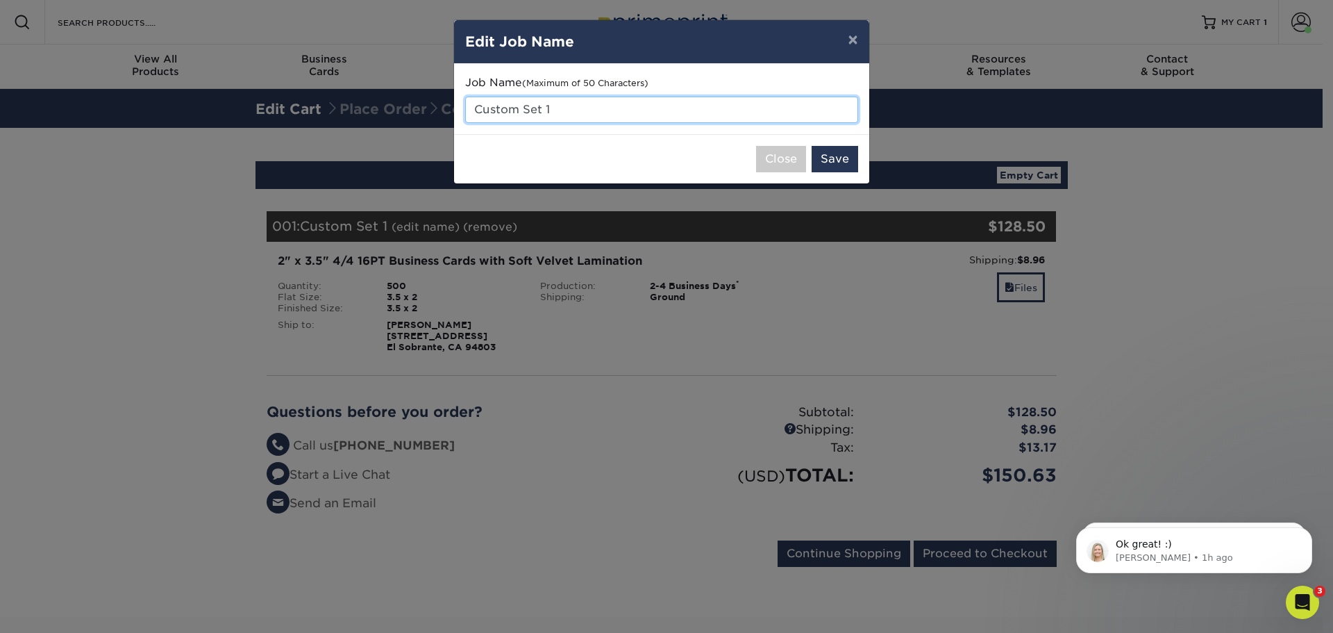
drag, startPoint x: 558, startPoint y: 112, endPoint x: 476, endPoint y: 111, distance: 81.9
click at [476, 111] on input "Custom Set 1" at bounding box center [661, 110] width 393 height 26
type input "[PERSON_NAME]"
click at [835, 160] on button "Save" at bounding box center [835, 159] width 47 height 26
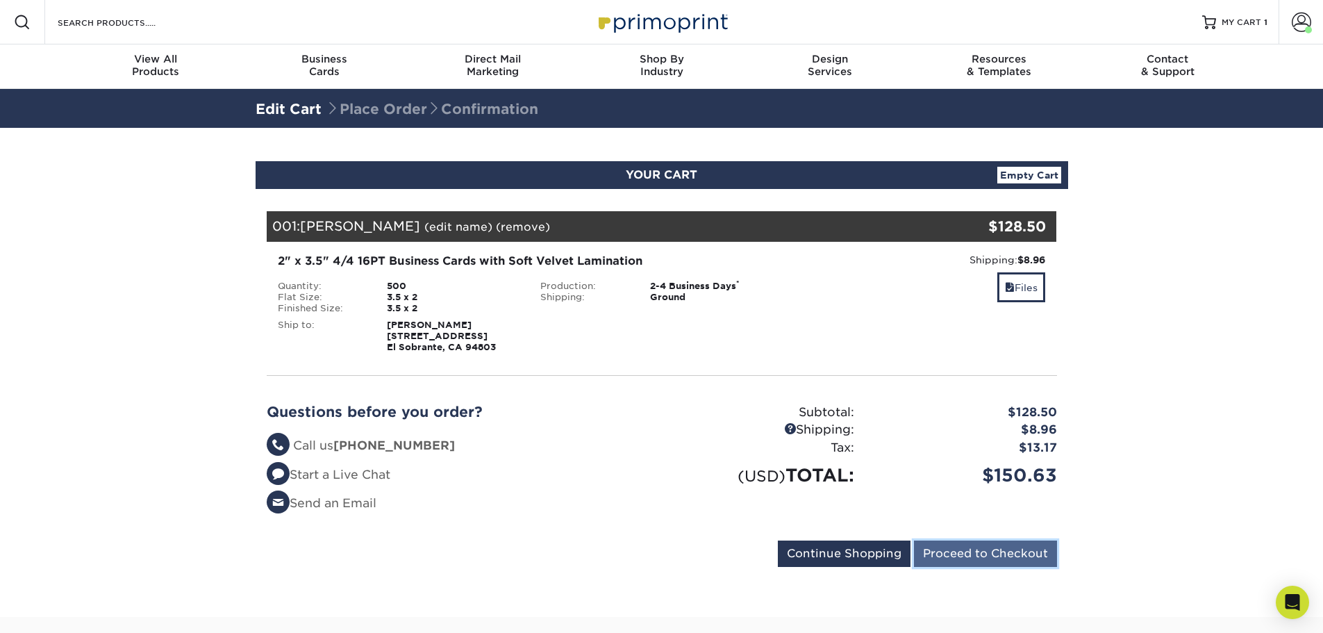
click at [1015, 555] on input "Proceed to Checkout" at bounding box center [985, 553] width 143 height 26
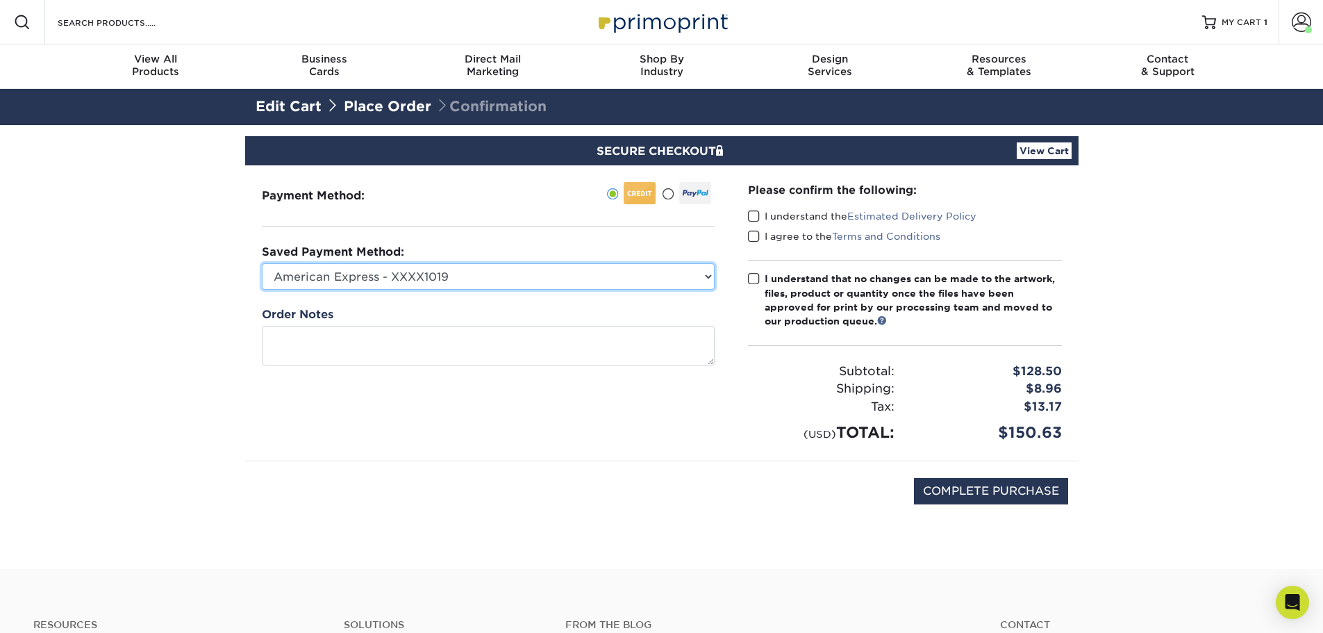
click at [543, 283] on select "American Express - XXXX1019 New Credit Card" at bounding box center [488, 276] width 453 height 26
click at [206, 281] on section "SECURE CHECKOUT View Cart Payment Method: Saved Payment Method:" at bounding box center [661, 347] width 1323 height 444
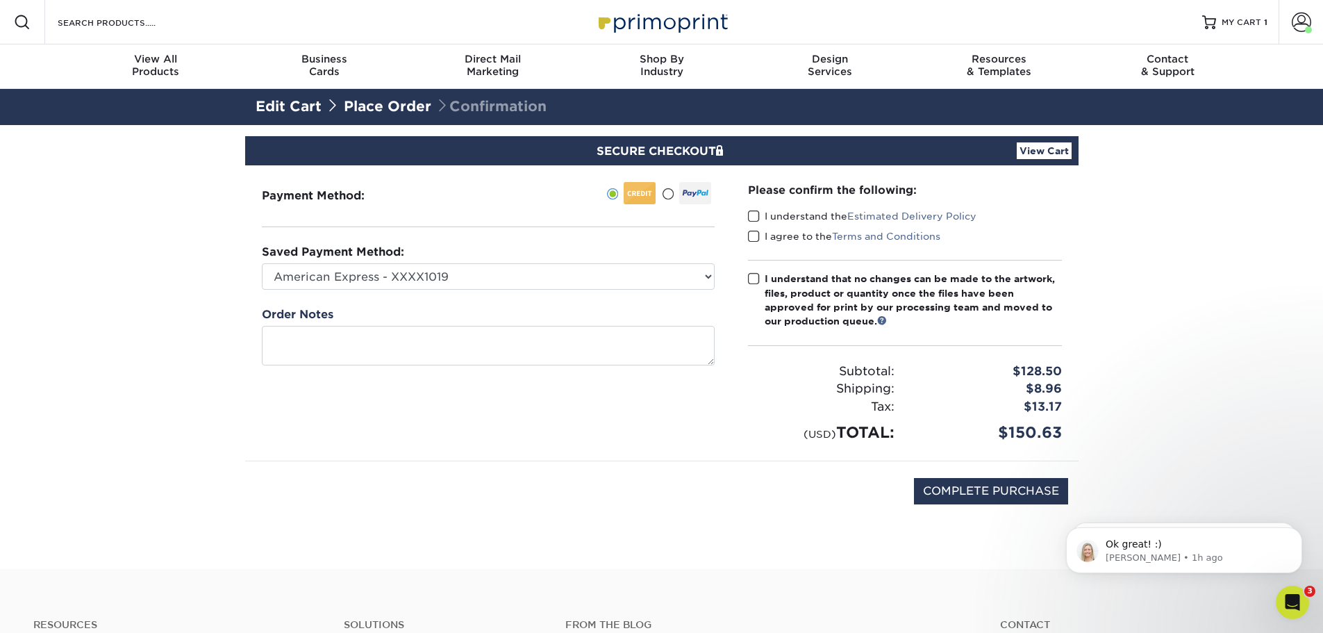
click at [1042, 151] on link "View Cart" at bounding box center [1044, 150] width 55 height 17
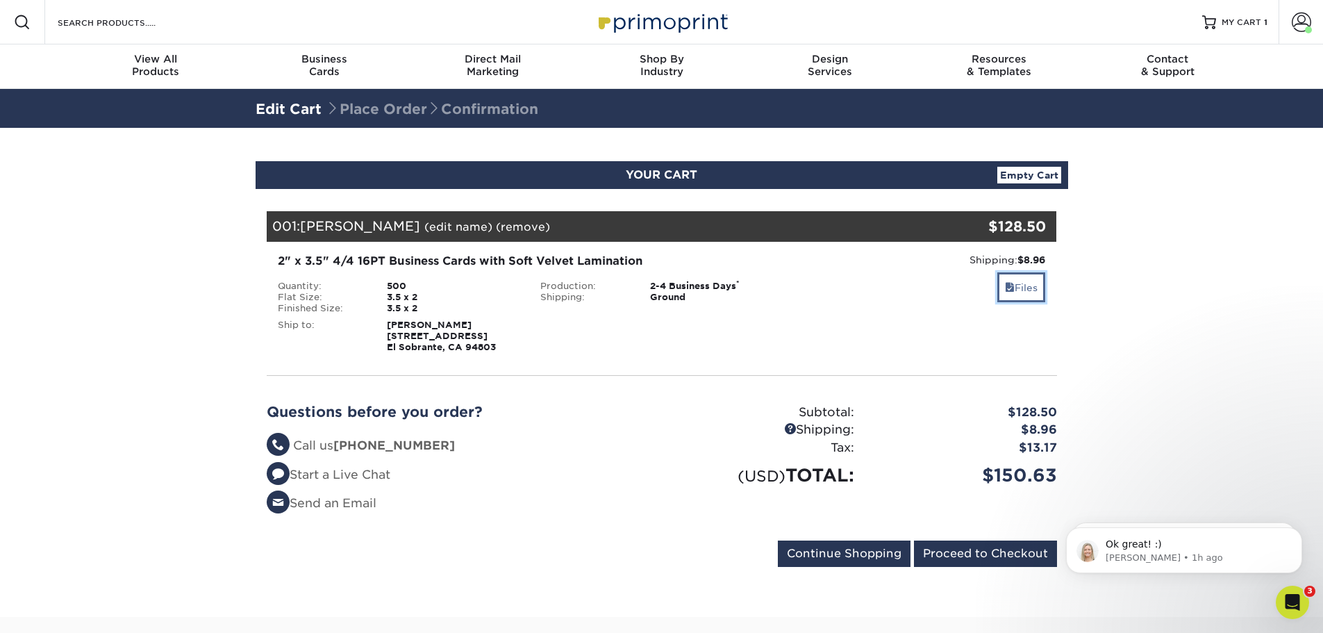
click at [1012, 287] on link "Files" at bounding box center [1021, 287] width 48 height 30
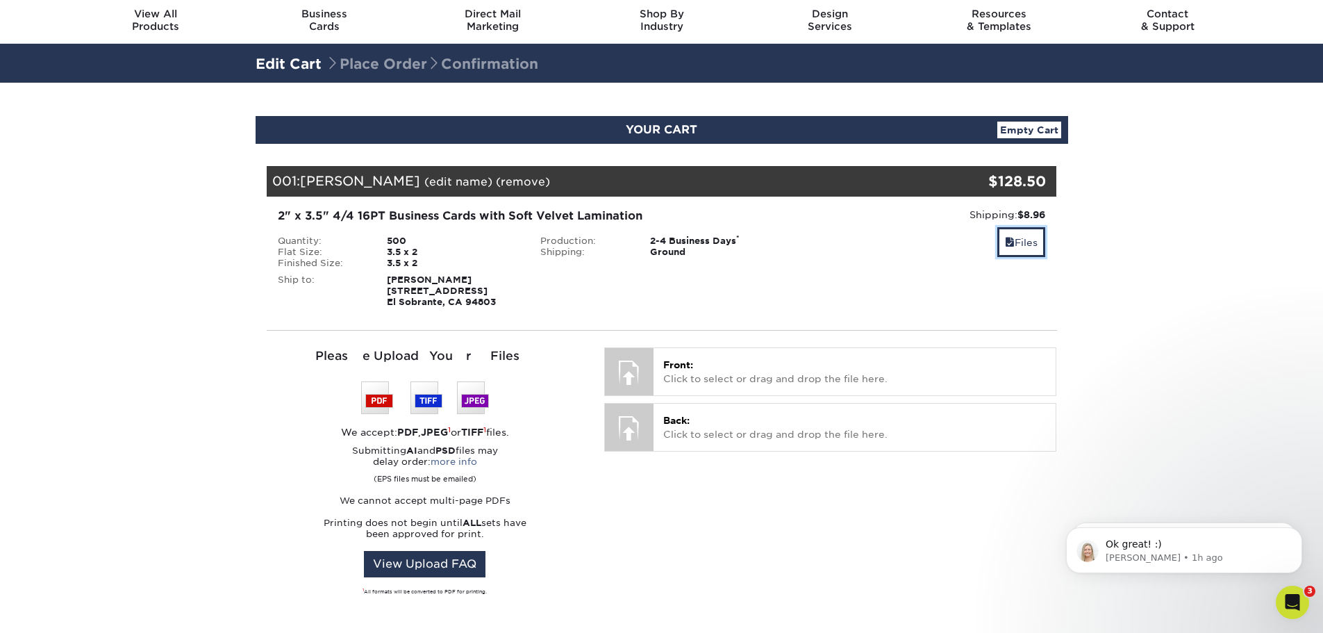
scroll to position [69, 0]
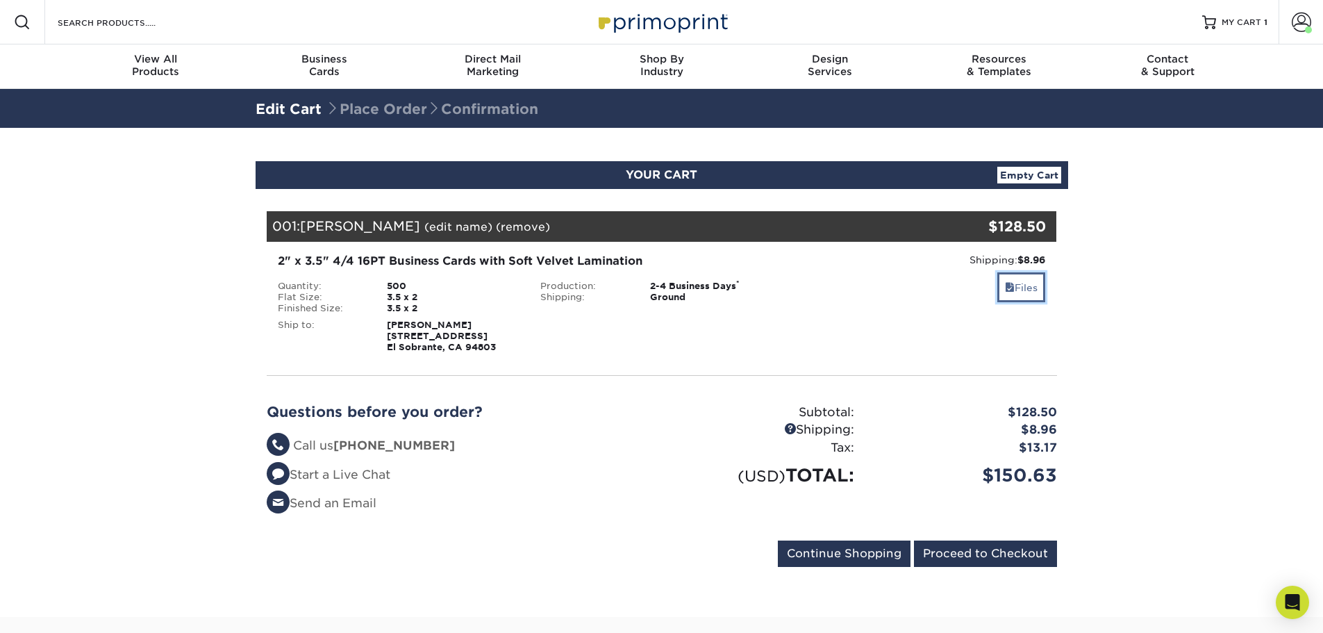
click at [1027, 291] on link "Files" at bounding box center [1021, 287] width 48 height 30
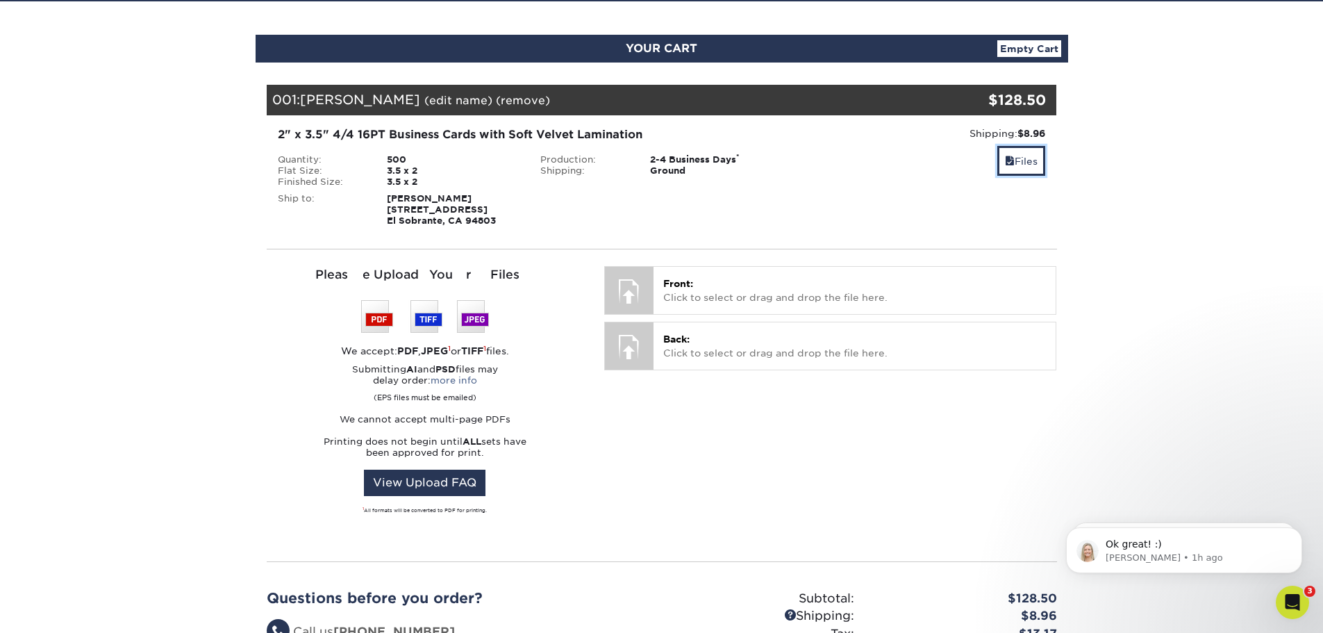
scroll to position [139, 0]
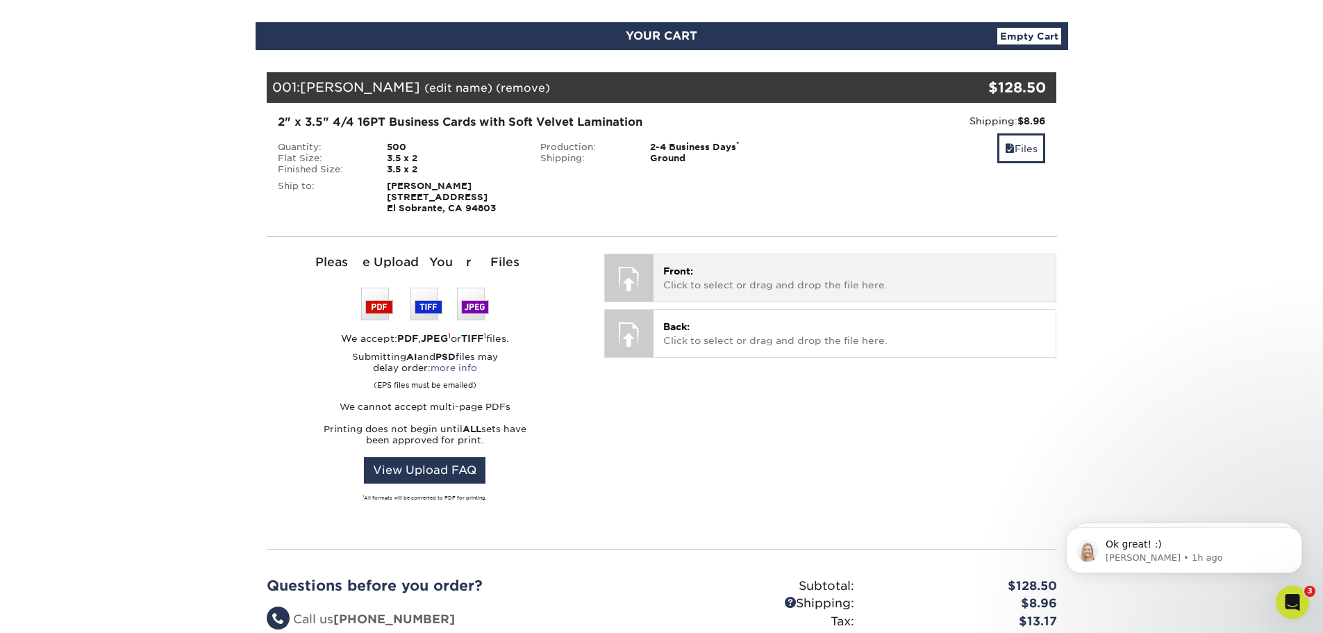
click at [628, 295] on div at bounding box center [629, 278] width 49 height 49
click at [861, 291] on p "Front: Click to select or drag and drop the file here." at bounding box center [854, 278] width 383 height 28
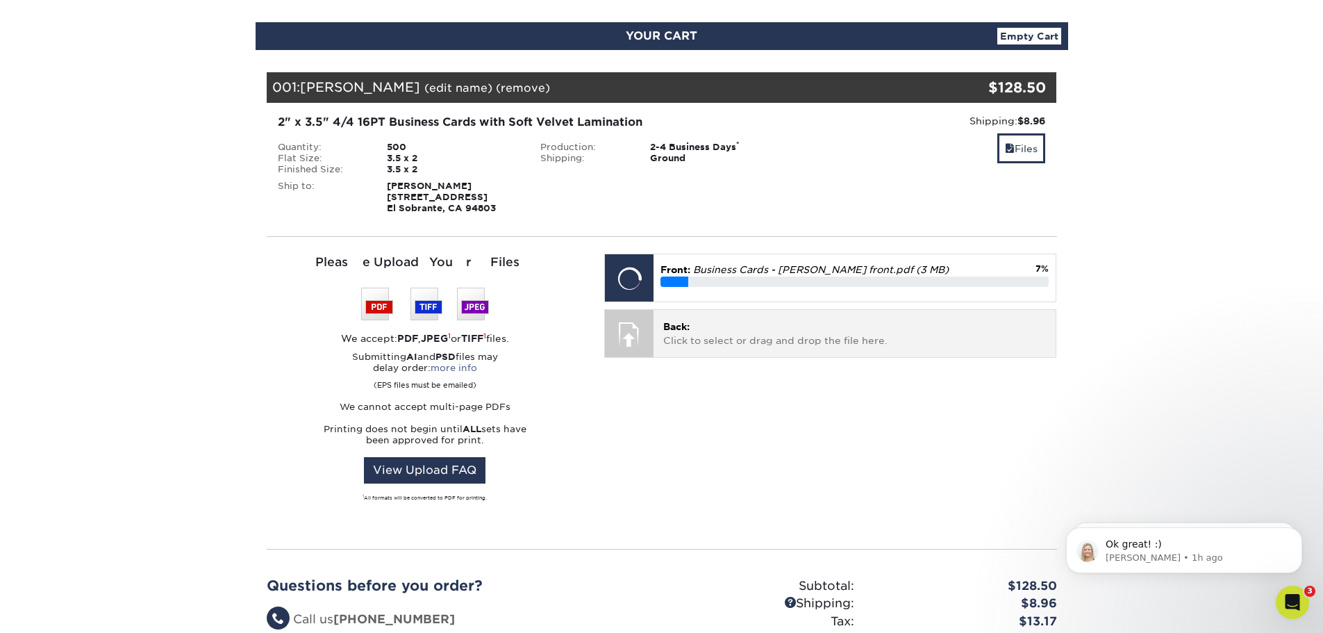
click at [845, 329] on p "Back: Click to select or drag and drop the file here." at bounding box center [854, 333] width 383 height 28
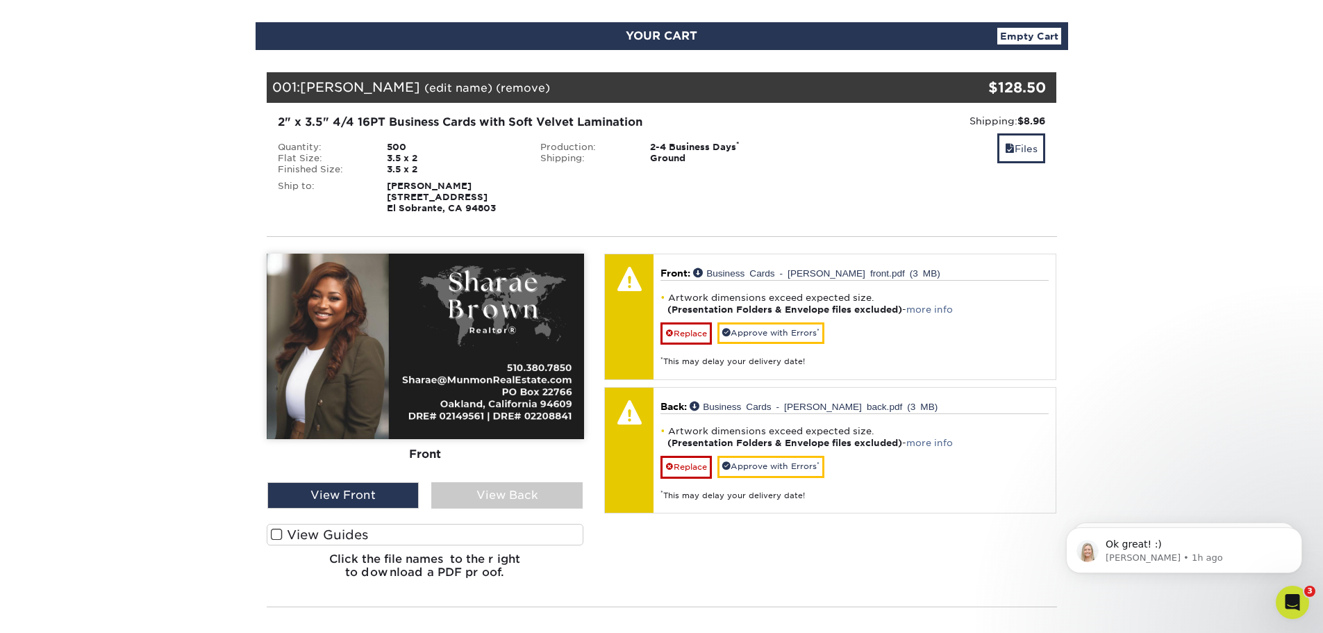
click at [306, 534] on label "View Guides" at bounding box center [425, 535] width 317 height 22
click at [0, 0] on input "View Guides" at bounding box center [0, 0] width 0 height 0
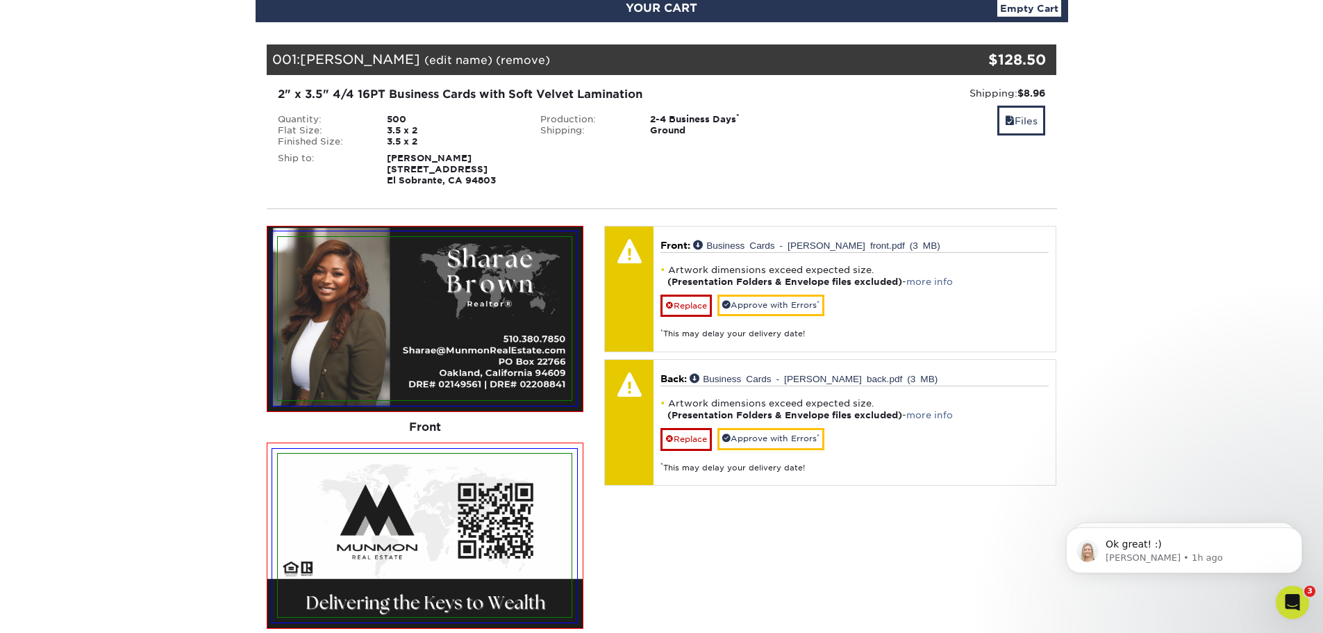
scroll to position [208, 0]
